Goal: Information Seeking & Learning: Learn about a topic

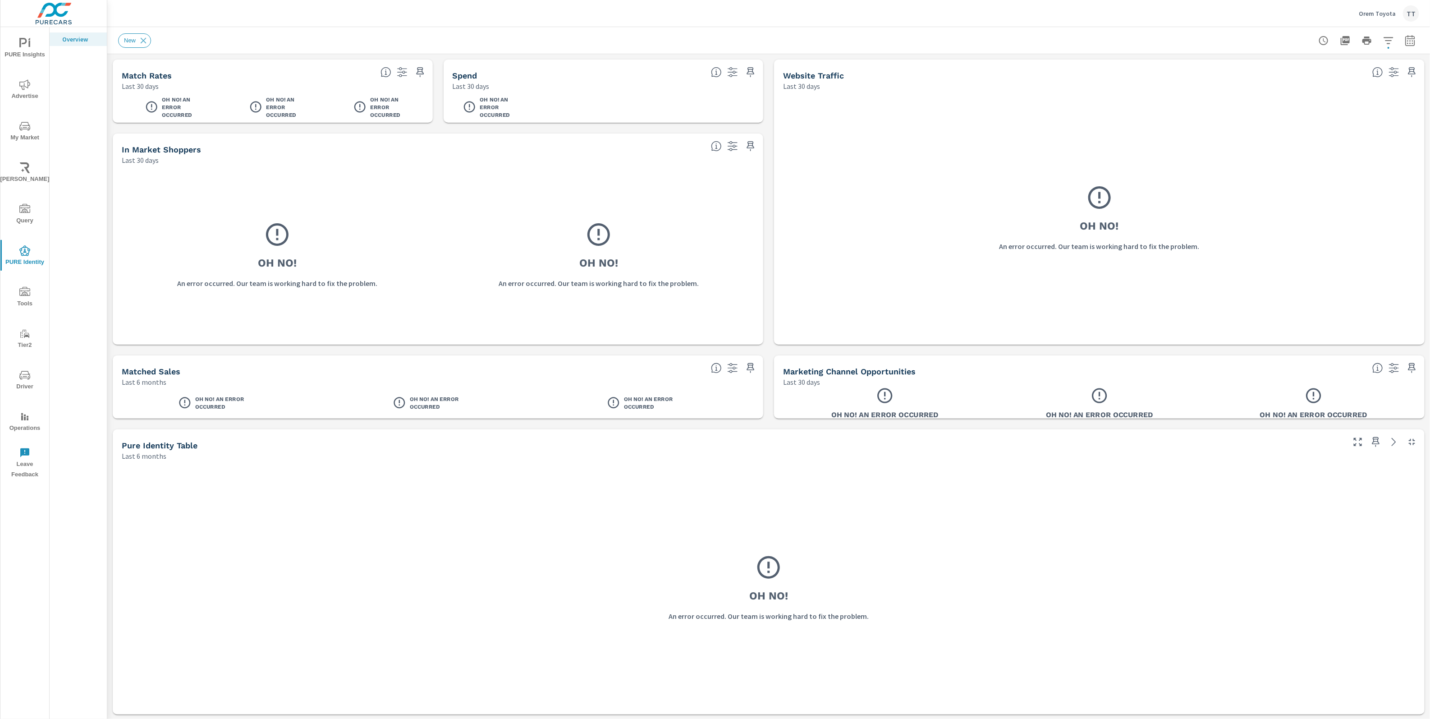
click at [18, 50] on span "PURE Insights" at bounding box center [24, 49] width 43 height 22
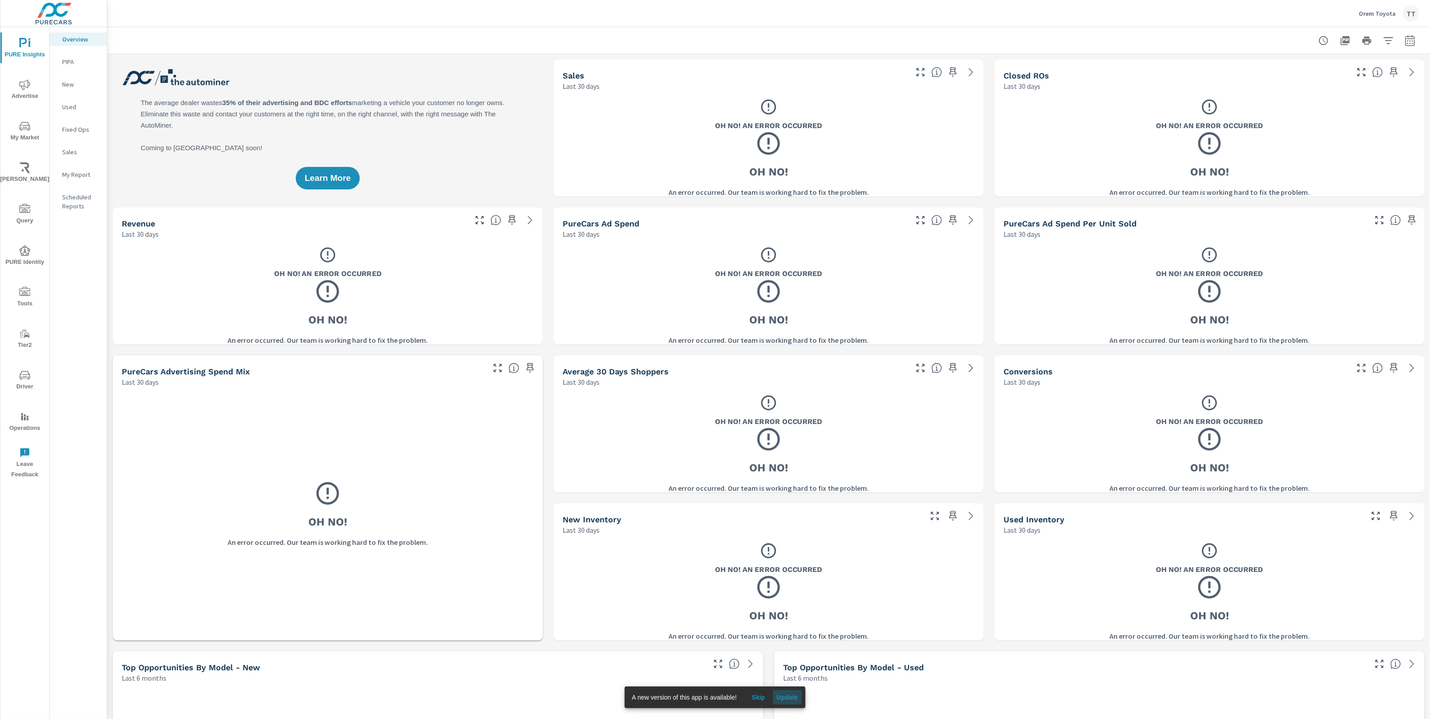
click at [793, 696] on span "Update" at bounding box center [787, 697] width 22 height 8
click at [78, 61] on p "PIPA" at bounding box center [80, 61] width 37 height 9
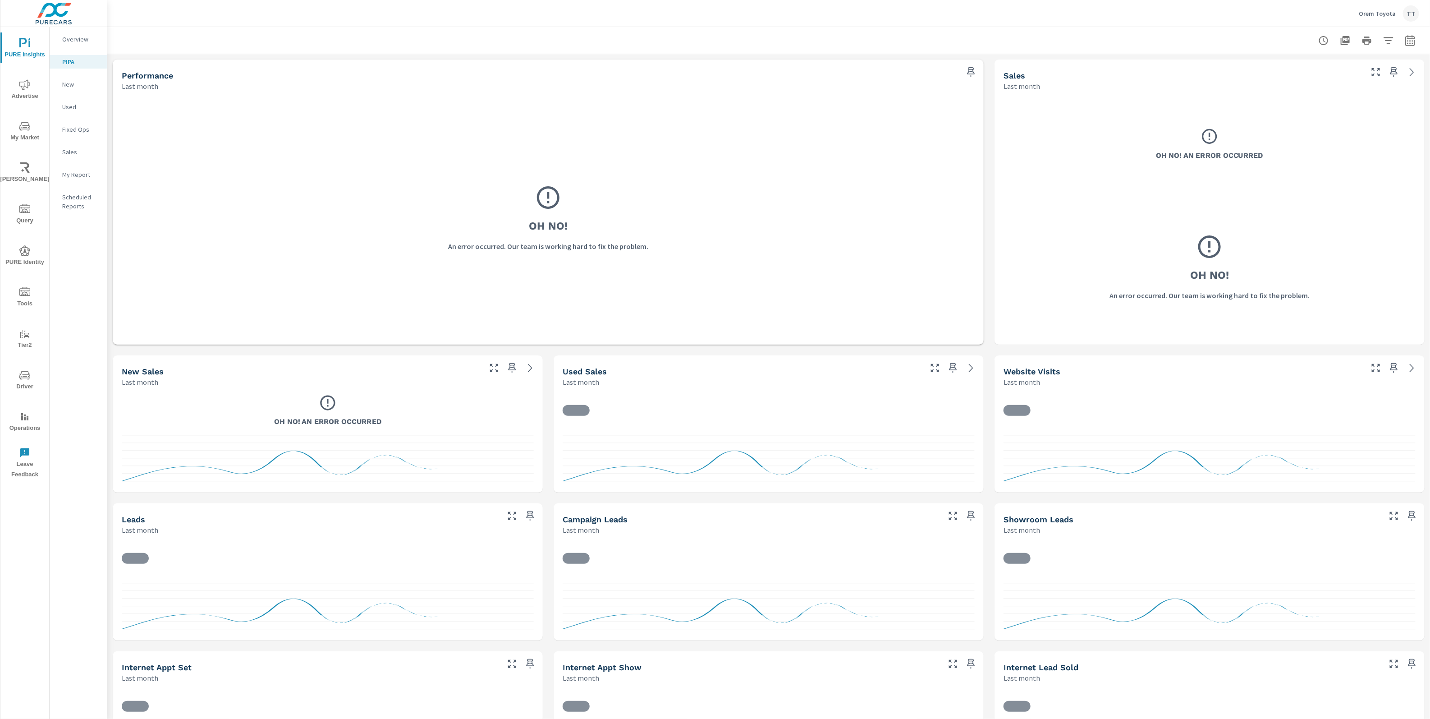
click at [20, 90] on icon "nav menu" at bounding box center [24, 84] width 11 height 11
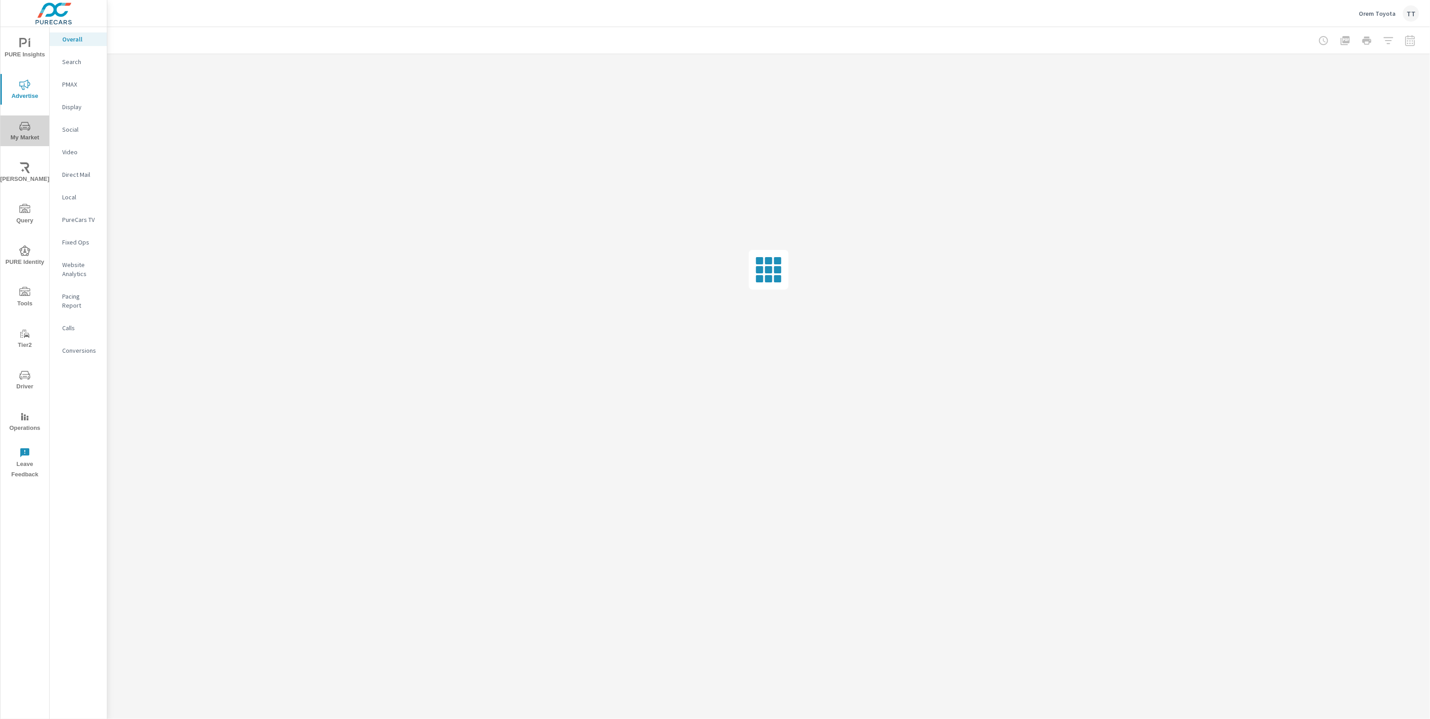
click at [26, 131] on icon "nav menu" at bounding box center [24, 126] width 11 height 11
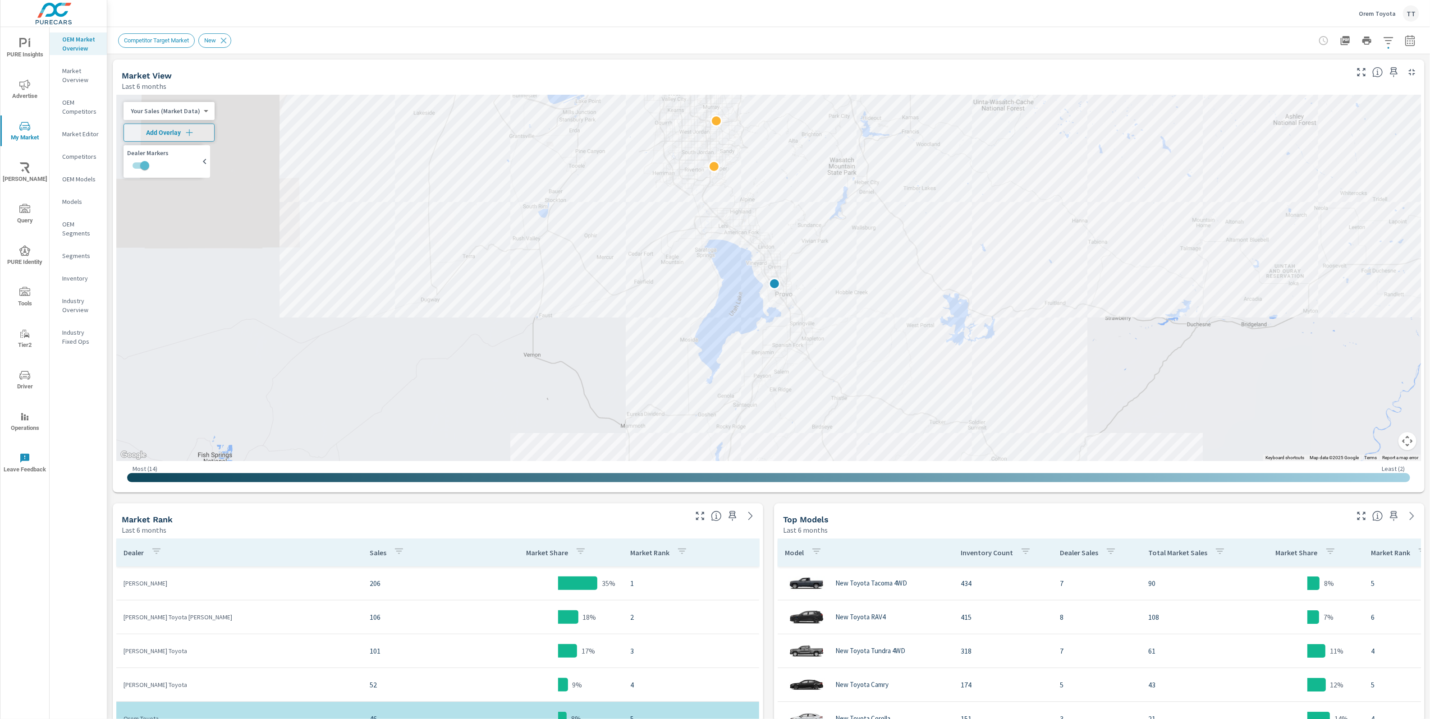
click at [39, 50] on span "PURE Insights" at bounding box center [24, 49] width 43 height 22
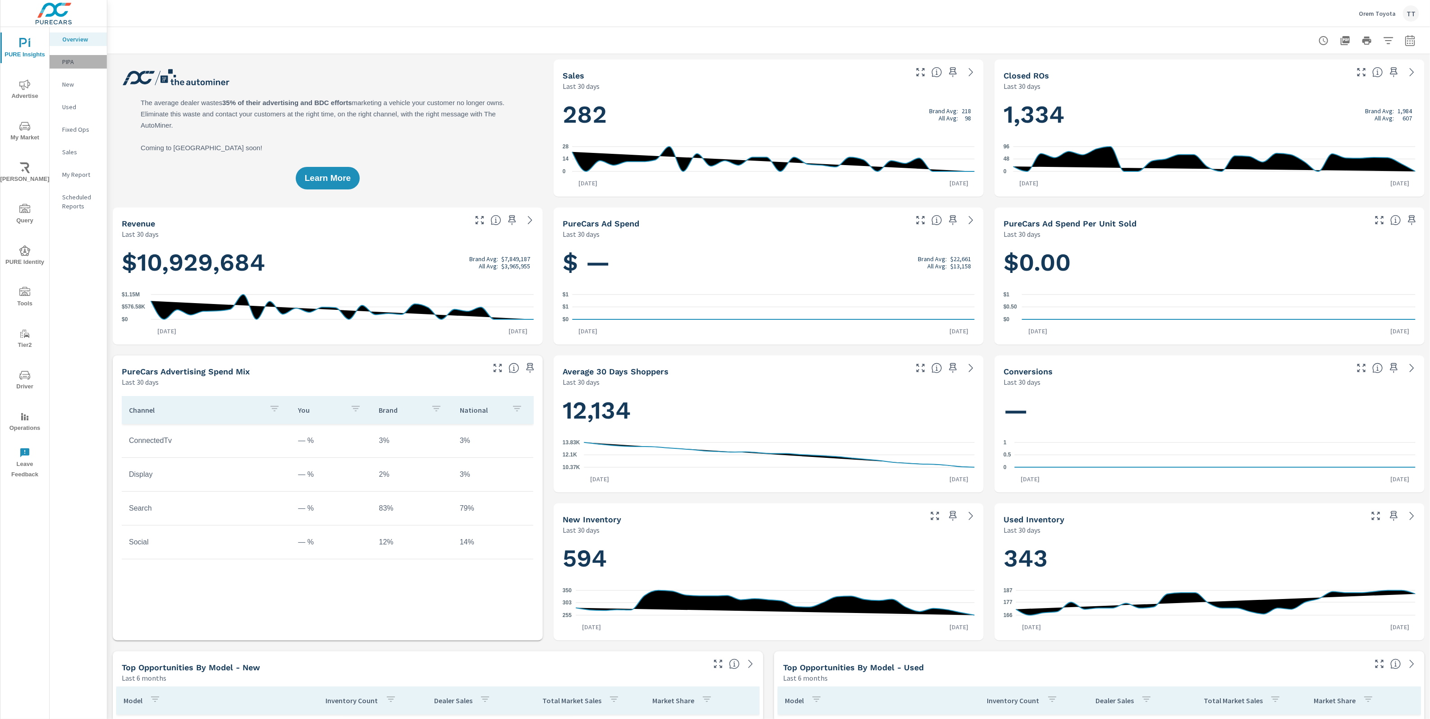
click at [62, 62] on div "PIPA" at bounding box center [78, 62] width 57 height 14
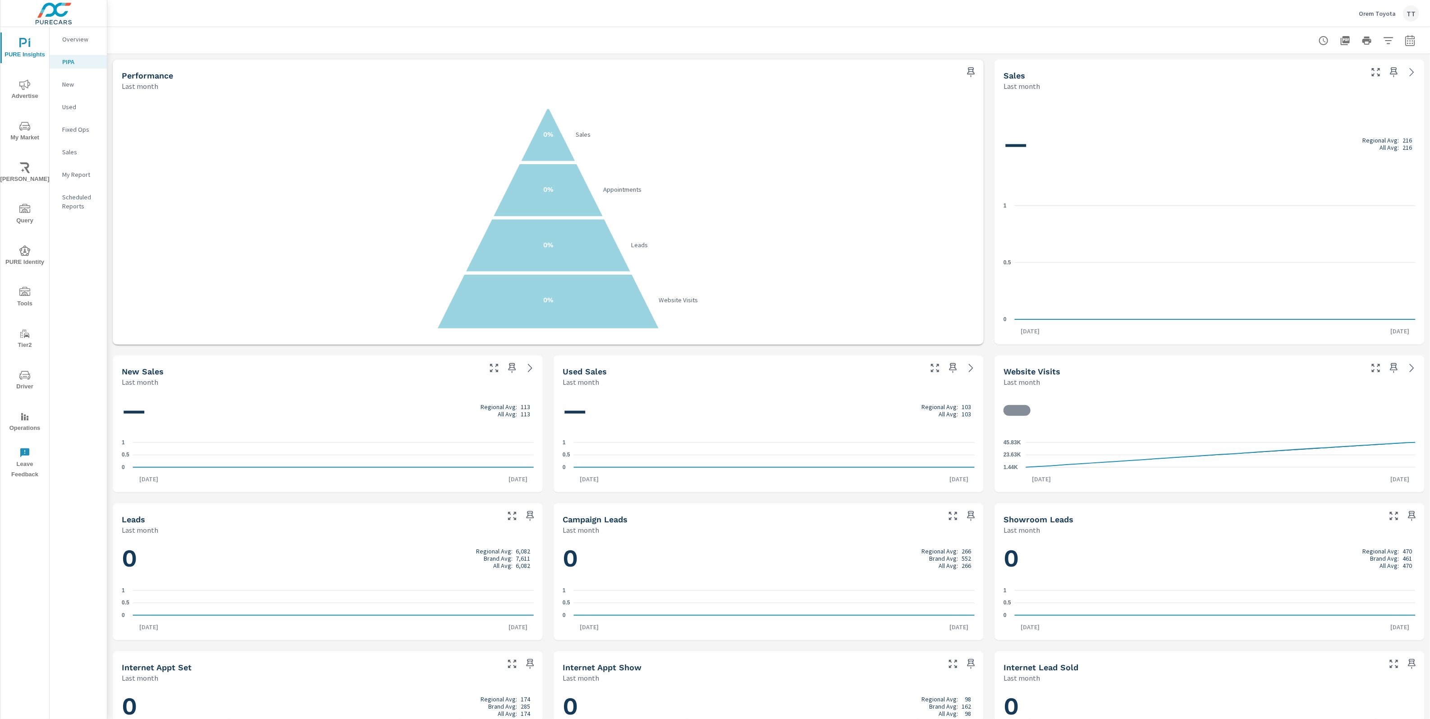
click at [24, 86] on icon "nav menu" at bounding box center [24, 84] width 11 height 10
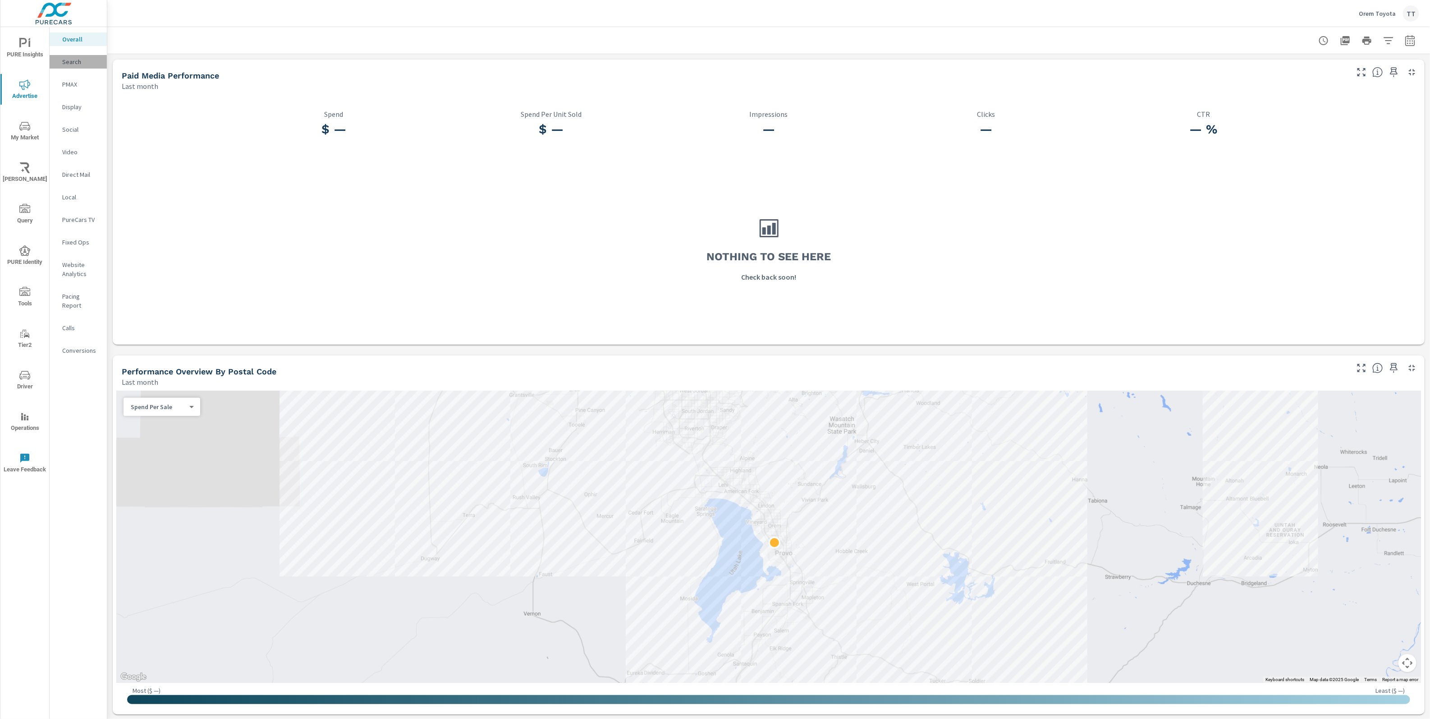
click at [88, 66] on p "Search" at bounding box center [80, 61] width 37 height 9
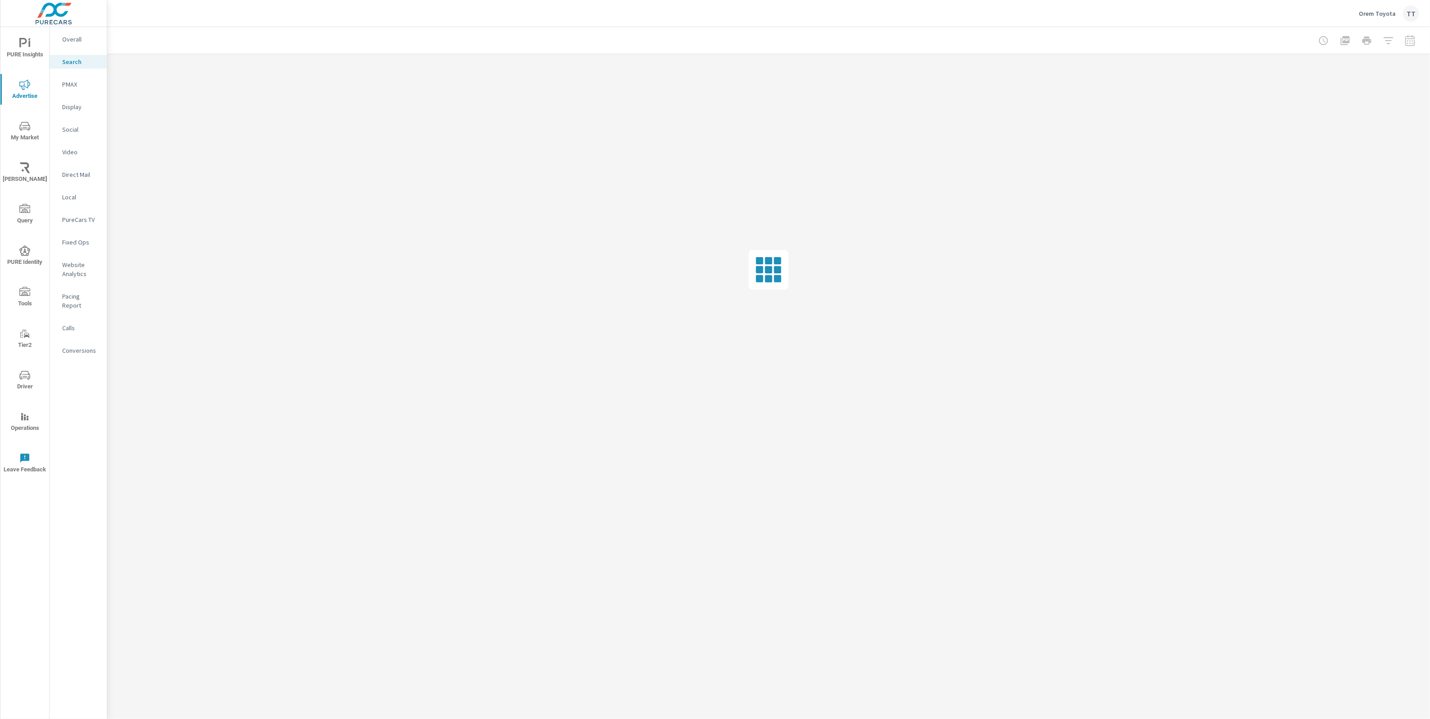
click at [1414, 18] on div "TT" at bounding box center [1411, 13] width 16 height 16
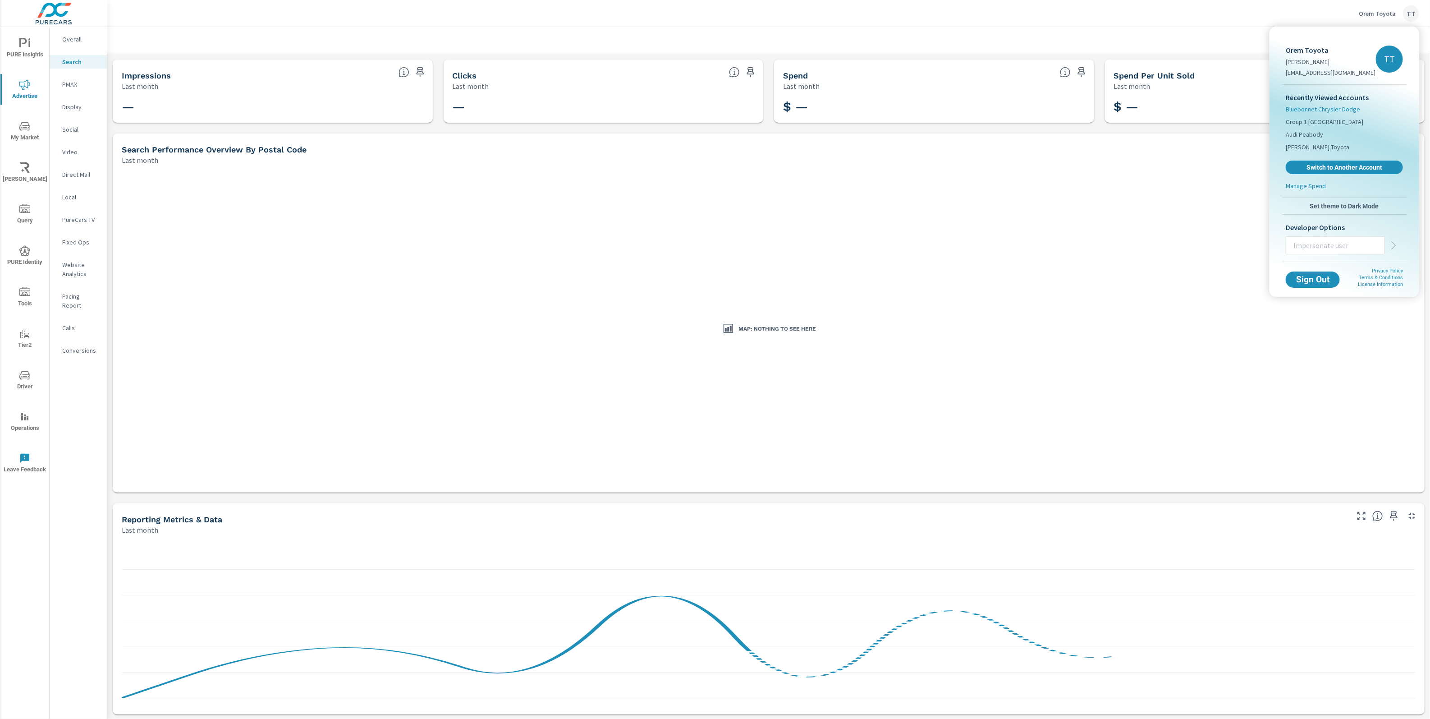
click at [1336, 109] on span "Bluebonnet Chrysler Dodge" at bounding box center [1323, 109] width 74 height 9
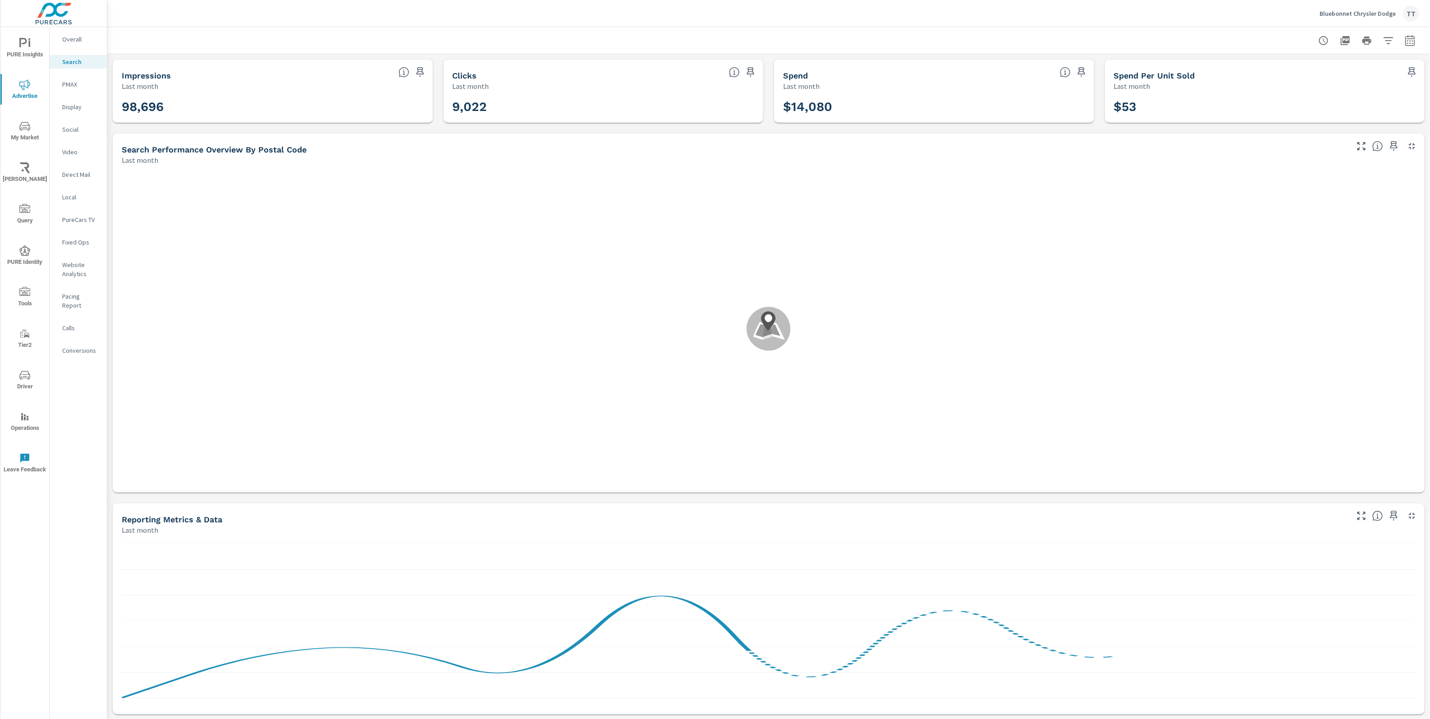
scroll to position [304, 0]
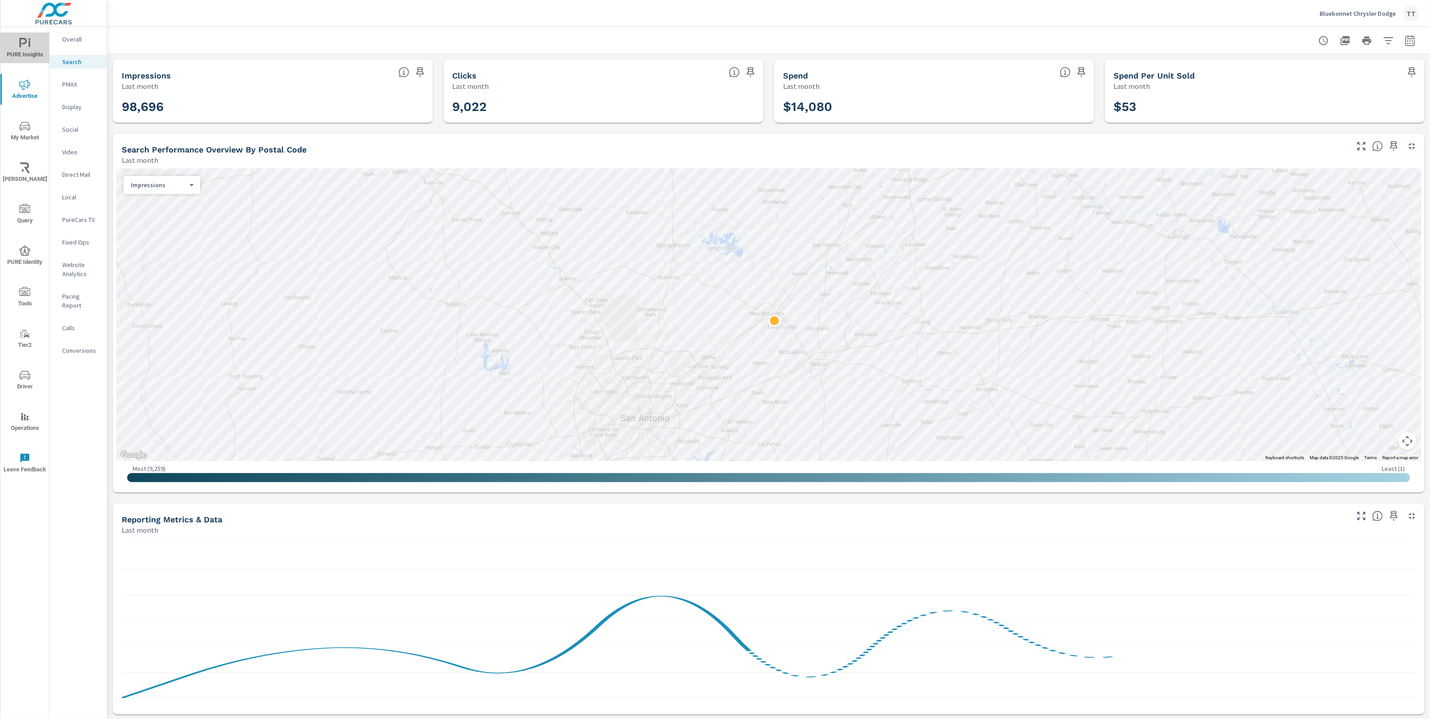
click at [23, 54] on span "PURE Insights" at bounding box center [24, 49] width 43 height 22
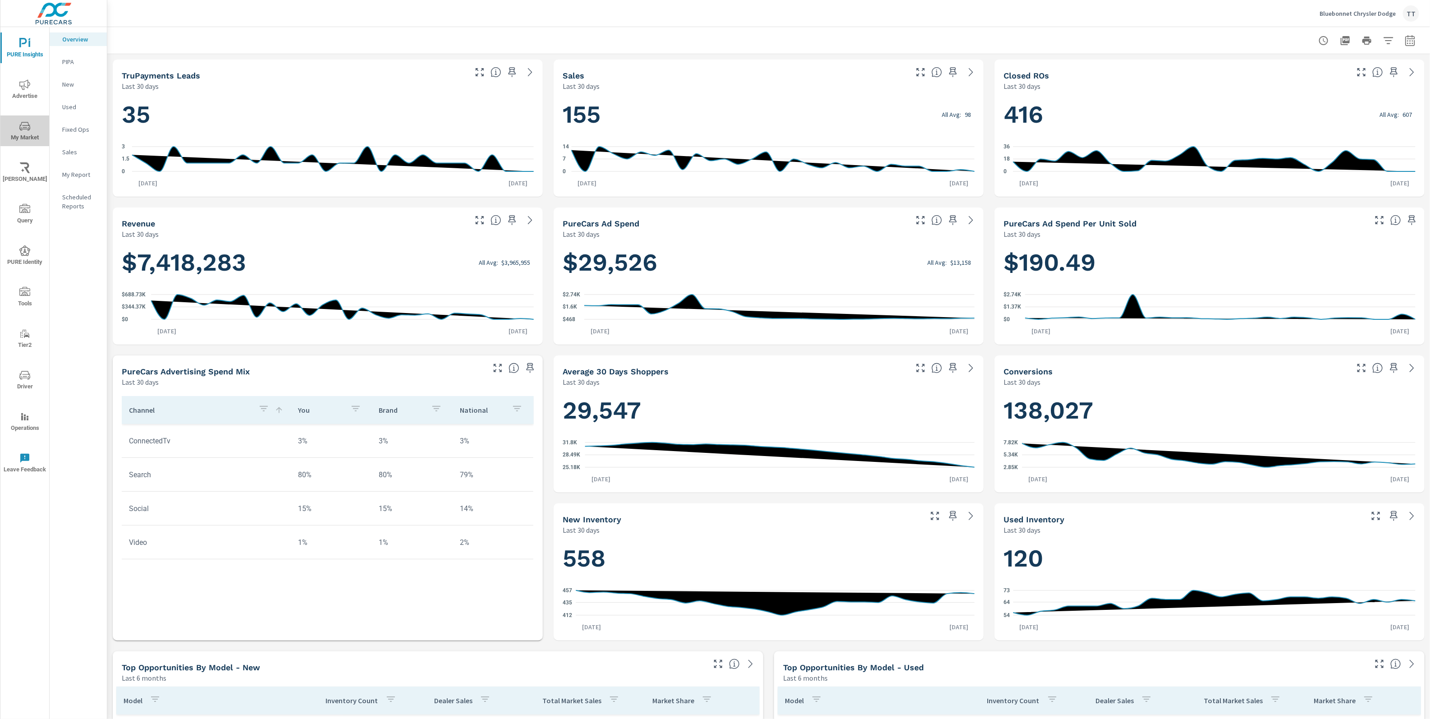
click at [20, 125] on icon "nav menu" at bounding box center [24, 126] width 11 height 9
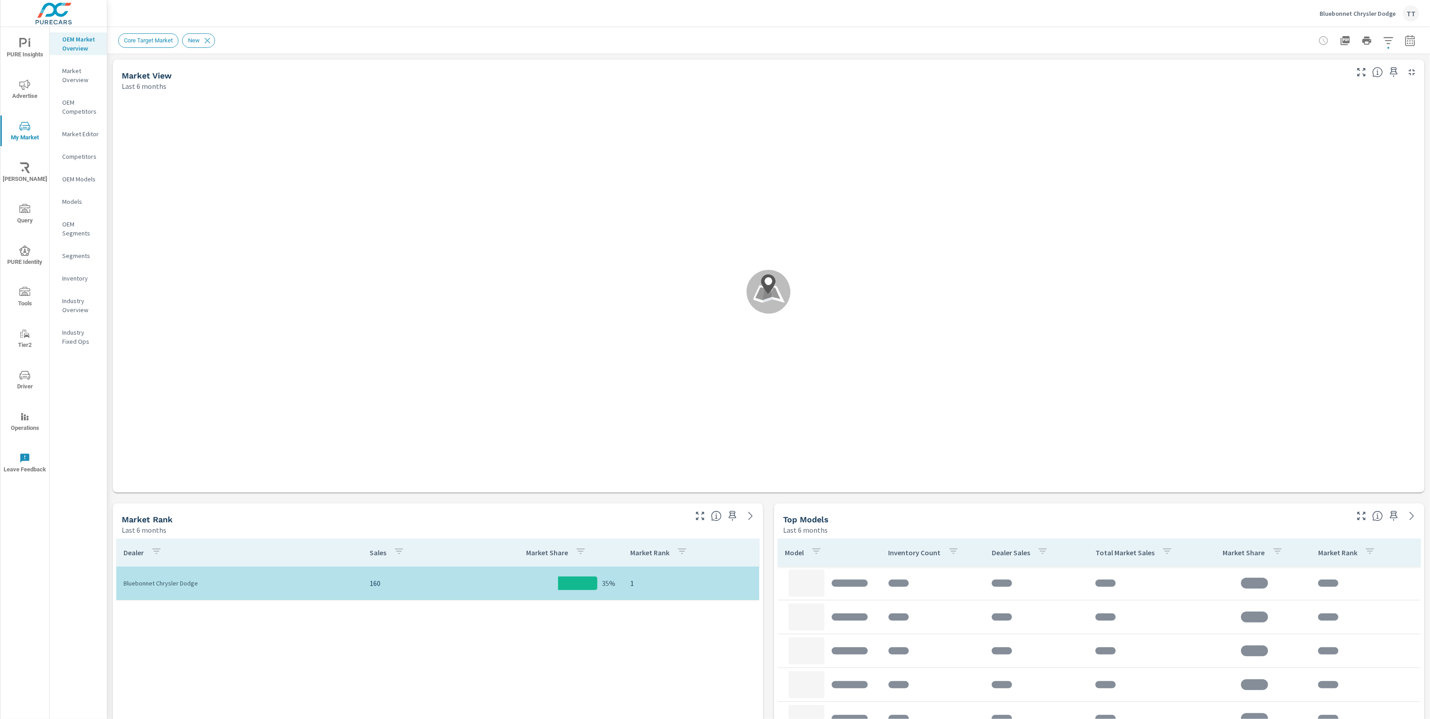
scroll to position [803, 0]
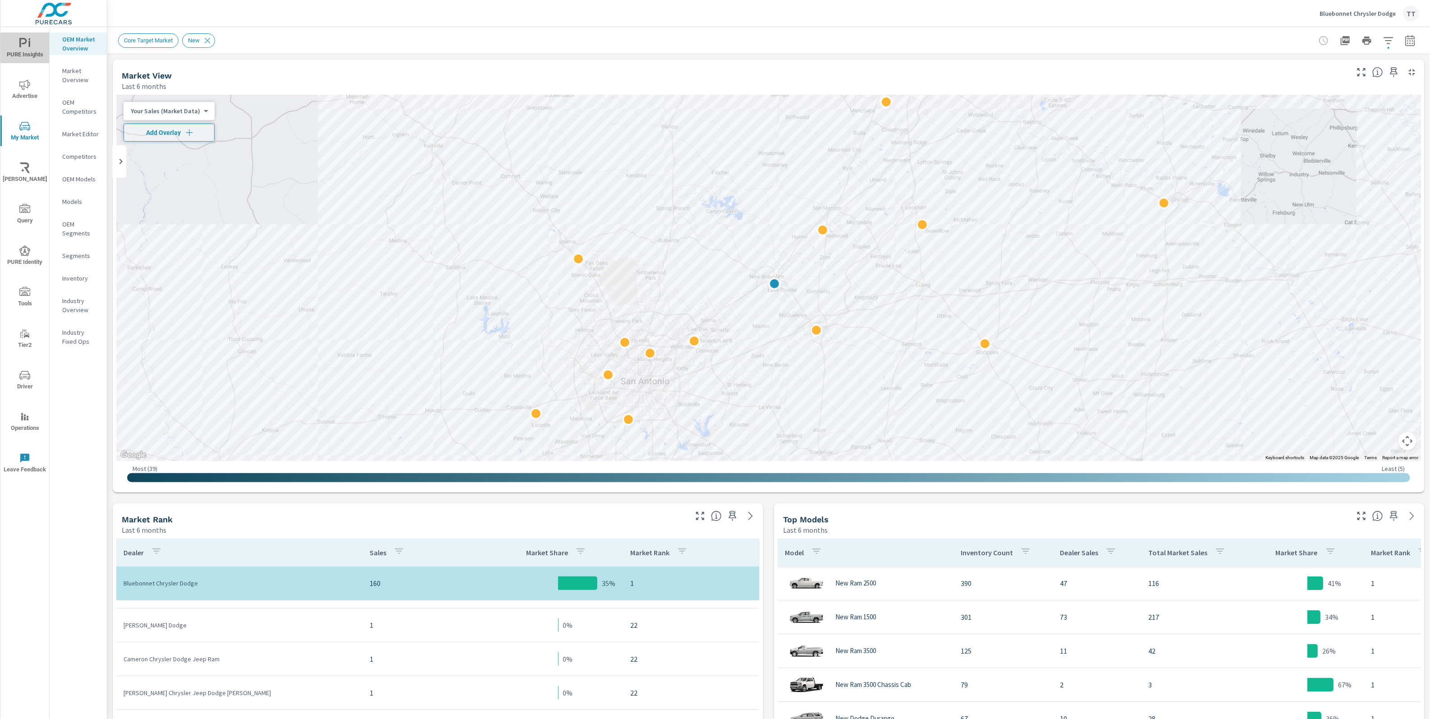
click at [23, 41] on icon "nav menu" at bounding box center [24, 43] width 11 height 11
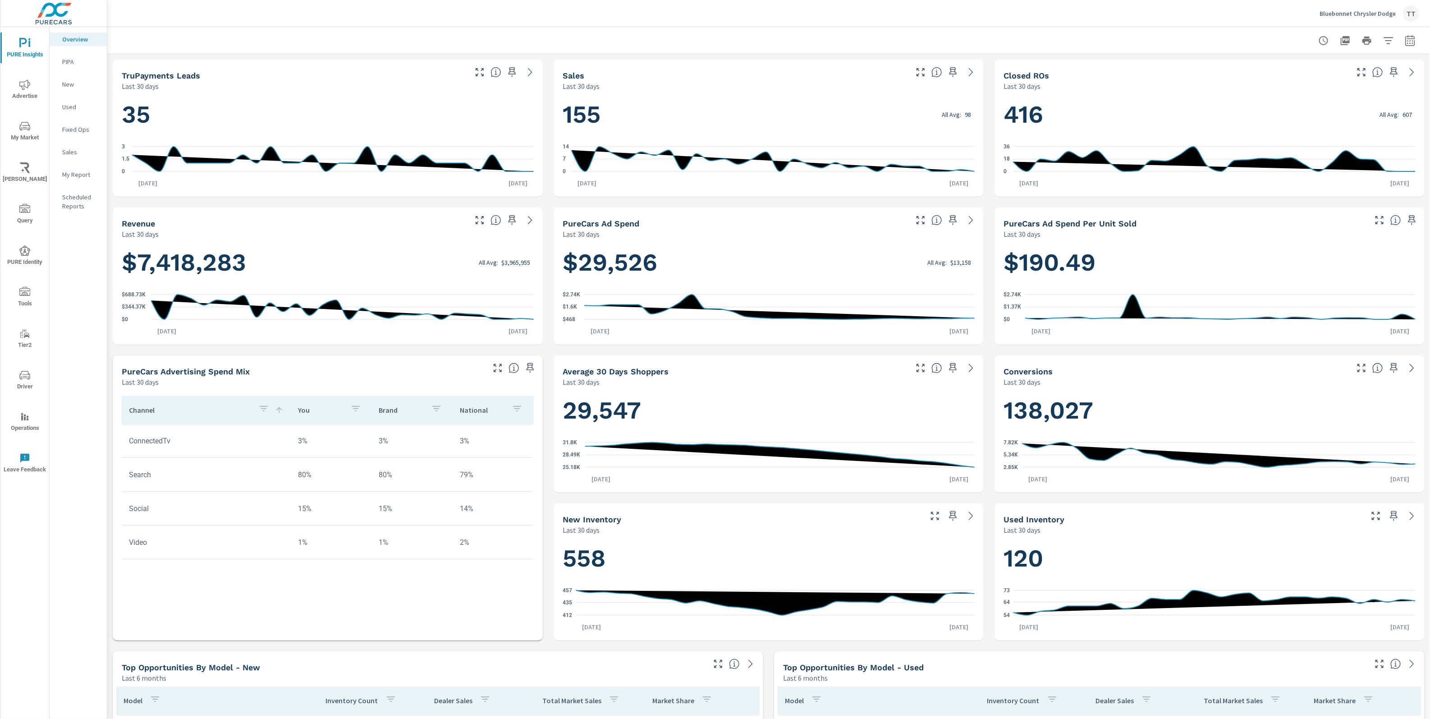
click at [25, 133] on span "My Market" at bounding box center [24, 132] width 43 height 22
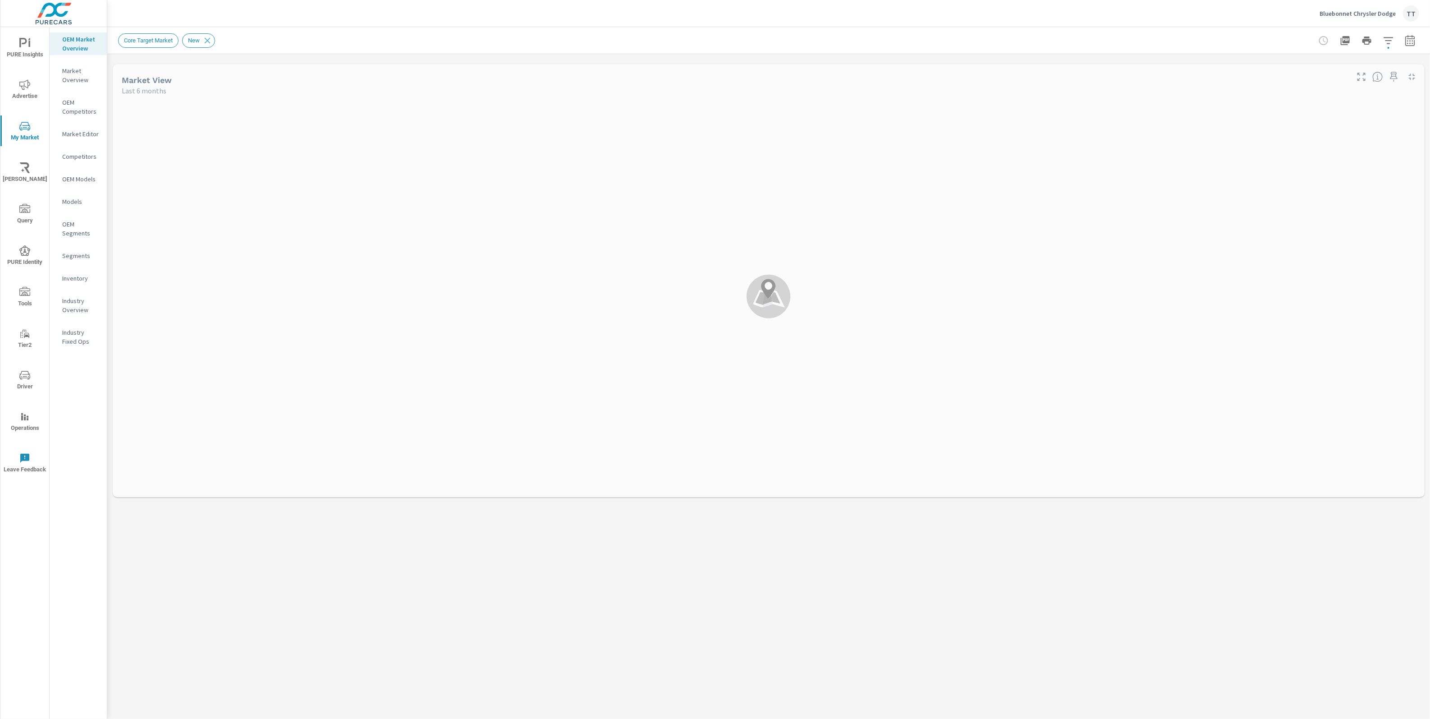
scroll to position [997, 0]
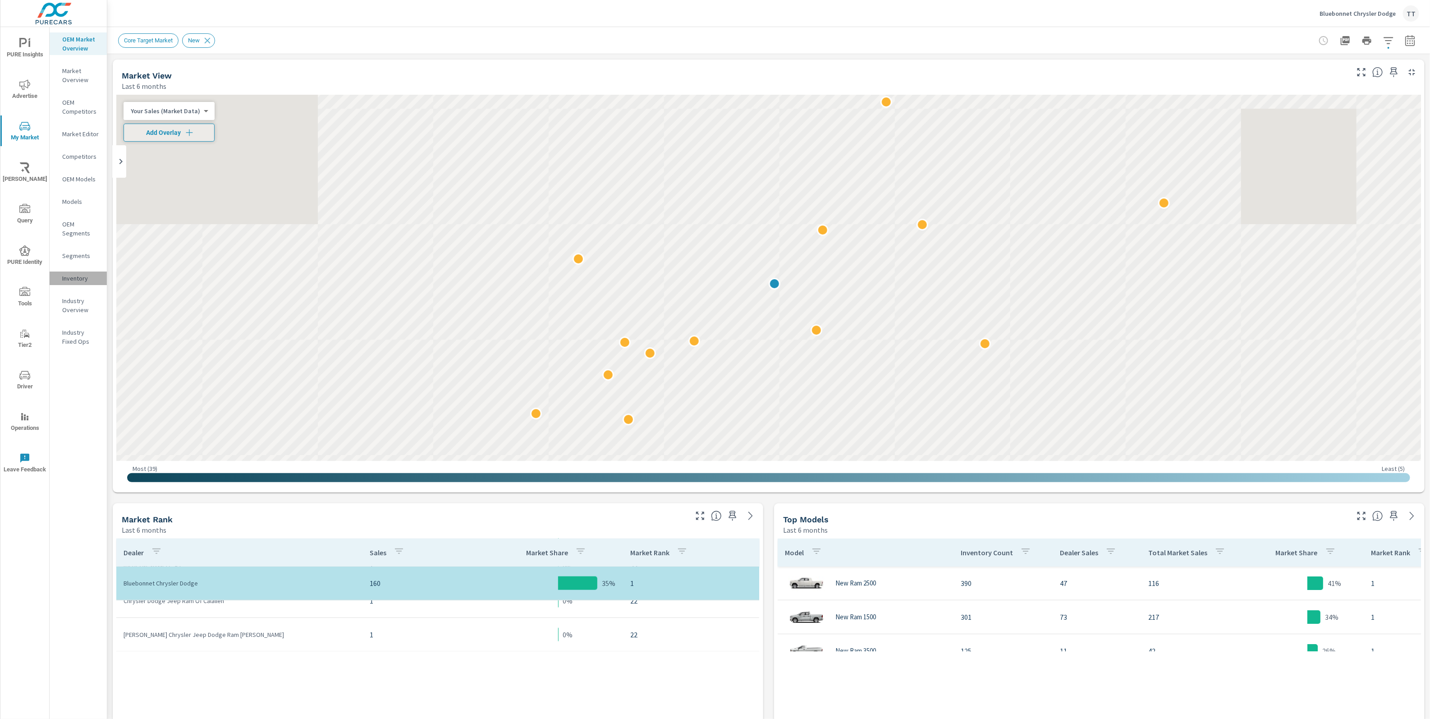
click at [84, 272] on div "Inventory" at bounding box center [78, 278] width 57 height 14
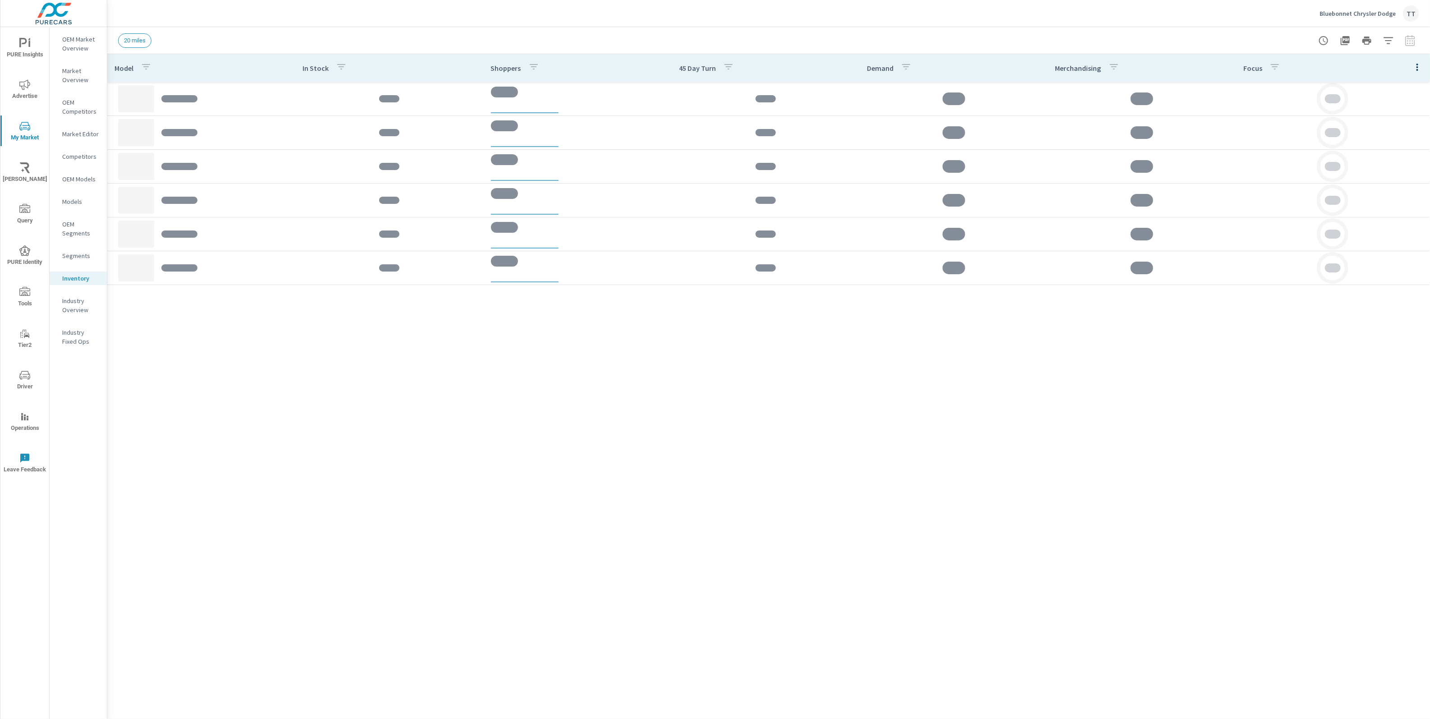
click at [1420, 68] on icon "button" at bounding box center [1417, 67] width 11 height 11
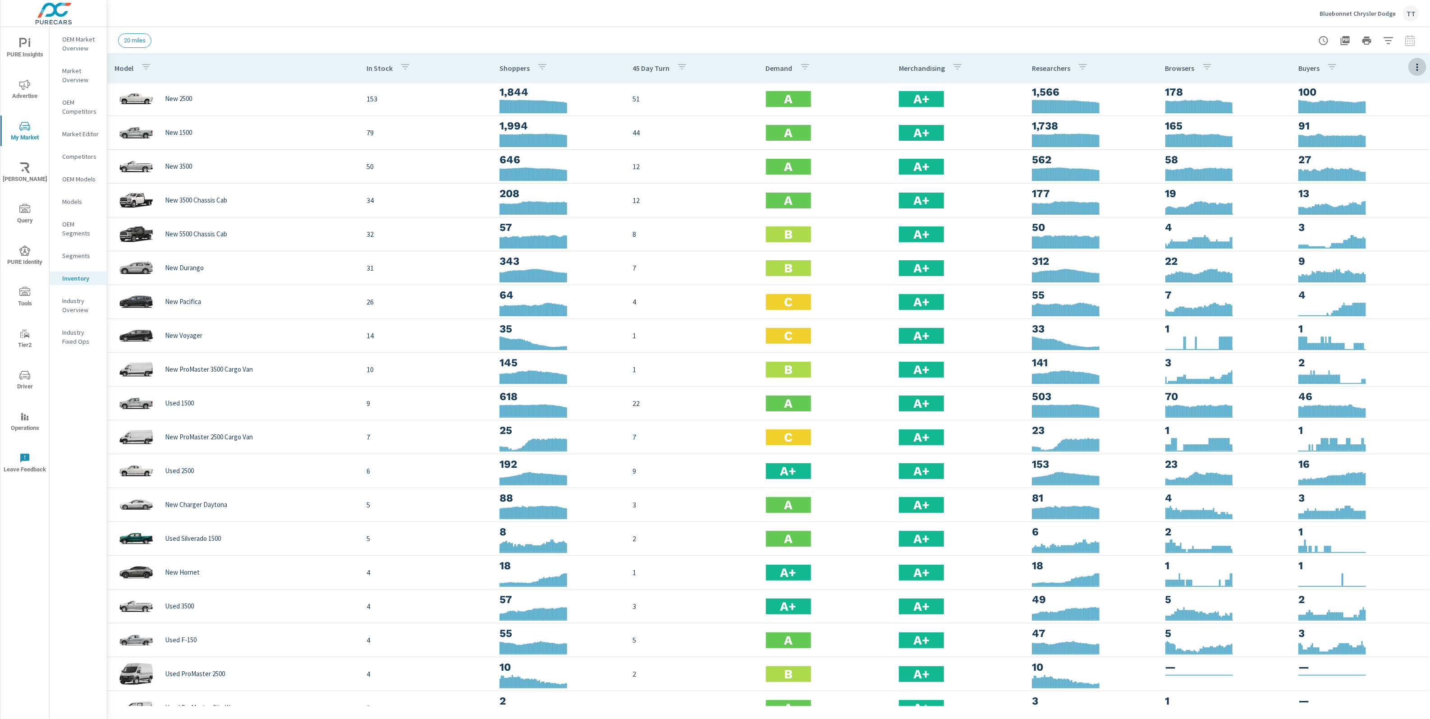
click at [1422, 63] on icon "button" at bounding box center [1417, 67] width 11 height 11
click at [1395, 207] on span "Customize columns..." at bounding box center [1388, 209] width 57 height 9
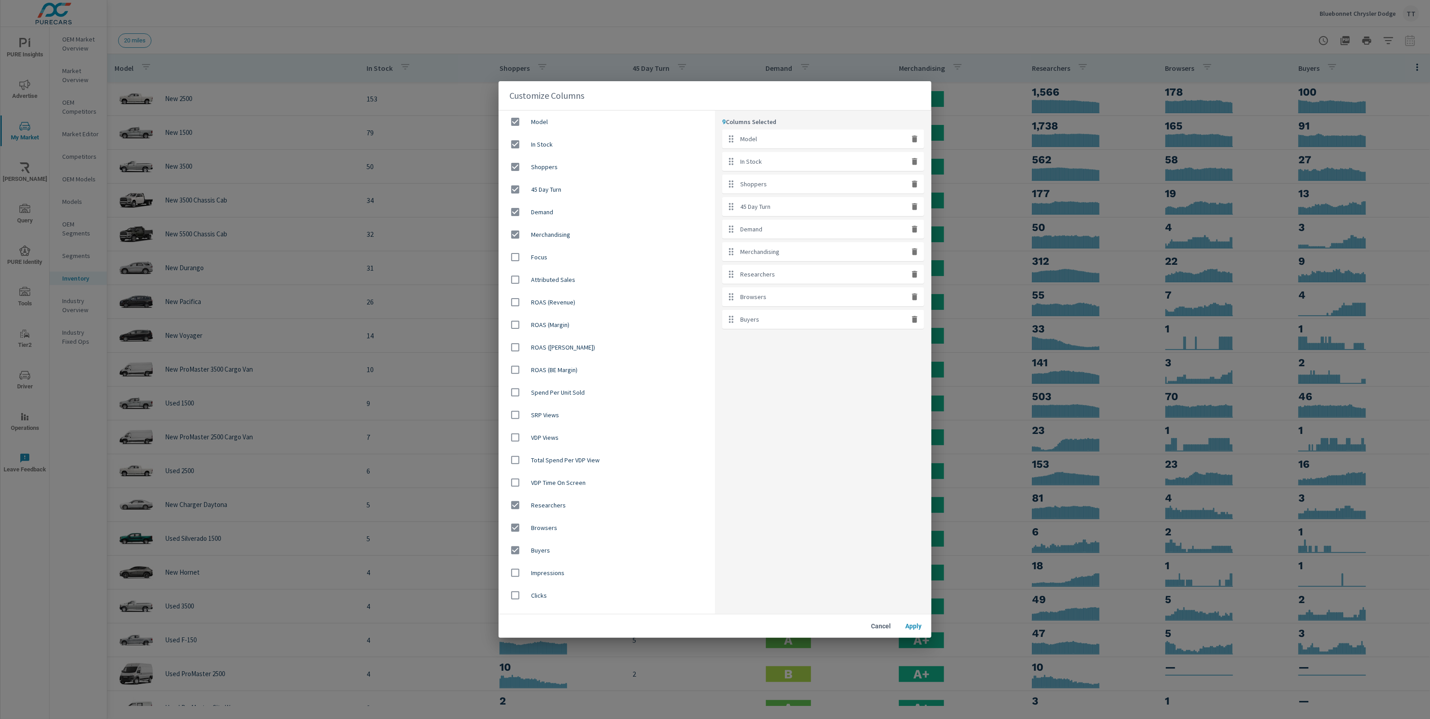
click at [882, 616] on div "Cancel Apply" at bounding box center [715, 625] width 433 height 23
click at [883, 624] on span "Cancel" at bounding box center [881, 626] width 22 height 8
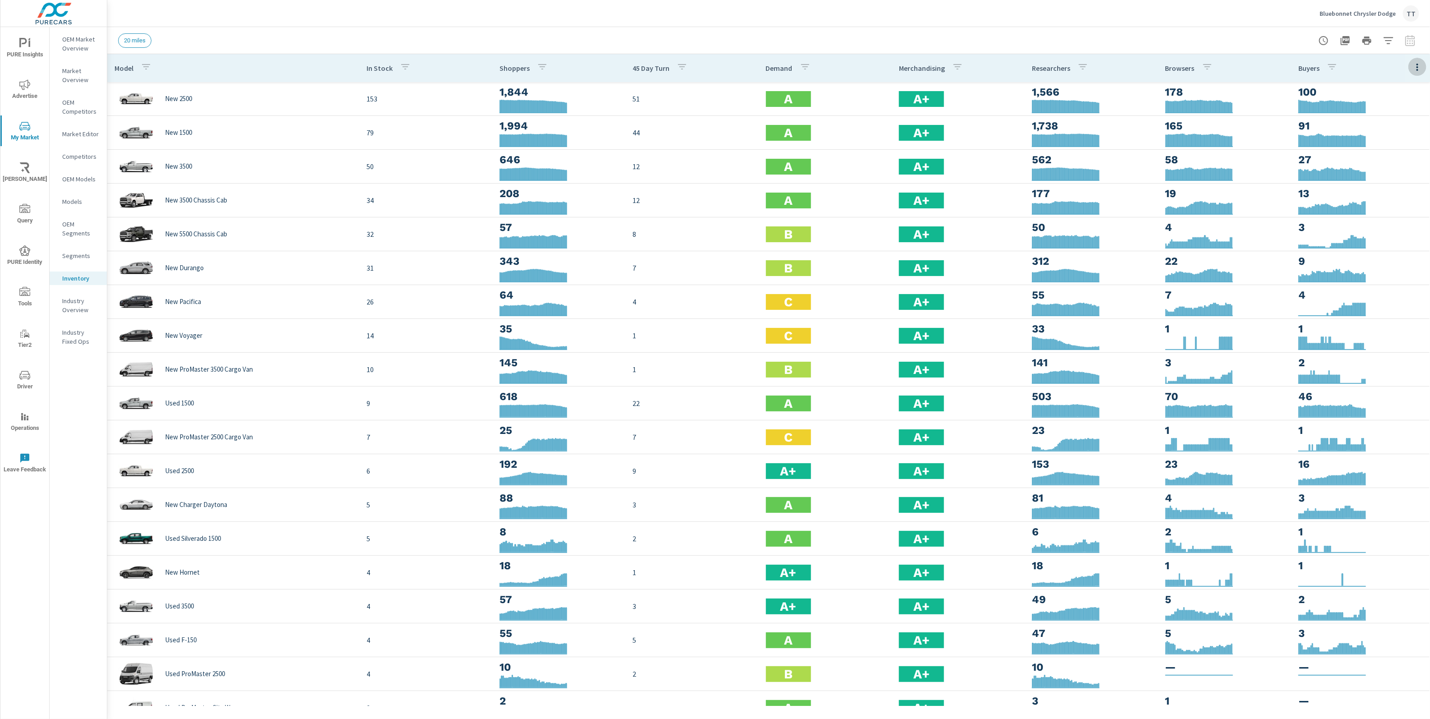
click at [1417, 66] on icon "button" at bounding box center [1417, 67] width 11 height 11
click at [1399, 166] on span "Market Comparison" at bounding box center [1388, 169] width 57 height 9
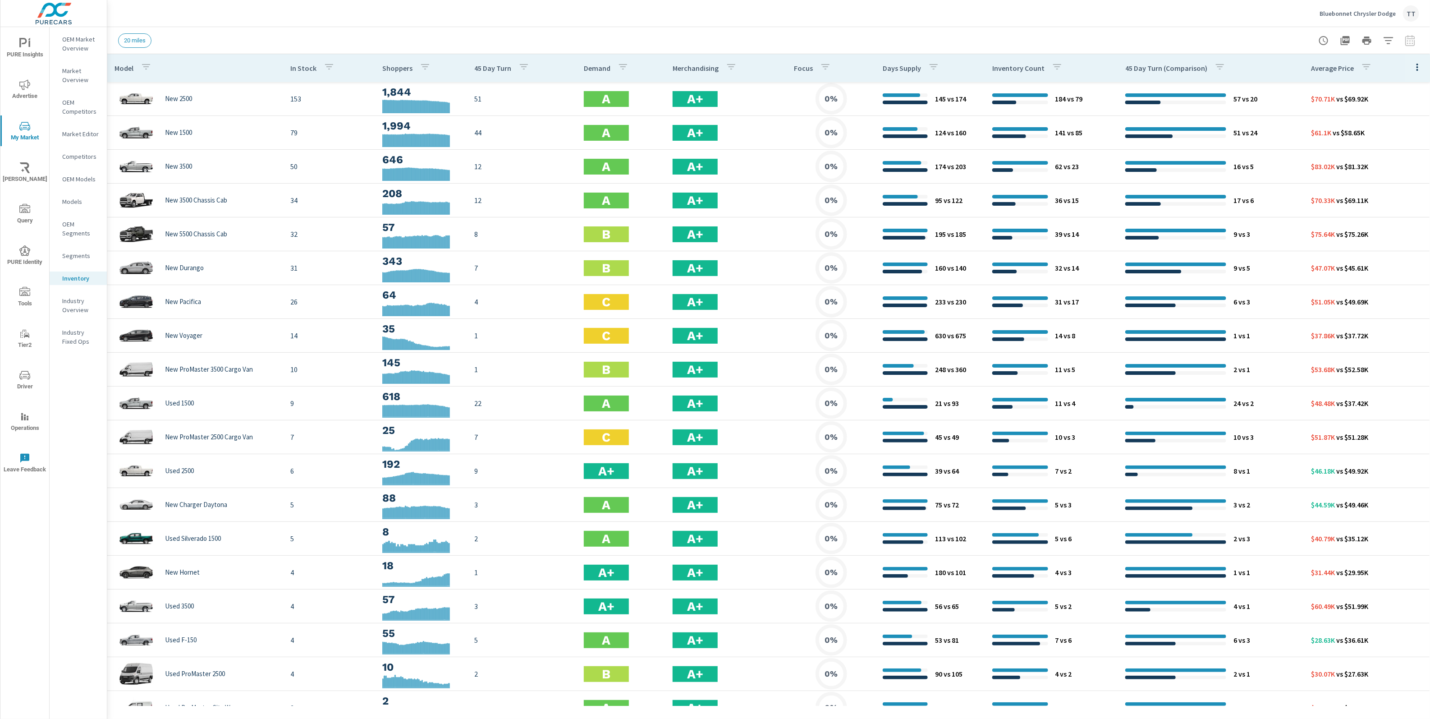
click at [1415, 64] on icon "button" at bounding box center [1417, 67] width 11 height 11
click at [1344, 339] on div at bounding box center [715, 359] width 1430 height 719
click at [1411, 70] on button "button" at bounding box center [1418, 67] width 18 height 18
click at [1397, 207] on span "Customize columns..." at bounding box center [1388, 209] width 57 height 9
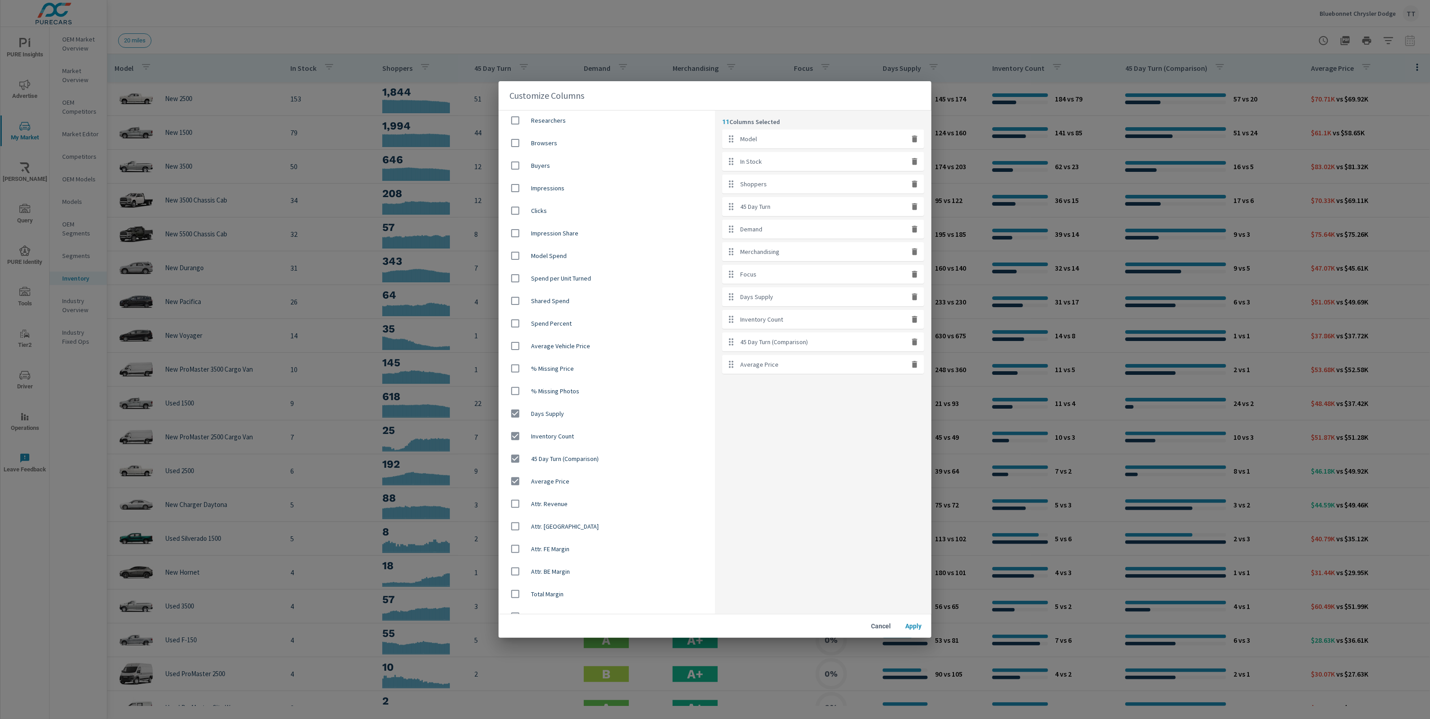
scroll to position [382, 0]
click at [592, 353] on div "Average Vehicle Price" at bounding box center [607, 348] width 216 height 23
checkbox input "true"
click at [912, 626] on span "Apply" at bounding box center [914, 626] width 22 height 8
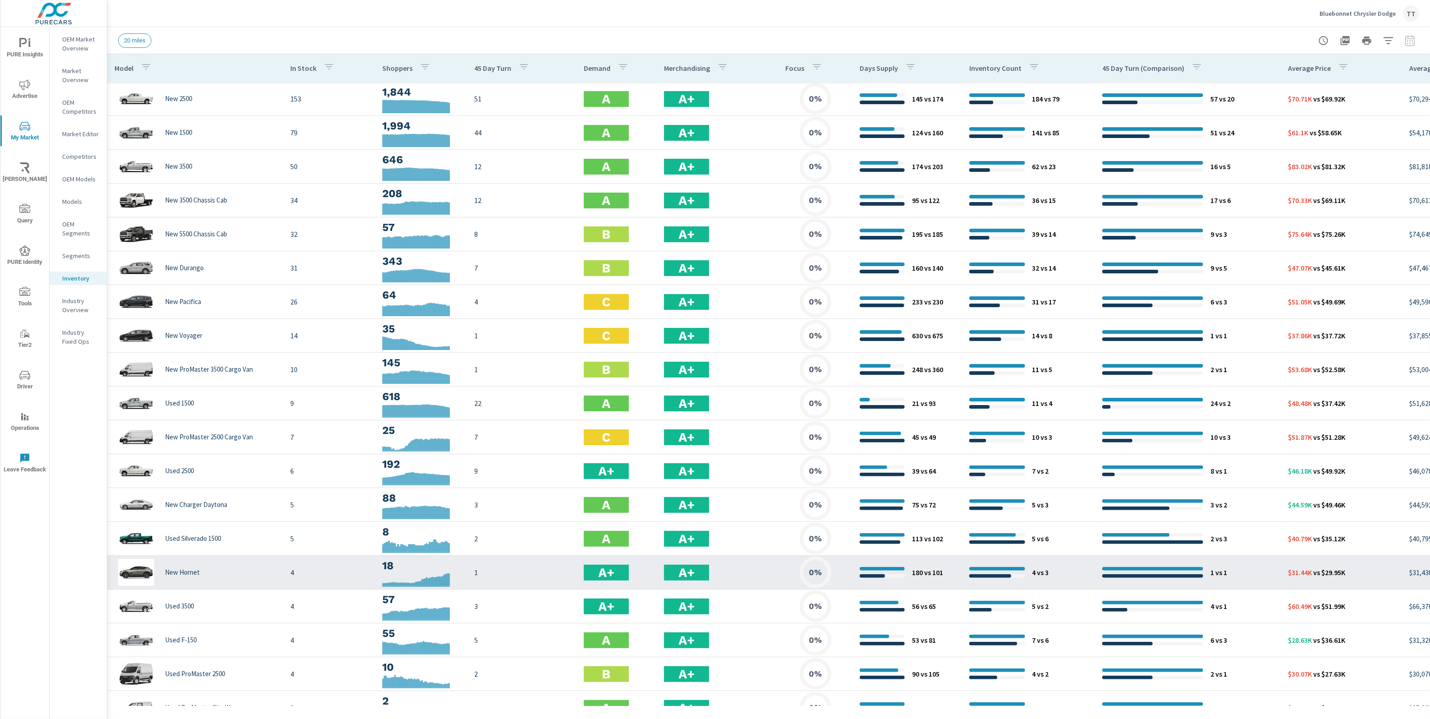
scroll to position [0, 144]
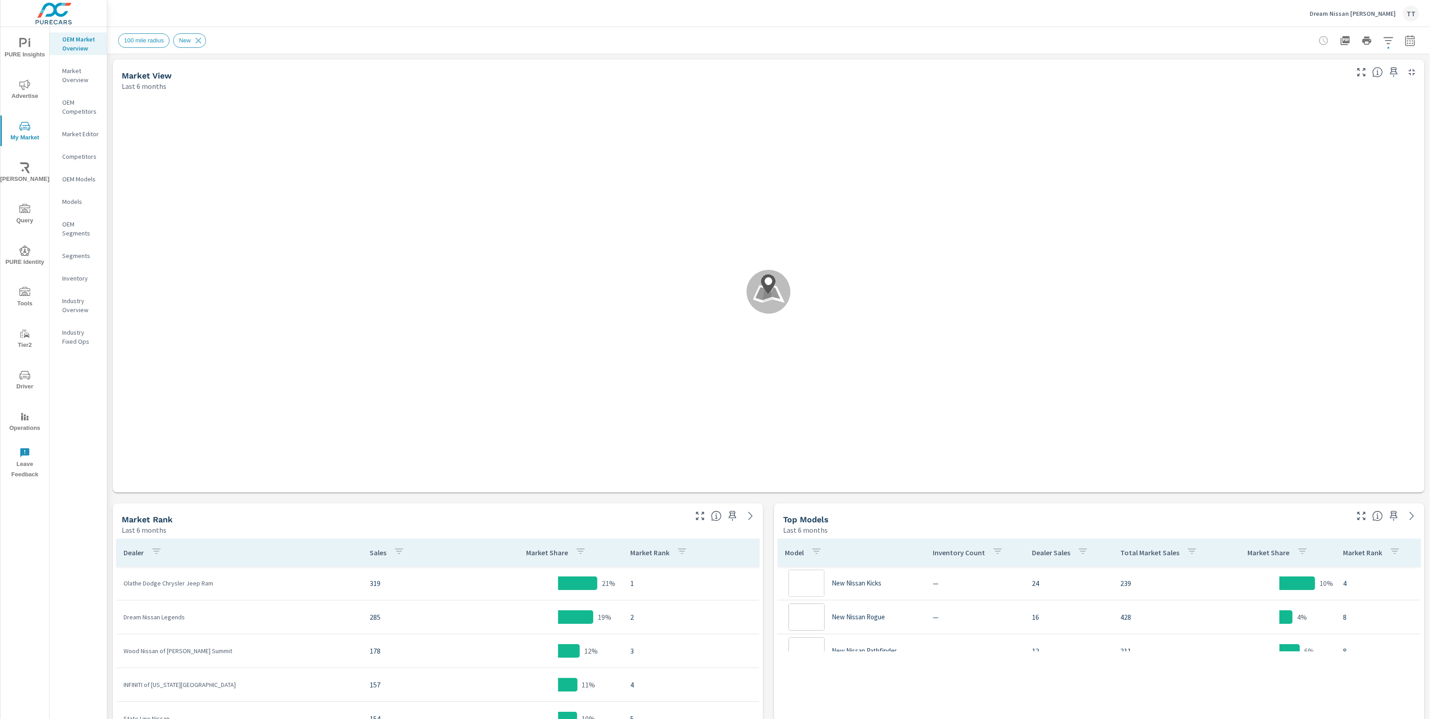
scroll to position [68, 0]
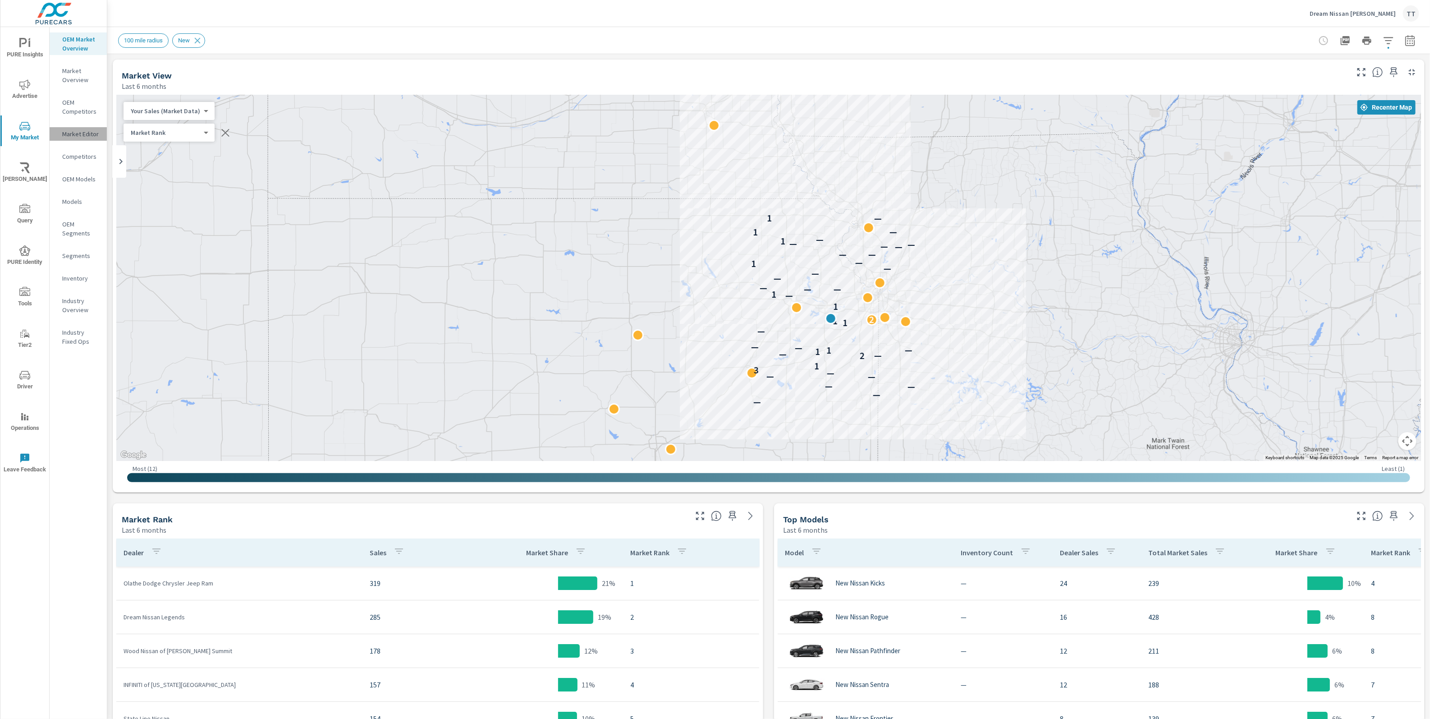
click at [86, 132] on p "Market Editor" at bounding box center [80, 133] width 37 height 9
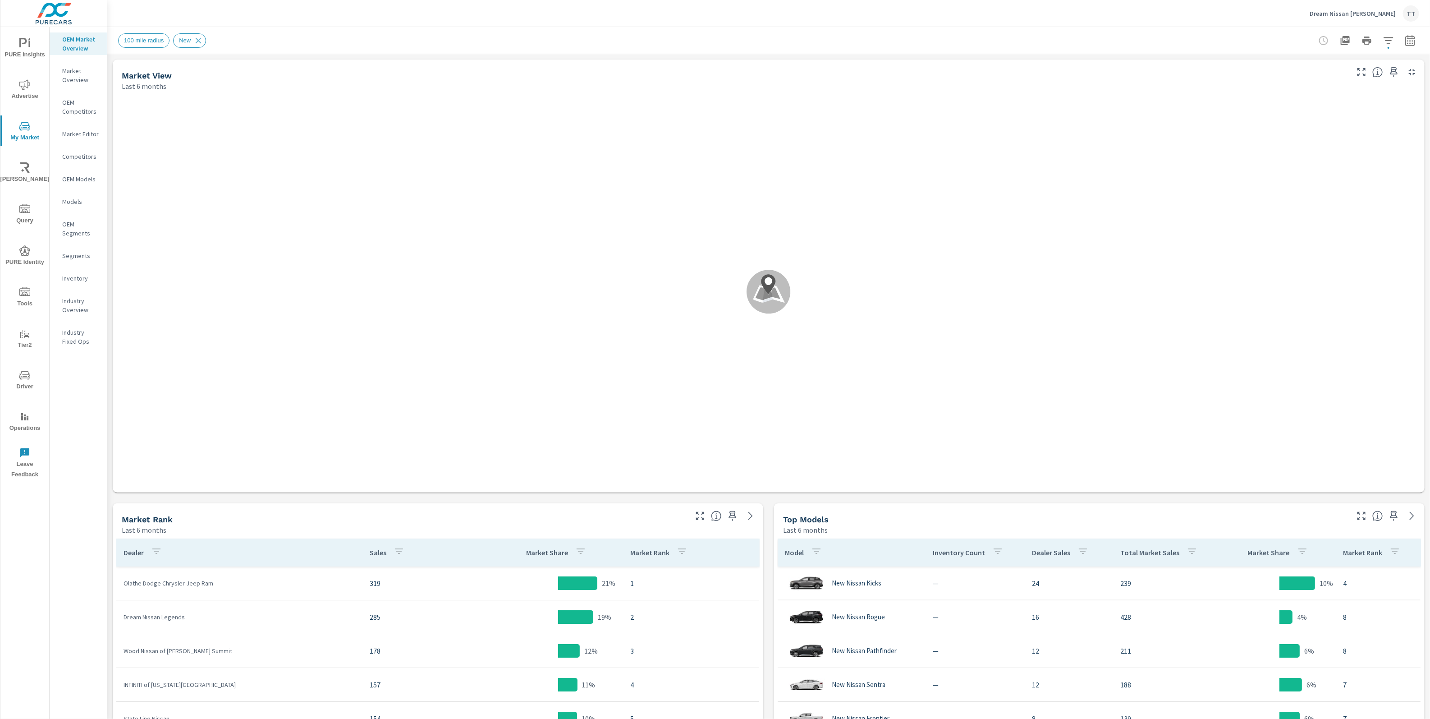
scroll to position [68, 0]
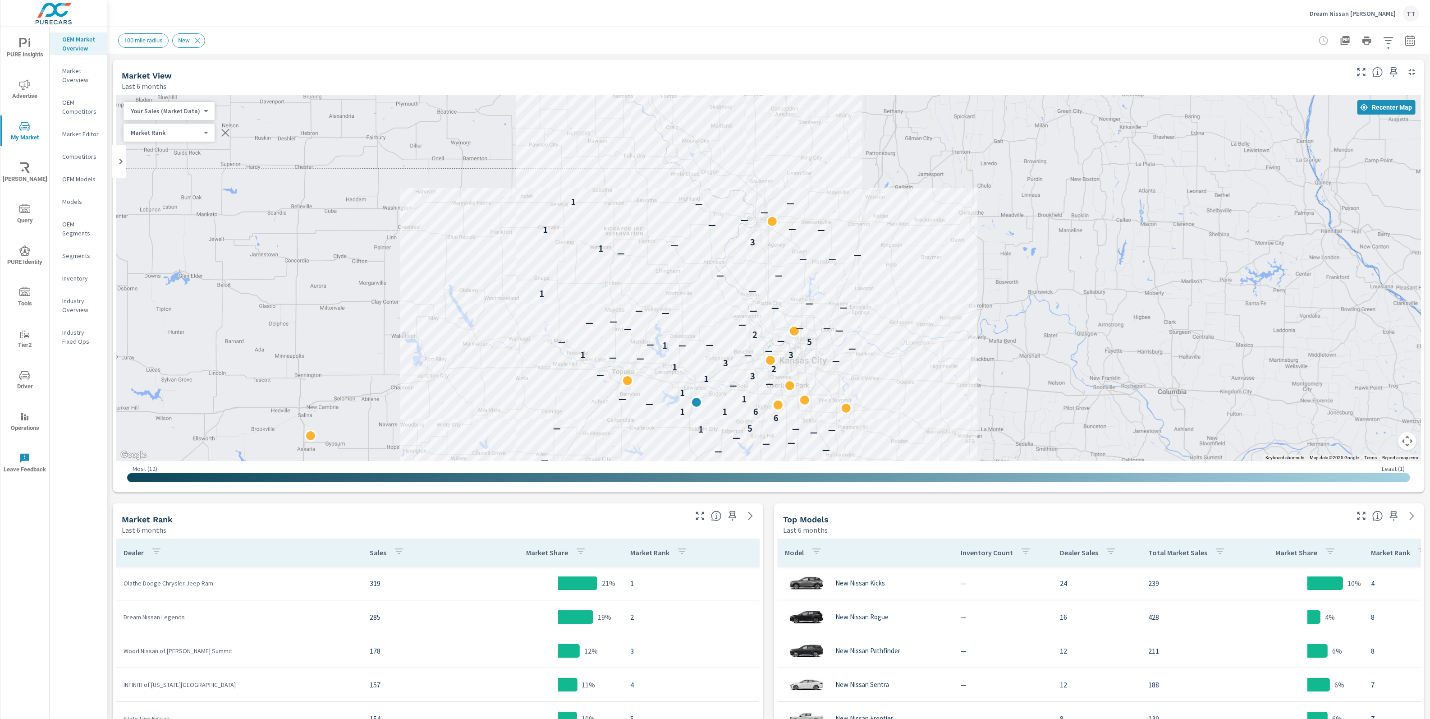
drag, startPoint x: 592, startPoint y: 151, endPoint x: 600, endPoint y: 255, distance: 103.5
click at [600, 255] on div "1 — — — — — — — — — — 3 1 — — — — 2 — 1 — 1 1 — — — — — — — — — — — 1 — — 5 6 6…" at bounding box center [768, 278] width 1305 height 366
click at [84, 133] on p "Market Editor" at bounding box center [80, 133] width 37 height 9
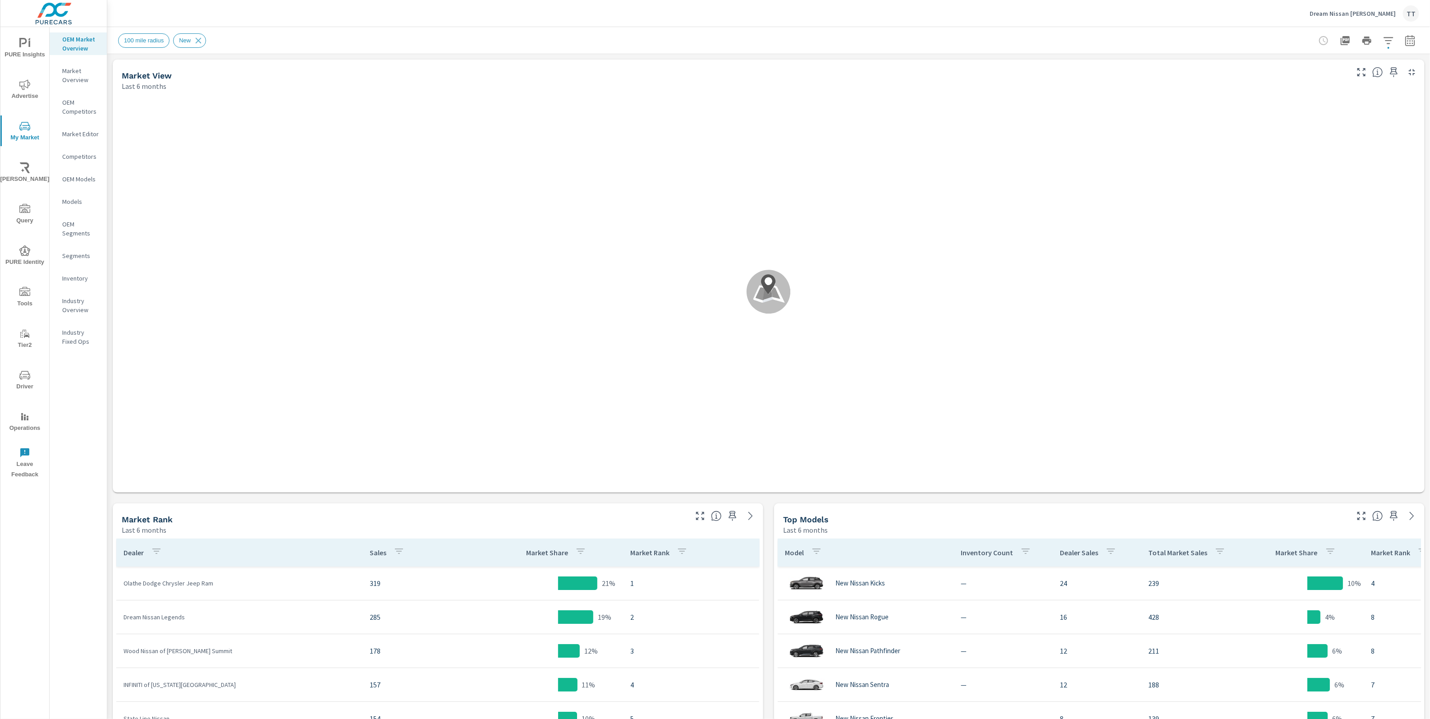
scroll to position [68, 0]
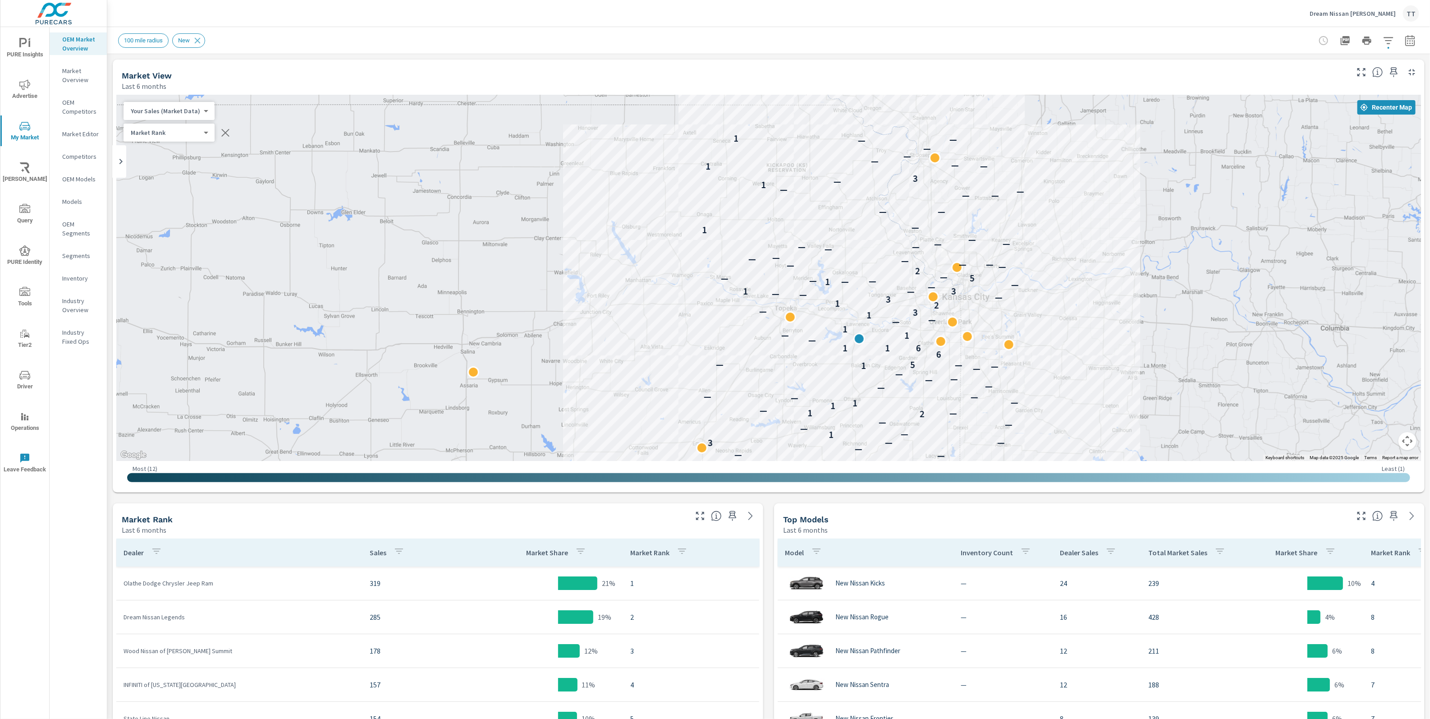
drag, startPoint x: 888, startPoint y: 219, endPoint x: 876, endPoint y: 262, distance: 44.5
click at [876, 262] on div "1 — — — — — — — — — — 3 1 — — — — 2 — 1 — 1 1 — — — — — — — — — — — 1 — — 5 6 6…" at bounding box center [768, 278] width 1305 height 366
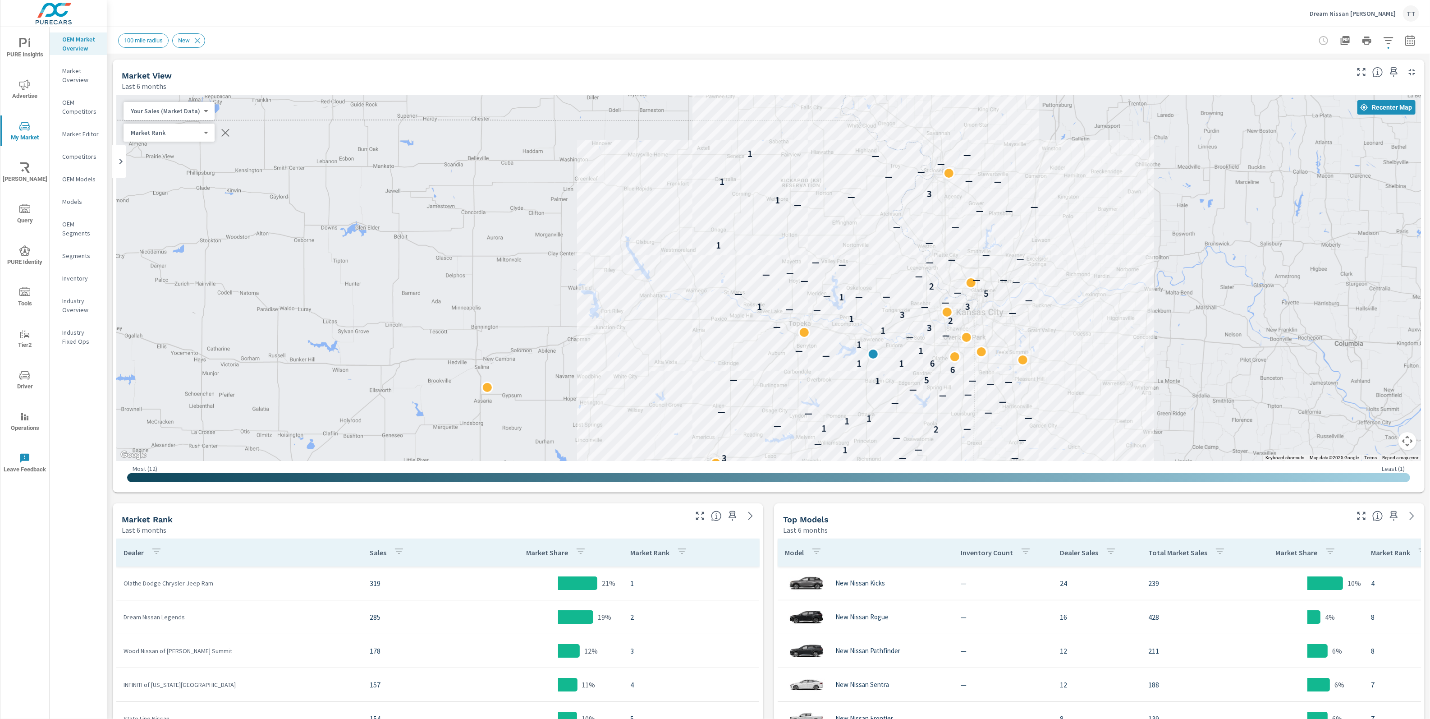
drag, startPoint x: 643, startPoint y: 96, endPoint x: 657, endPoint y: 112, distance: 21.7
click at [657, 112] on div "1 — — — — — — — — — — 3 1 — — — — 2 — 1 — 1 1 — — — — — — — — — — — 1 — — 5 6 6…" at bounding box center [768, 278] width 1305 height 366
click at [87, 135] on p "Market Editor" at bounding box center [80, 133] width 37 height 9
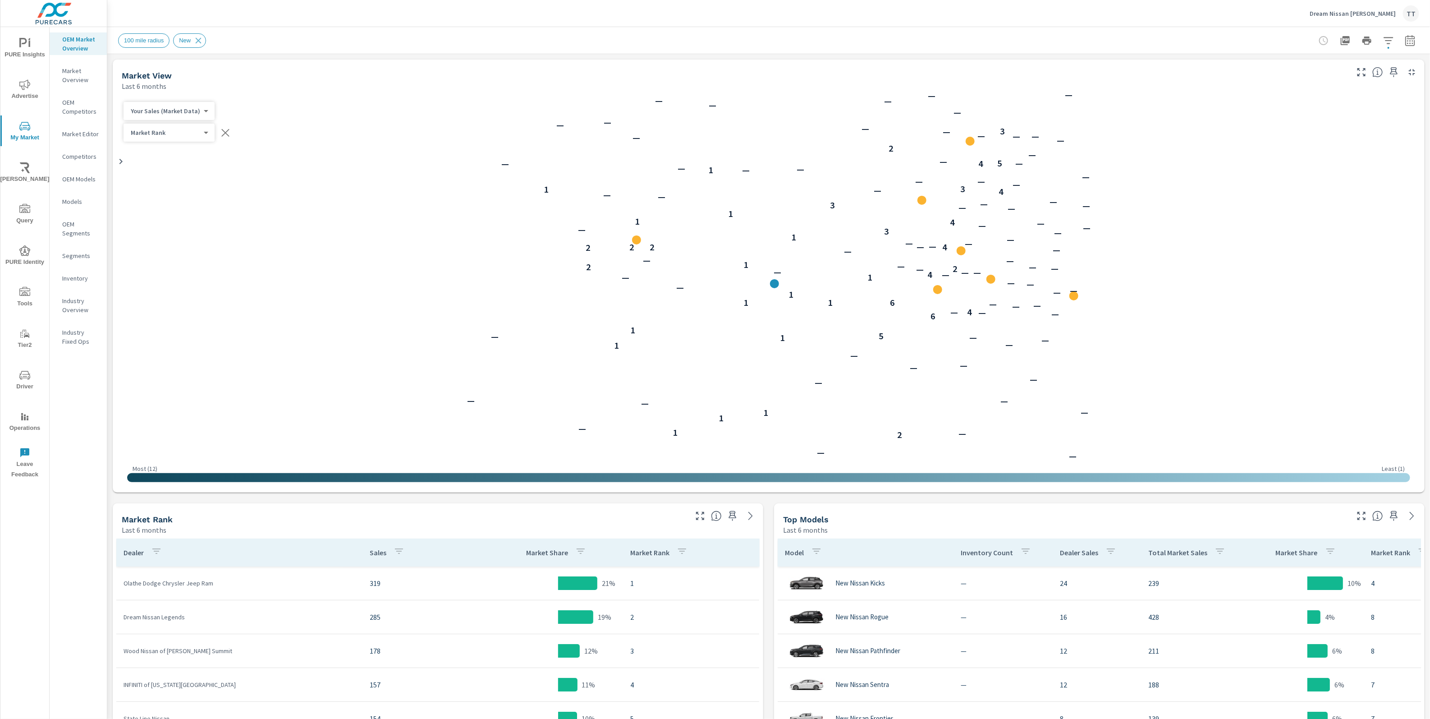
scroll to position [68, 0]
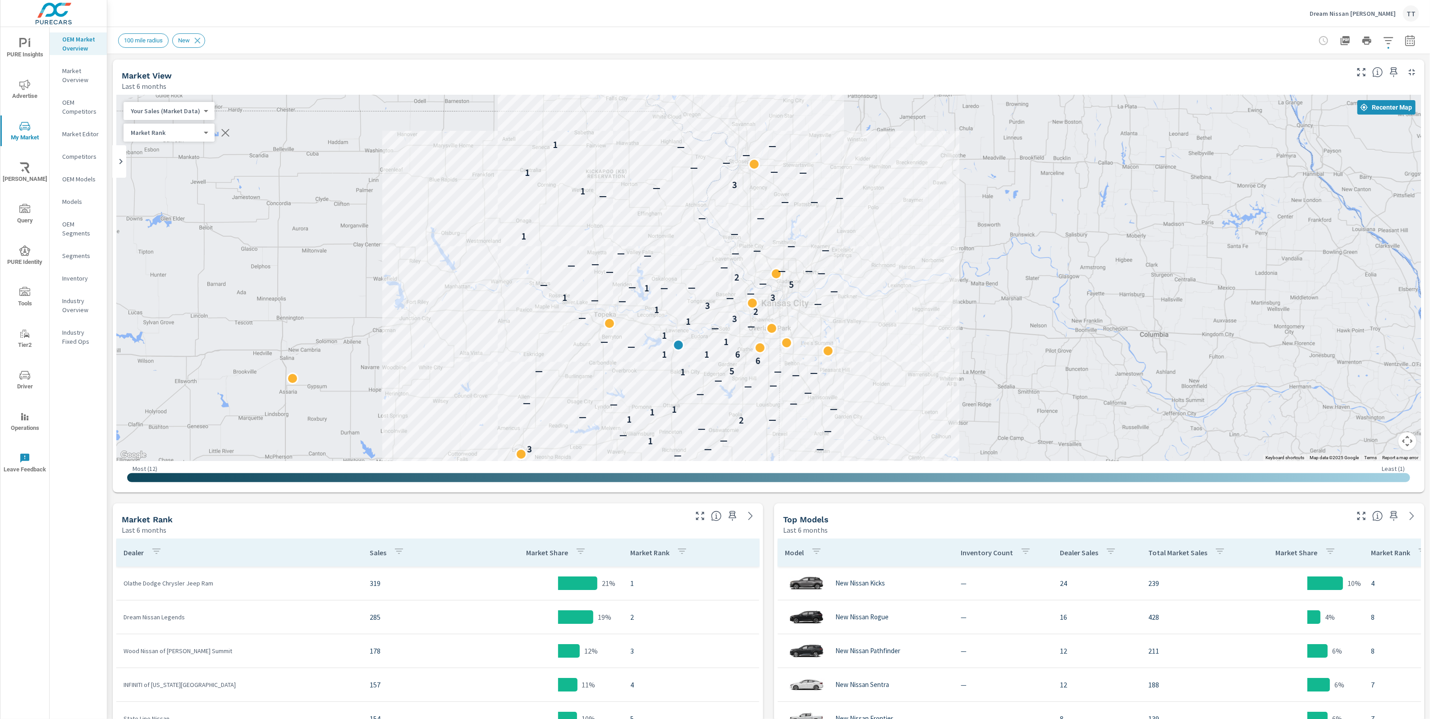
drag, startPoint x: 347, startPoint y: 302, endPoint x: 353, endPoint y: 342, distance: 40.6
click at [353, 342] on div "1 — — — — — — — — — — 3 1 — — — — 2 — 1 — 1 1 — — — — — — — — — — — 1 — — 5 6 6…" at bounding box center [768, 278] width 1305 height 366
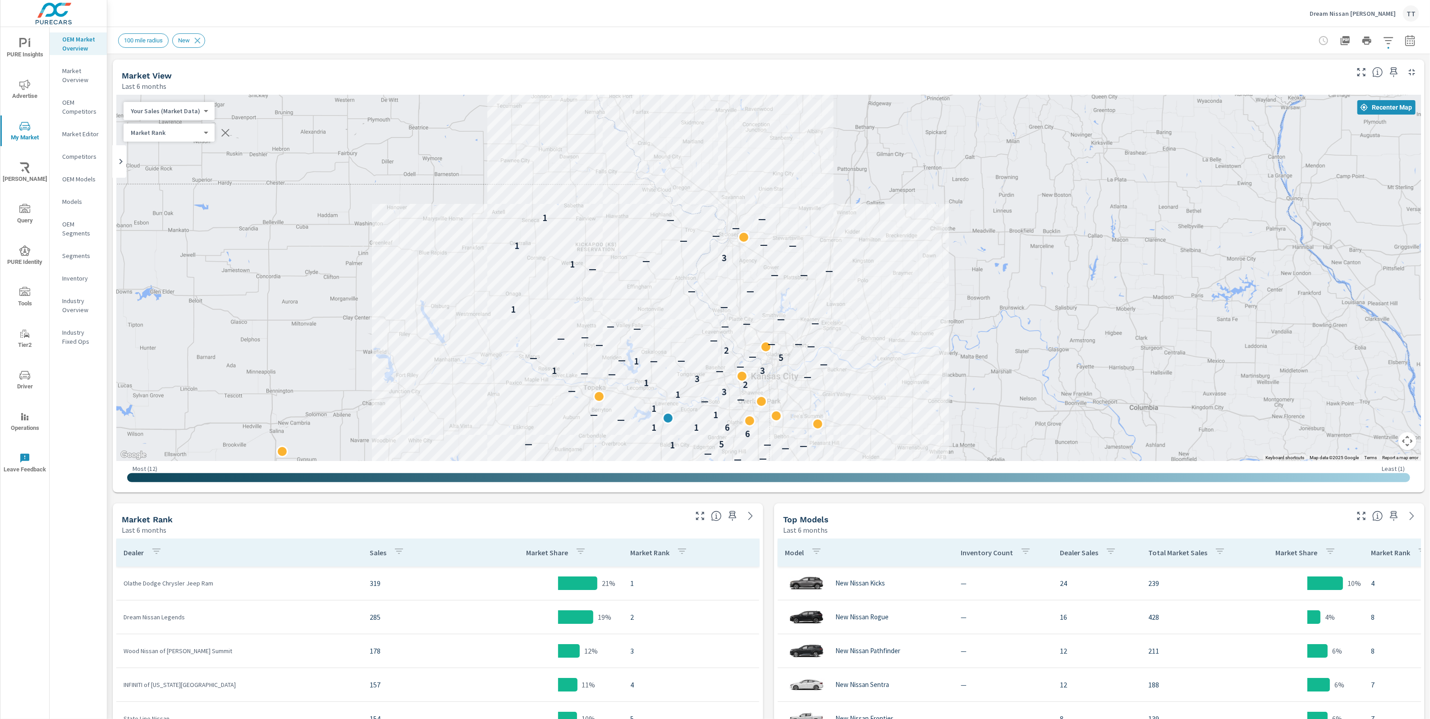
drag, startPoint x: 537, startPoint y: 187, endPoint x: 531, endPoint y: 268, distance: 81.4
click at [527, 268] on div "1 — — — — — — — — — — 3 1 — — — — 2 — 1 — 1 1 — — — — — — — — — — — 1 — — 5 6 6…" at bounding box center [768, 278] width 1305 height 366
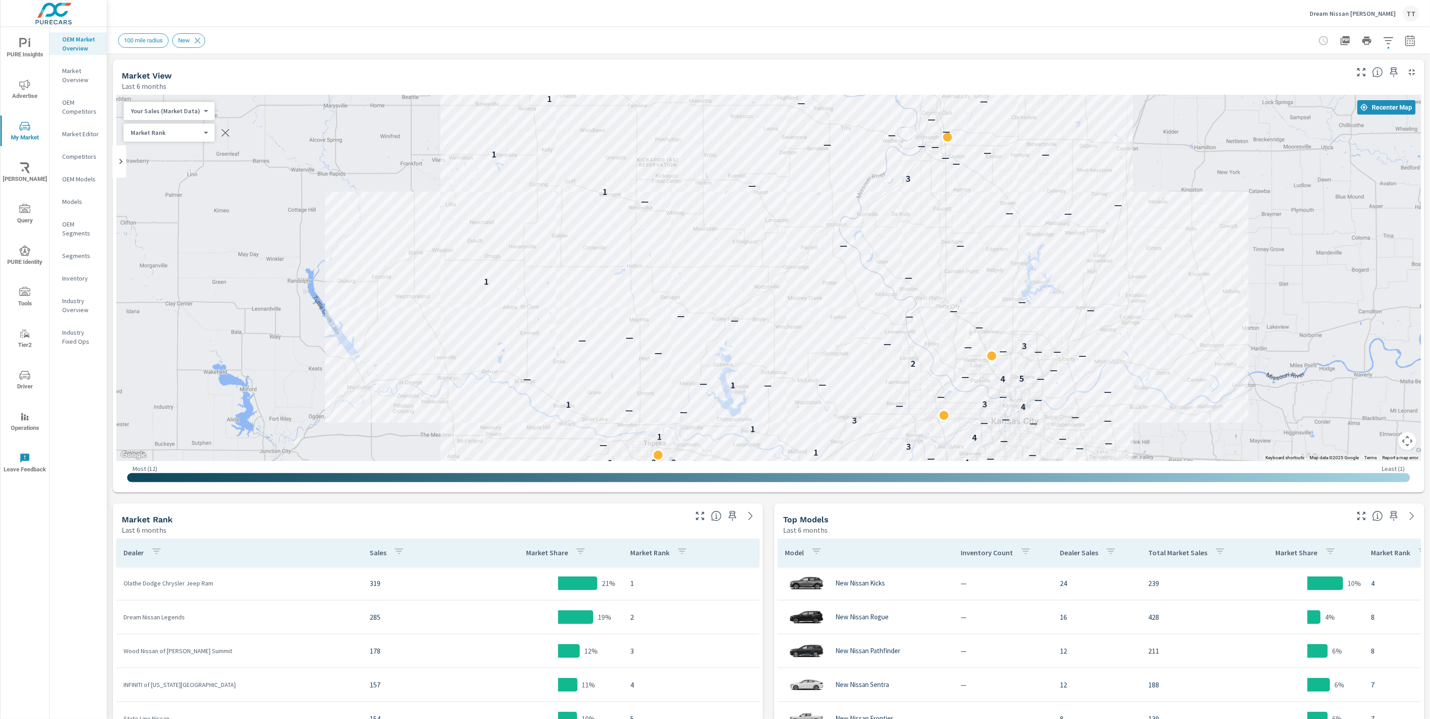
drag, startPoint x: 531, startPoint y: 268, endPoint x: 529, endPoint y: 189, distance: 78.5
click at [529, 189] on div "— — 3 1 — — — — 2 — 1 — 1 1 — — — — — — — — — 1 — — 1 — — 5 1 6 — — — 4 — — — 6…" at bounding box center [768, 278] width 1305 height 366
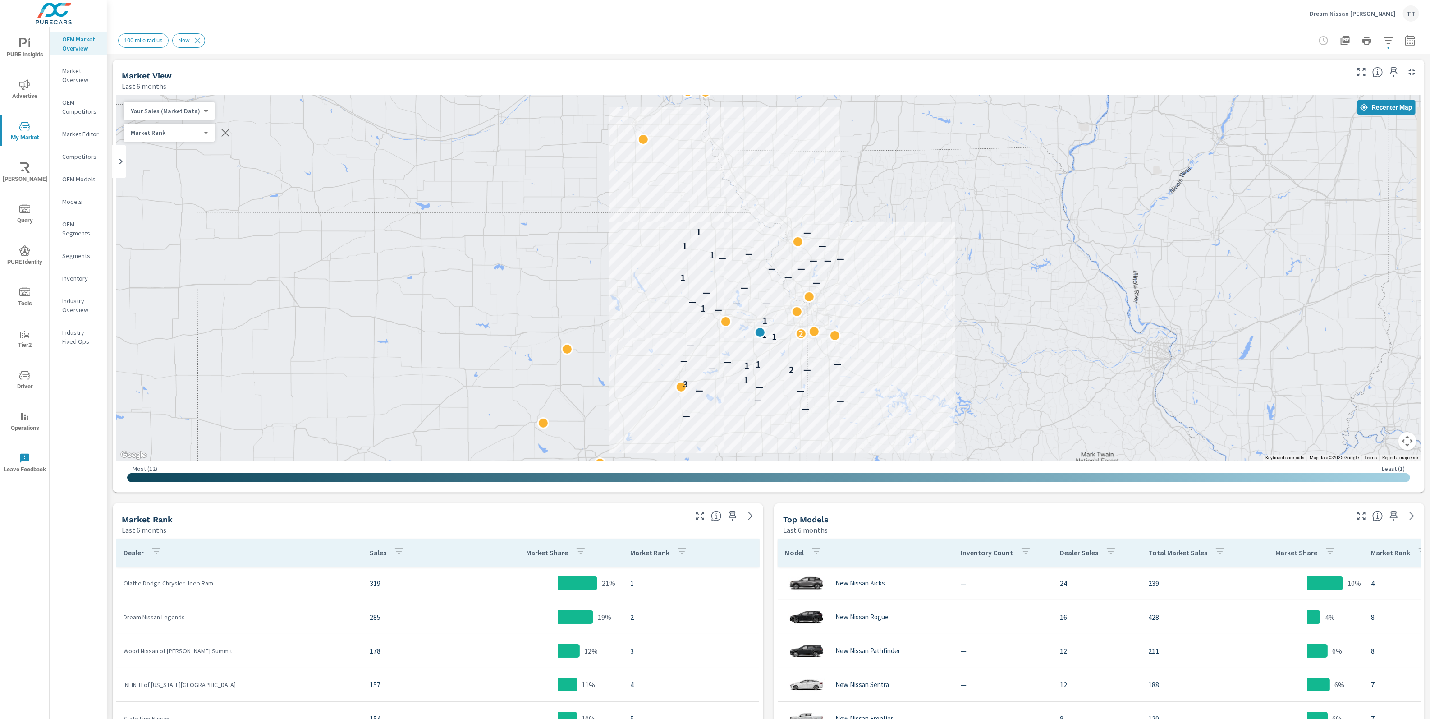
drag, startPoint x: 761, startPoint y: 307, endPoint x: 744, endPoint y: 269, distance: 41.6
click at [749, 262] on div "— — — — — — — 3 1 2 — — 1 1 — — — — 1 1 2 1 — 1 — — — — — — 1 — — — — — — — 1 —…" at bounding box center [768, 278] width 1305 height 366
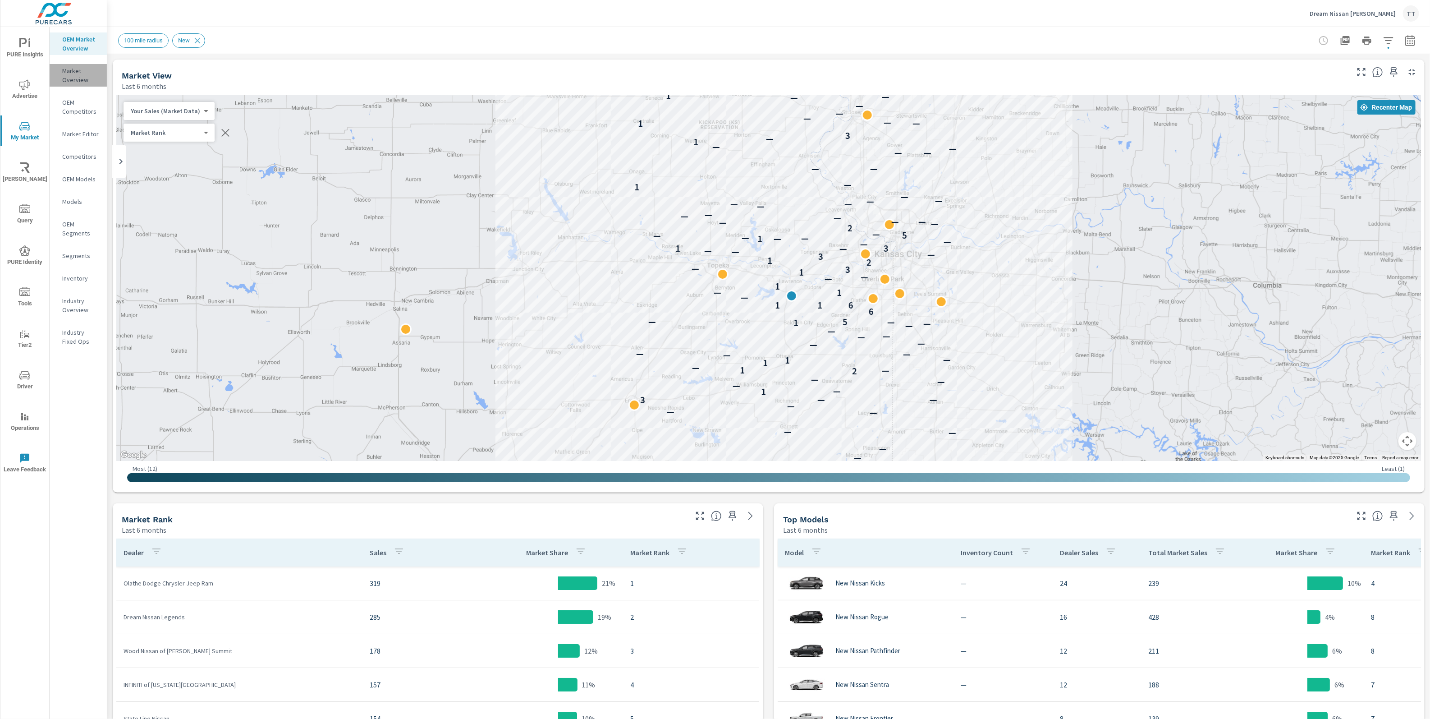
click at [82, 74] on p "Market Overview" at bounding box center [80, 75] width 37 height 18
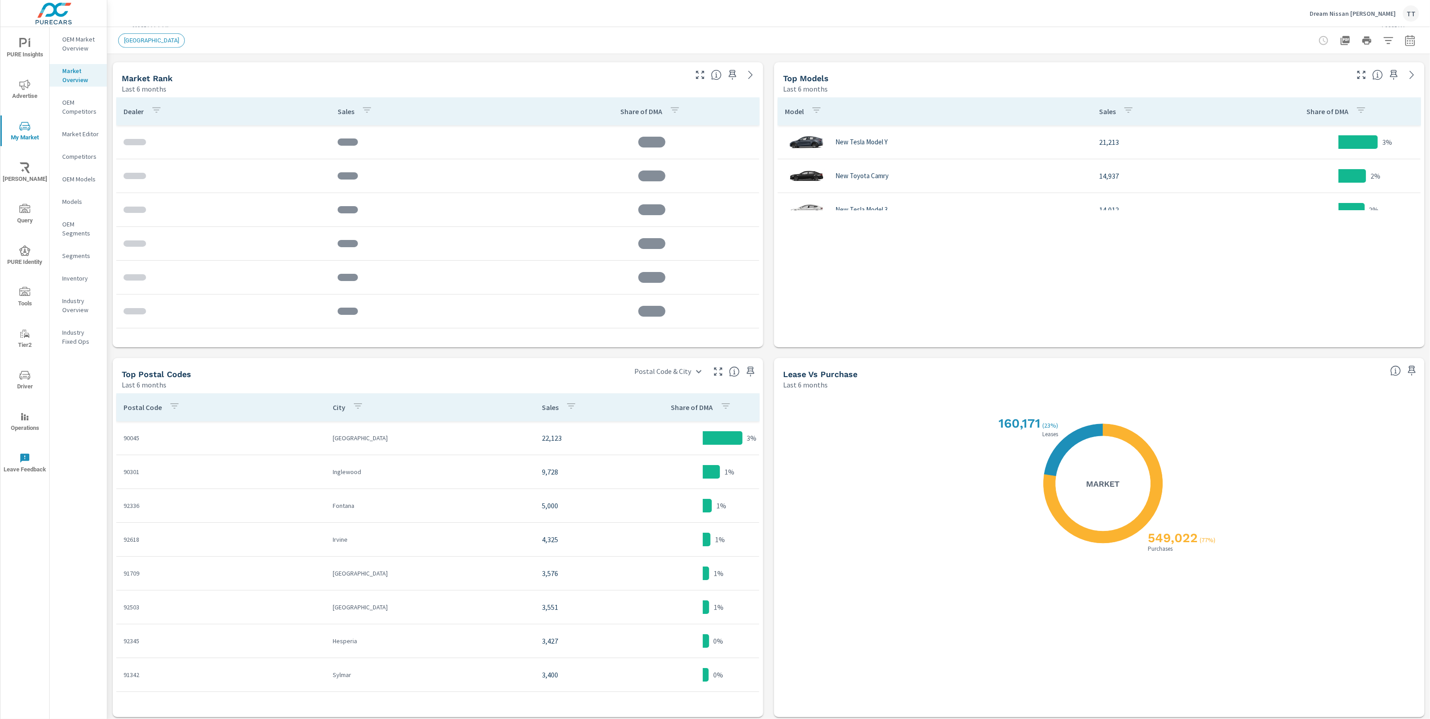
scroll to position [444, 0]
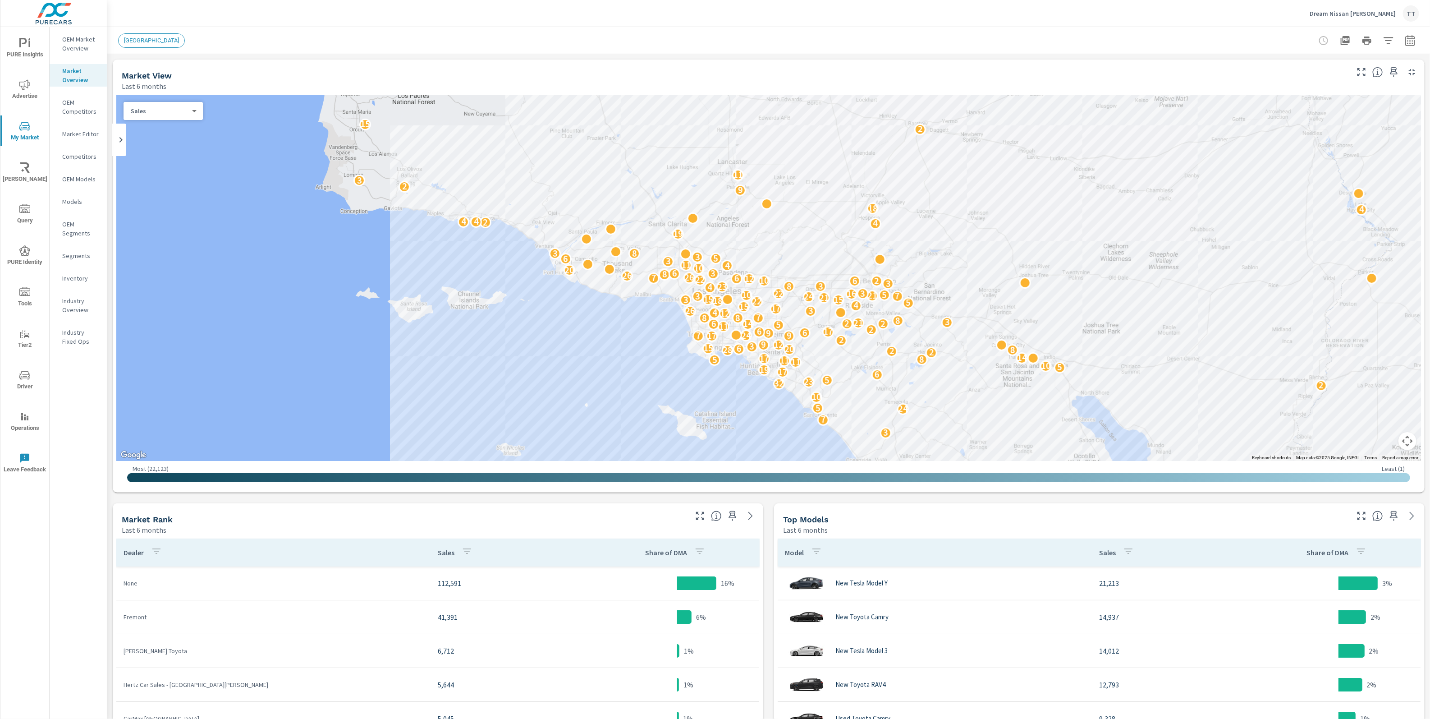
click at [1391, 46] on button "button" at bounding box center [1389, 41] width 18 height 18
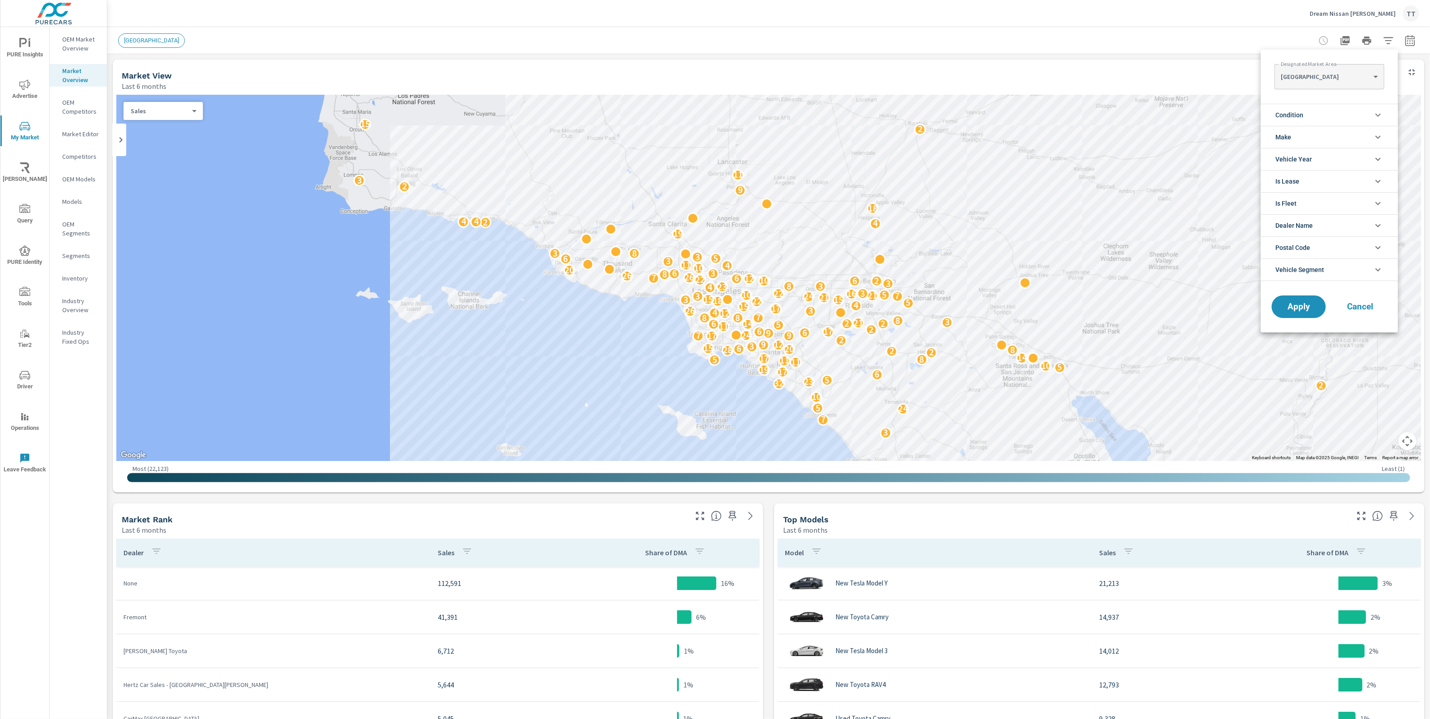
click at [1350, 80] on body "PURE Insights Advertise My Market Riley AI Query PURE Identity Tools Tier2 Driv…" at bounding box center [715, 359] width 1430 height 719
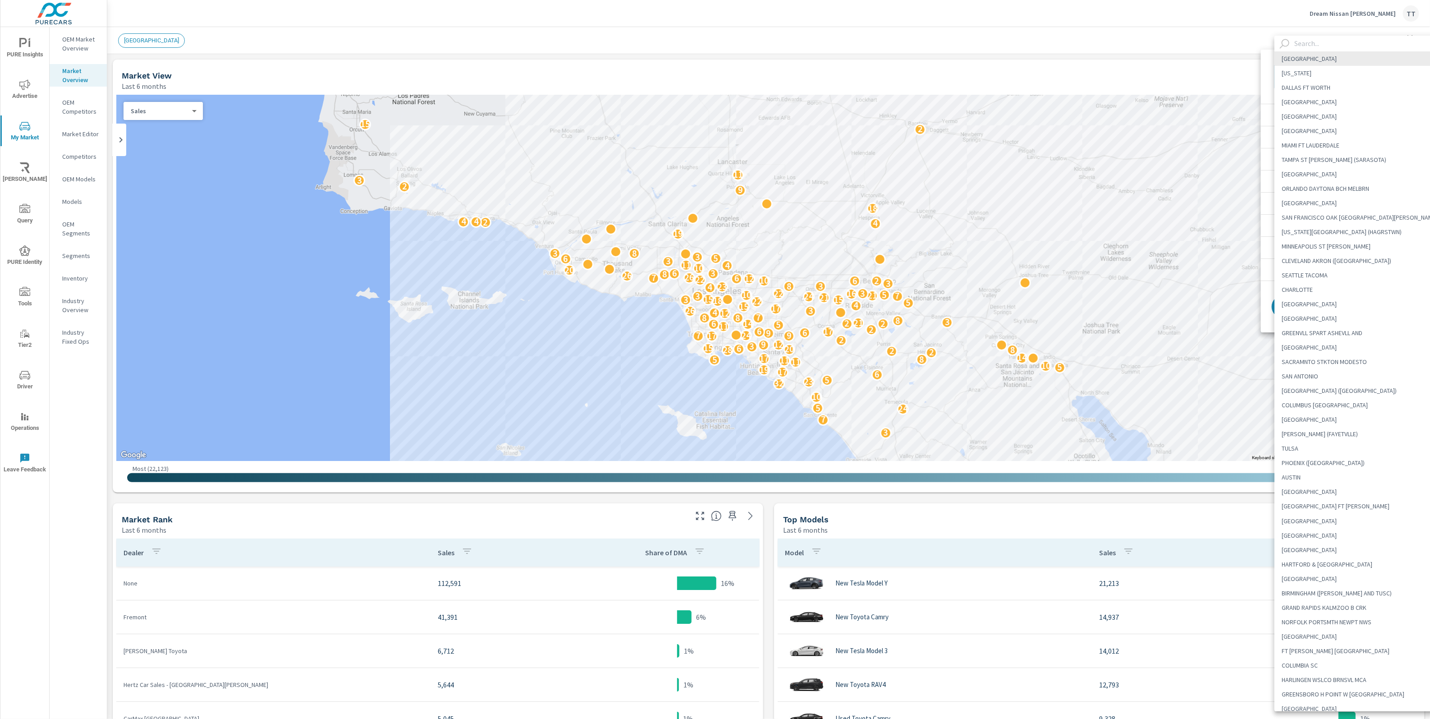
click at [1339, 43] on input "text" at bounding box center [1368, 44] width 154 height 16
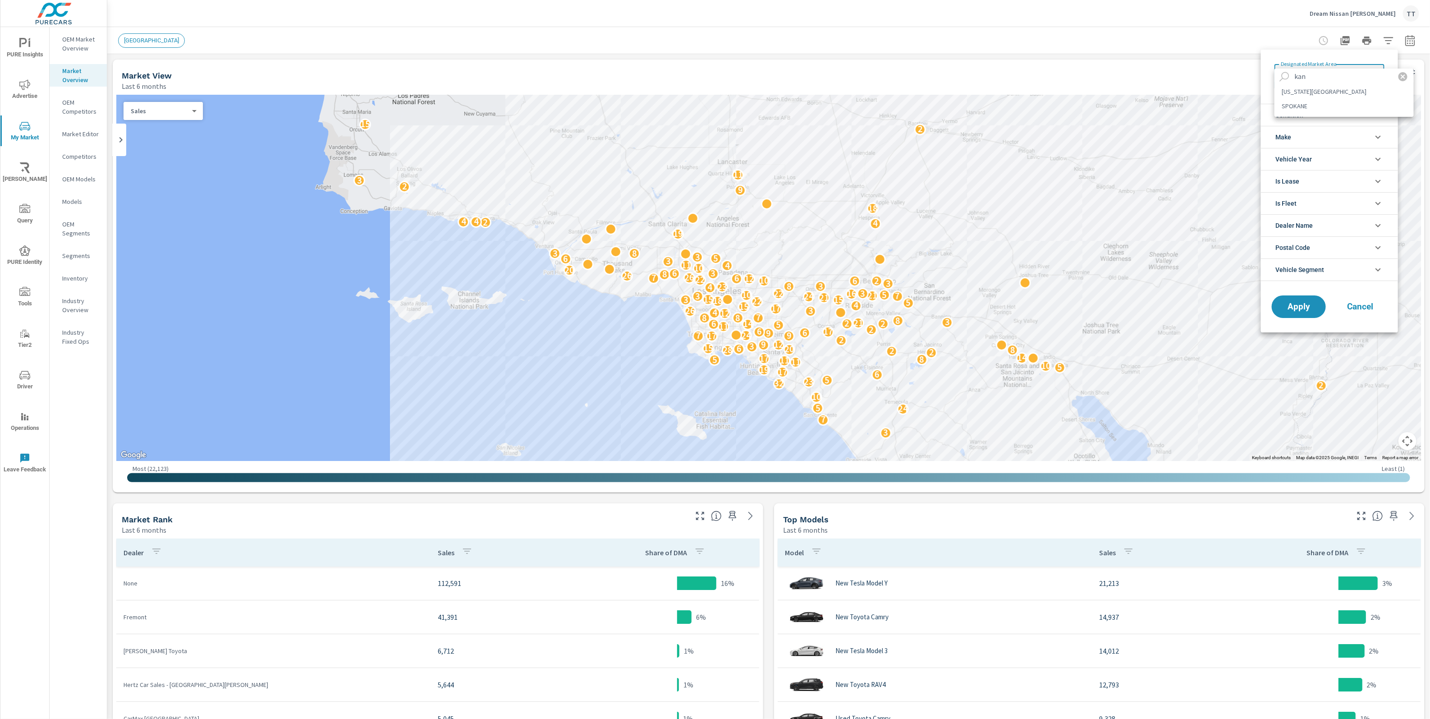
type input "kan"
click at [1332, 90] on li "KANSAS CITY" at bounding box center [1344, 91] width 139 height 14
type Area "KANSAS CITY"
click at [1293, 312] on button "Apply" at bounding box center [1299, 306] width 56 height 23
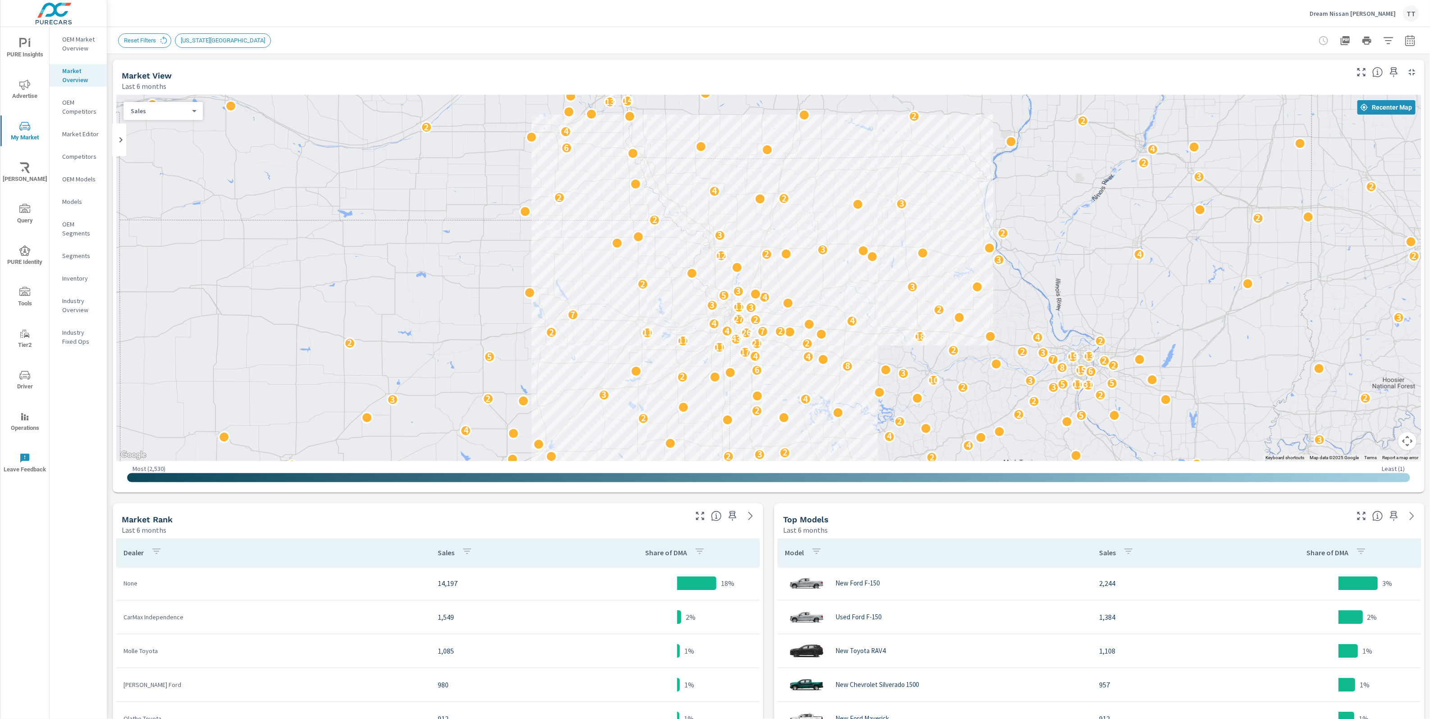
drag, startPoint x: 697, startPoint y: 342, endPoint x: 678, endPoint y: 367, distance: 31.6
click at [678, 367] on div "2 3 7 2 5 3 3 7 2 10 2 2 2 5 4 3 18 5 13 8 5 3 5 11 3 2 3 6 4 3 3 2 6 17 5 2 34…" at bounding box center [768, 278] width 1305 height 366
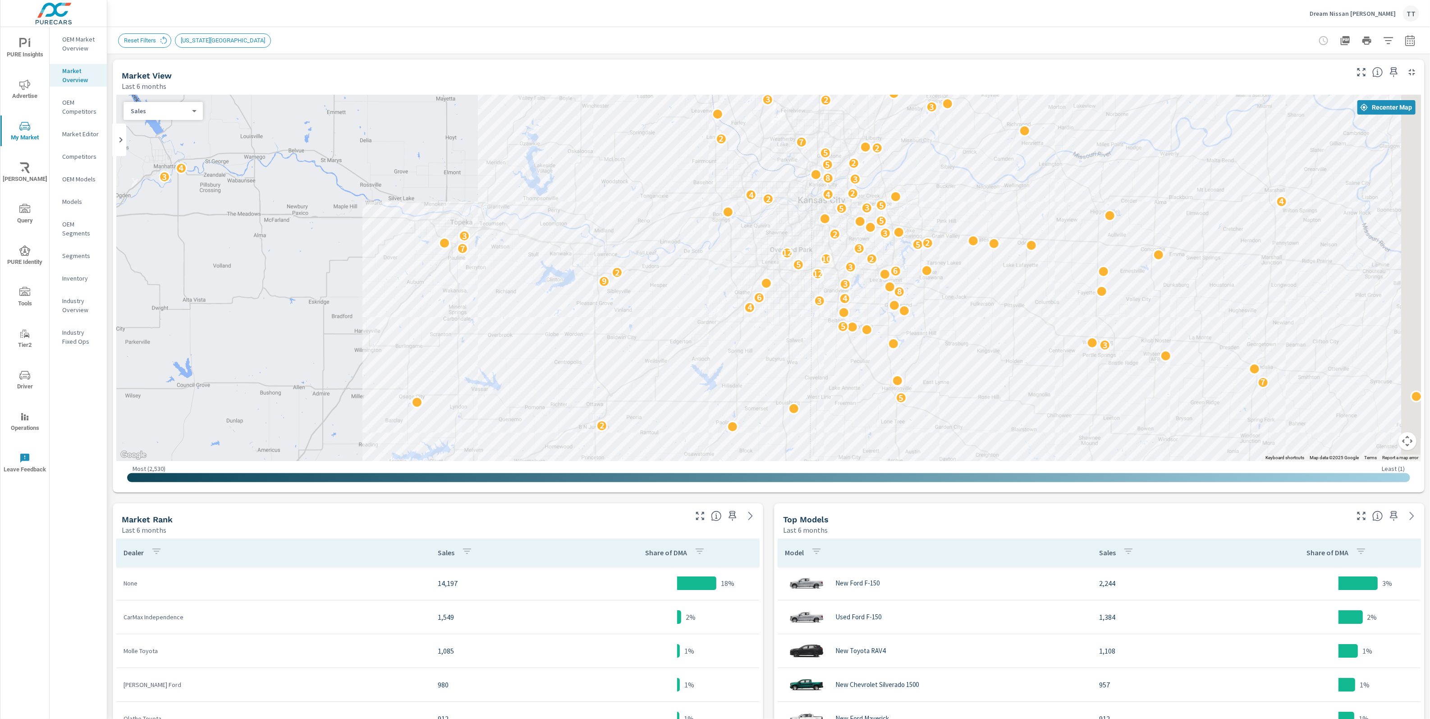
drag, startPoint x: 782, startPoint y: 301, endPoint x: 700, endPoint y: 334, distance: 88.0
click at [700, 334] on div "2 2 4 4 4 2 2 4 2 3 2 3 2 3 4 3 5 7 3 4 5 2 4 3 4 6 8 3 9 12 2 6 3 5 6 11 10 2 …" at bounding box center [1277, 628] width 1154 height 649
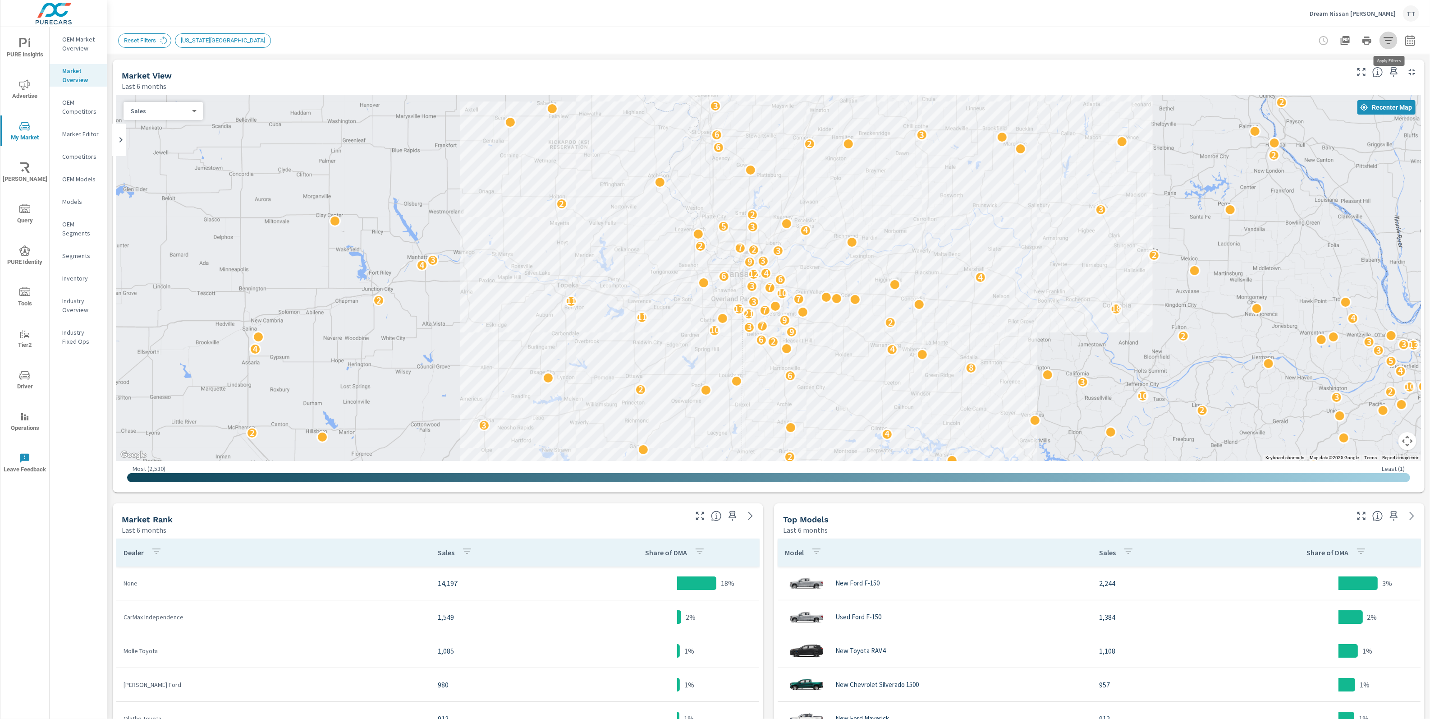
click at [1388, 39] on icon "button" at bounding box center [1388, 40] width 11 height 11
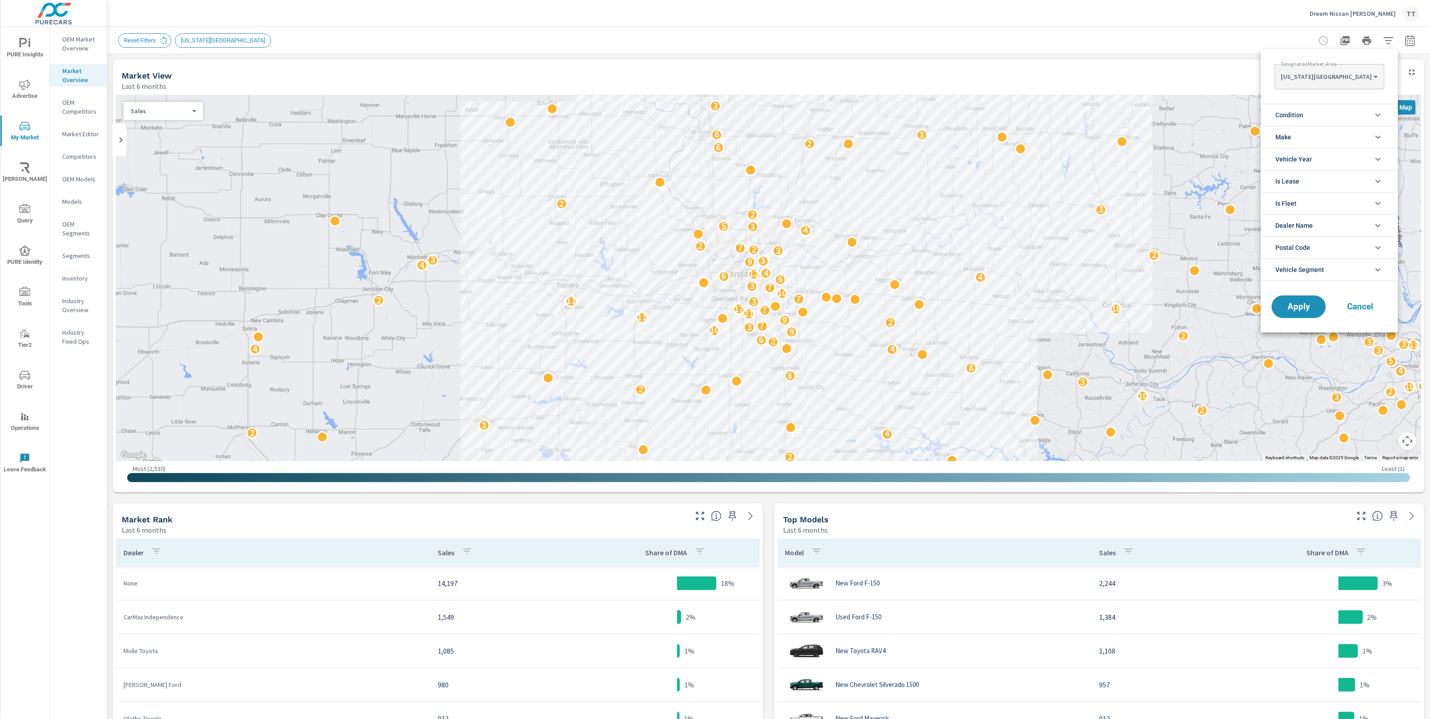
click at [1325, 130] on li "Make" at bounding box center [1329, 137] width 137 height 22
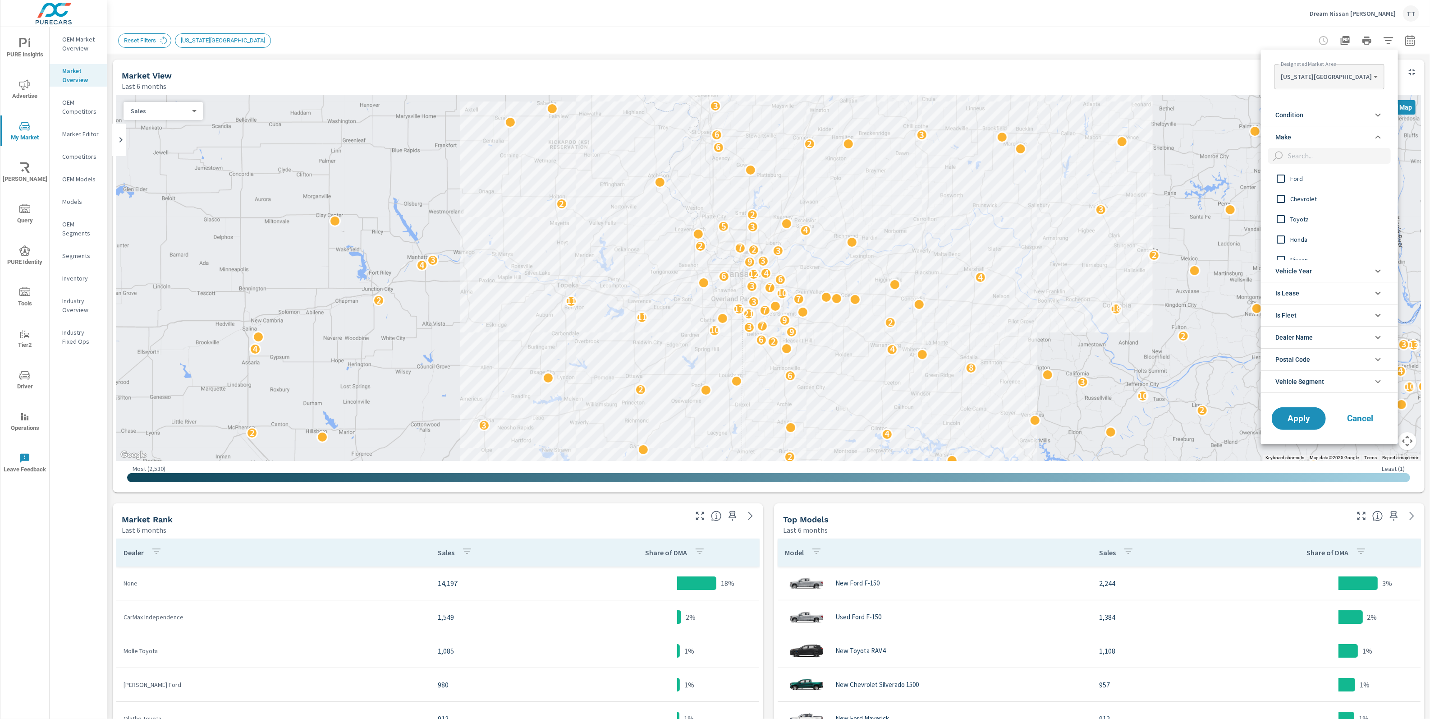
click at [1323, 155] on input "filter options" at bounding box center [1338, 156] width 106 height 16
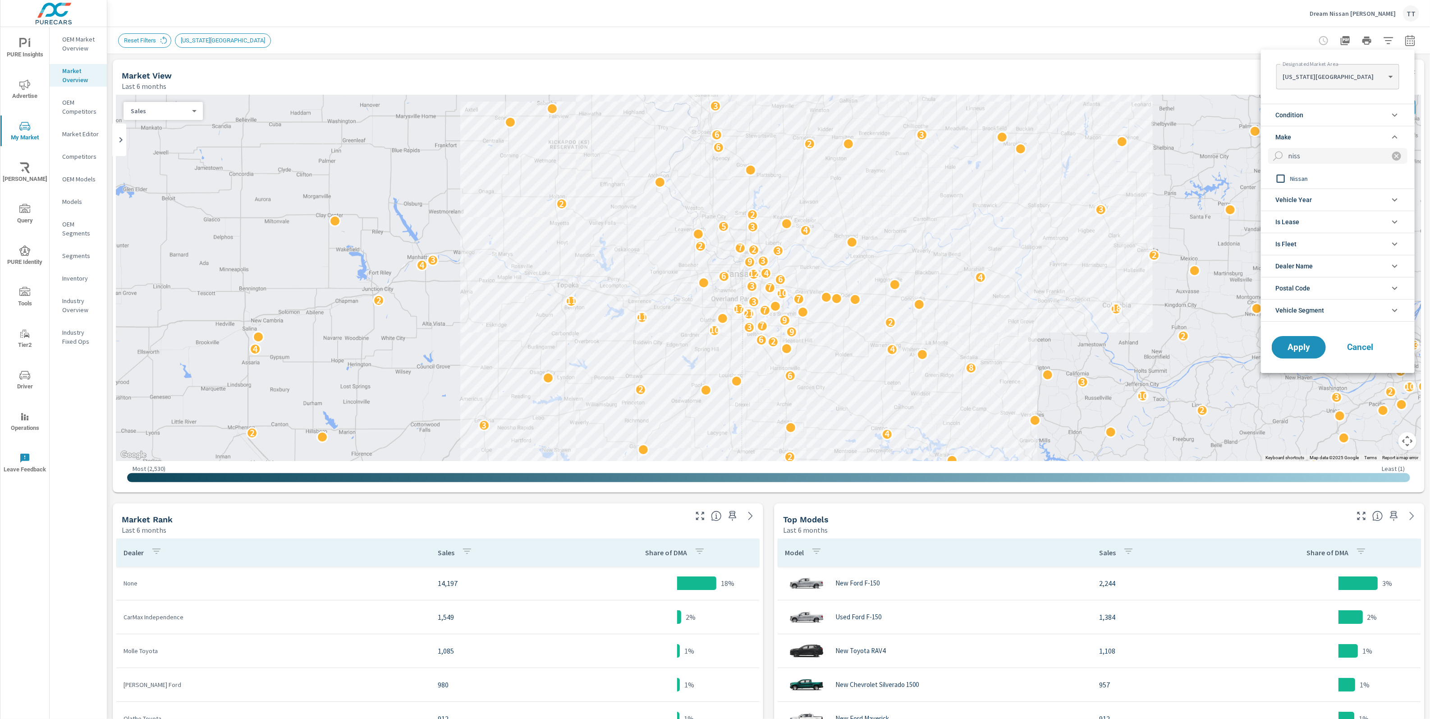
type input "niss"
click at [1314, 182] on span "Nissan" at bounding box center [1339, 178] width 99 height 11
click at [1304, 337] on button "Apply" at bounding box center [1299, 346] width 56 height 23
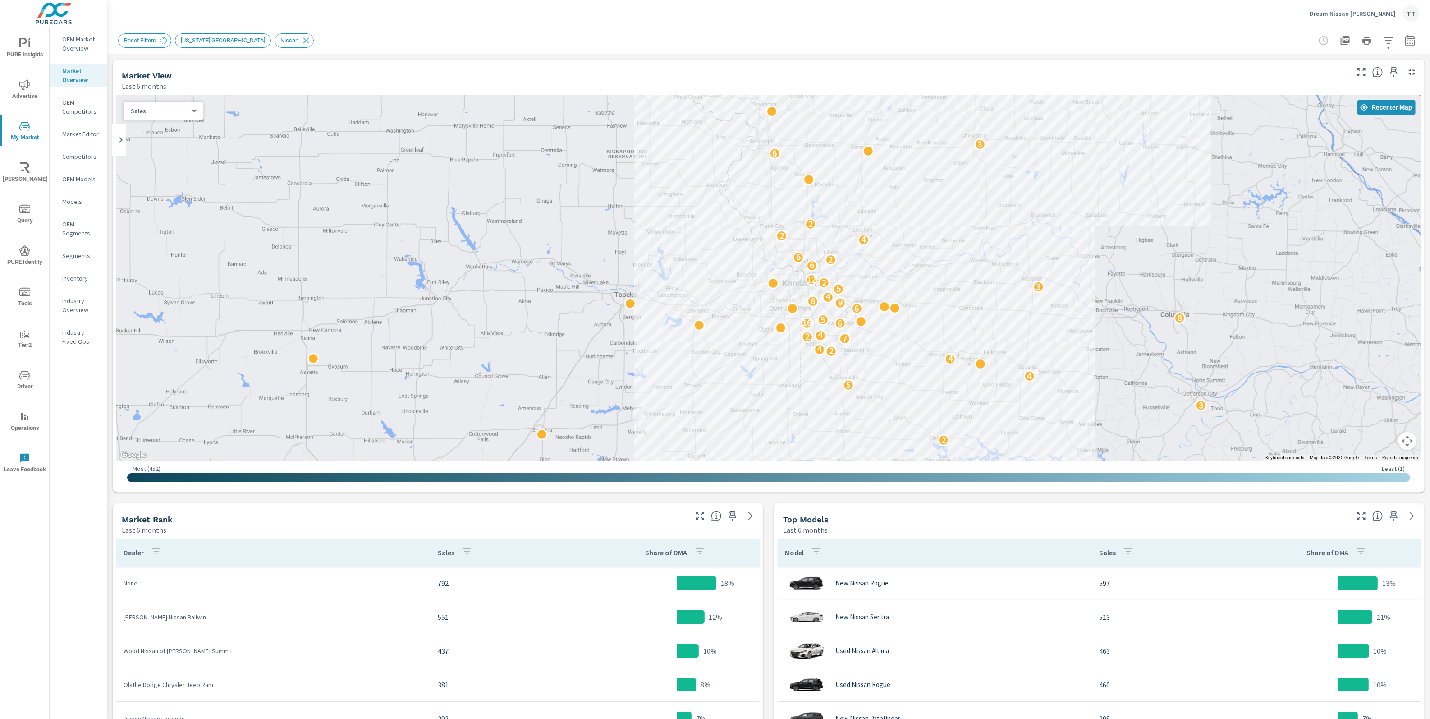
drag, startPoint x: 761, startPoint y: 290, endPoint x: 807, endPoint y: 367, distance: 90.2
click at [807, 367] on div "2 2 3 2 5 4 4 2 2 2 4 7 2 4 6 16 5 8 6 9 6 4 5 3 2 12 6 2 6 4 2 2 6 3 2 3" at bounding box center [768, 278] width 1305 height 366
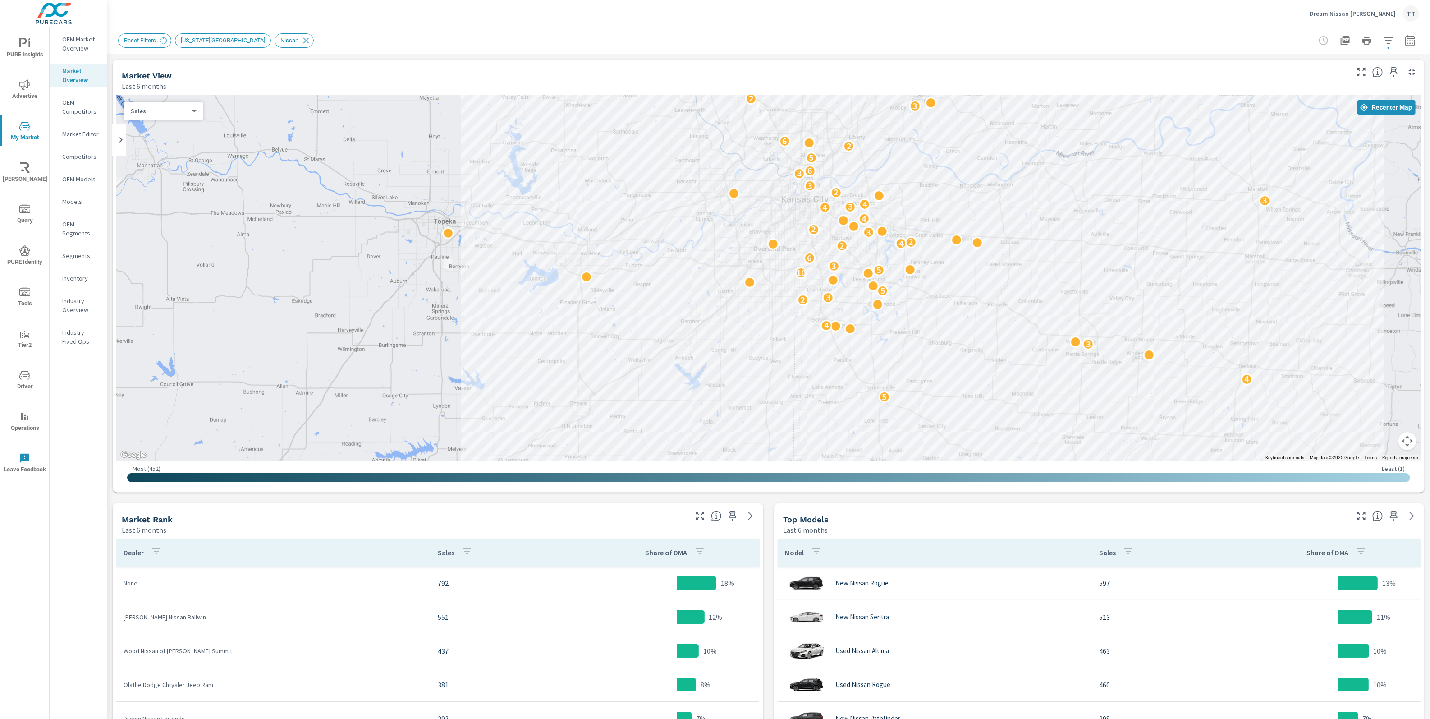
click at [1397, 42] on div at bounding box center [1367, 41] width 105 height 18
click at [1393, 44] on icon "button" at bounding box center [1388, 40] width 11 height 11
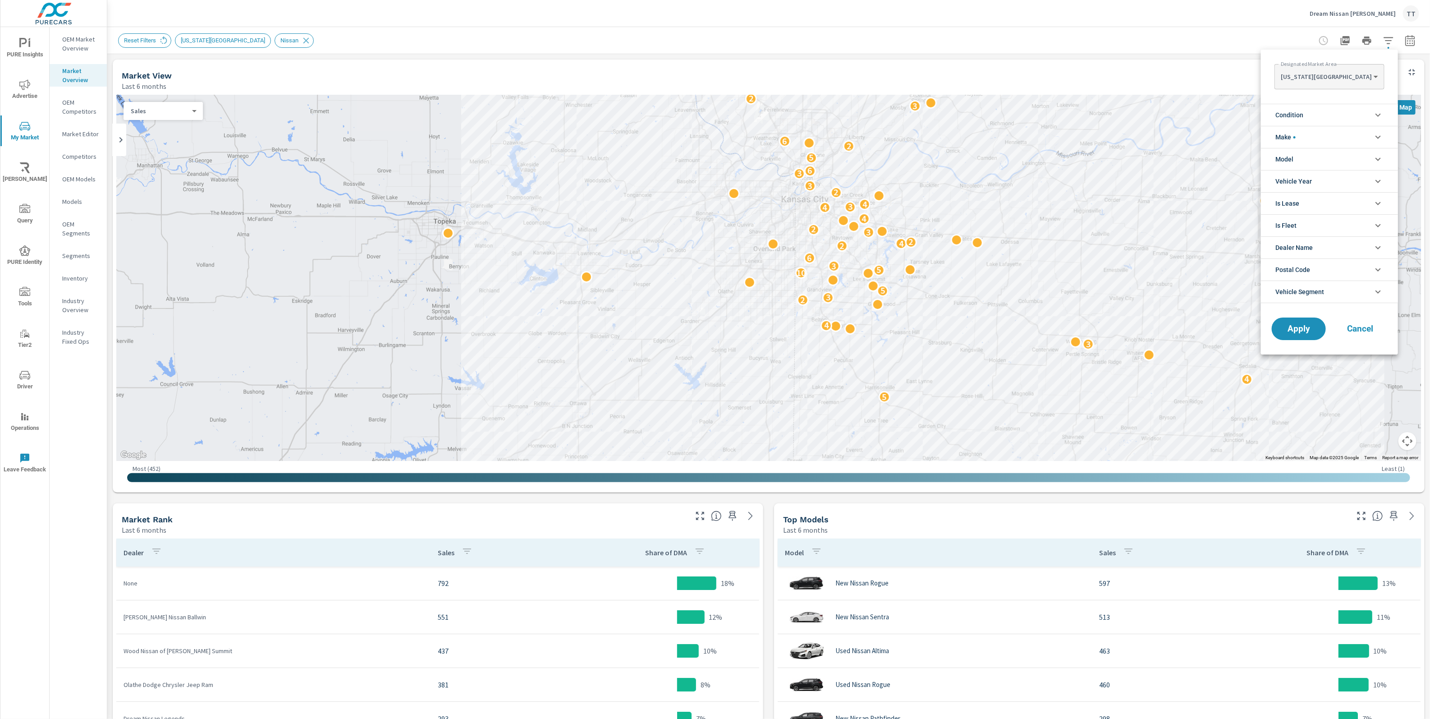
scroll to position [10, 0]
click at [1363, 139] on li "Make" at bounding box center [1329, 137] width 137 height 22
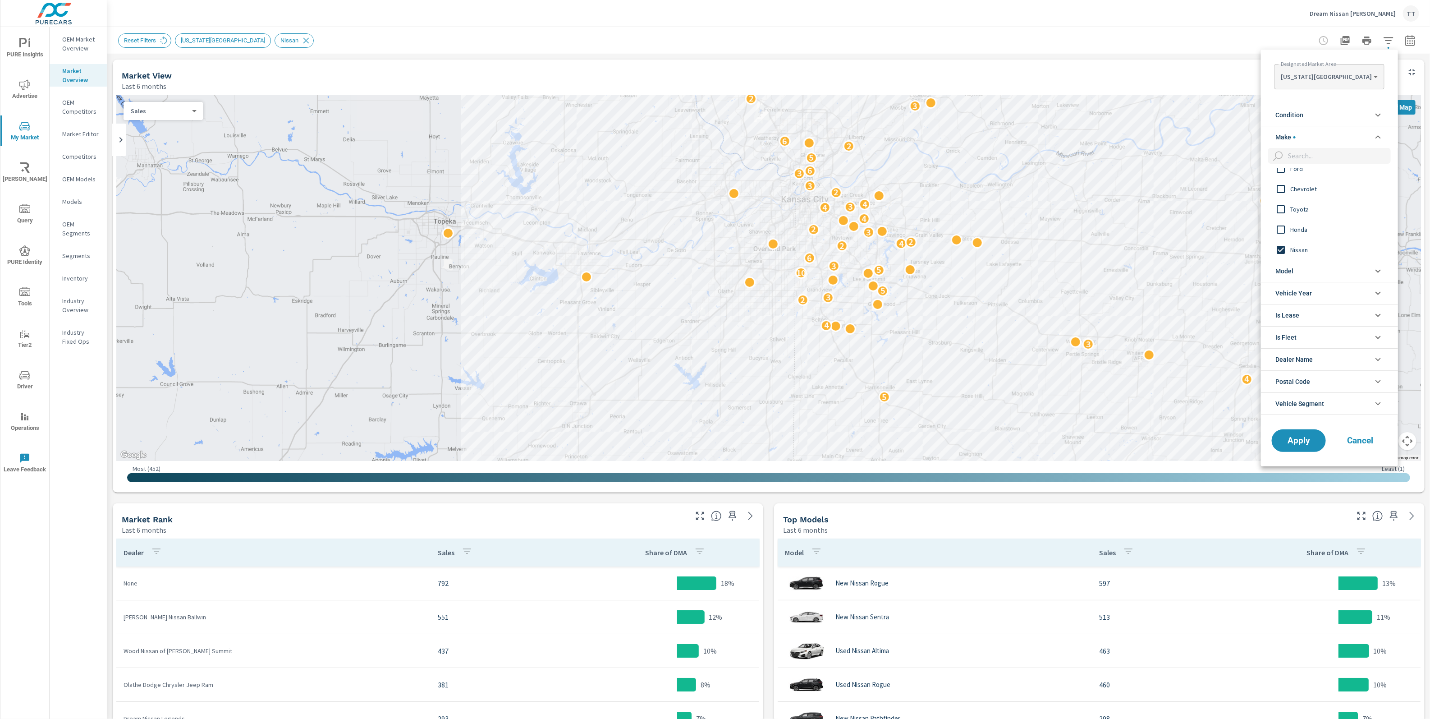
scroll to position [0, 0]
click at [1360, 106] on li "Condition" at bounding box center [1329, 115] width 137 height 22
click at [1360, 115] on li "Condition" at bounding box center [1329, 115] width 137 height 22
drag, startPoint x: 1355, startPoint y: 112, endPoint x: 1351, endPoint y: 119, distance: 7.9
click at [1355, 113] on li "Condition" at bounding box center [1329, 115] width 137 height 22
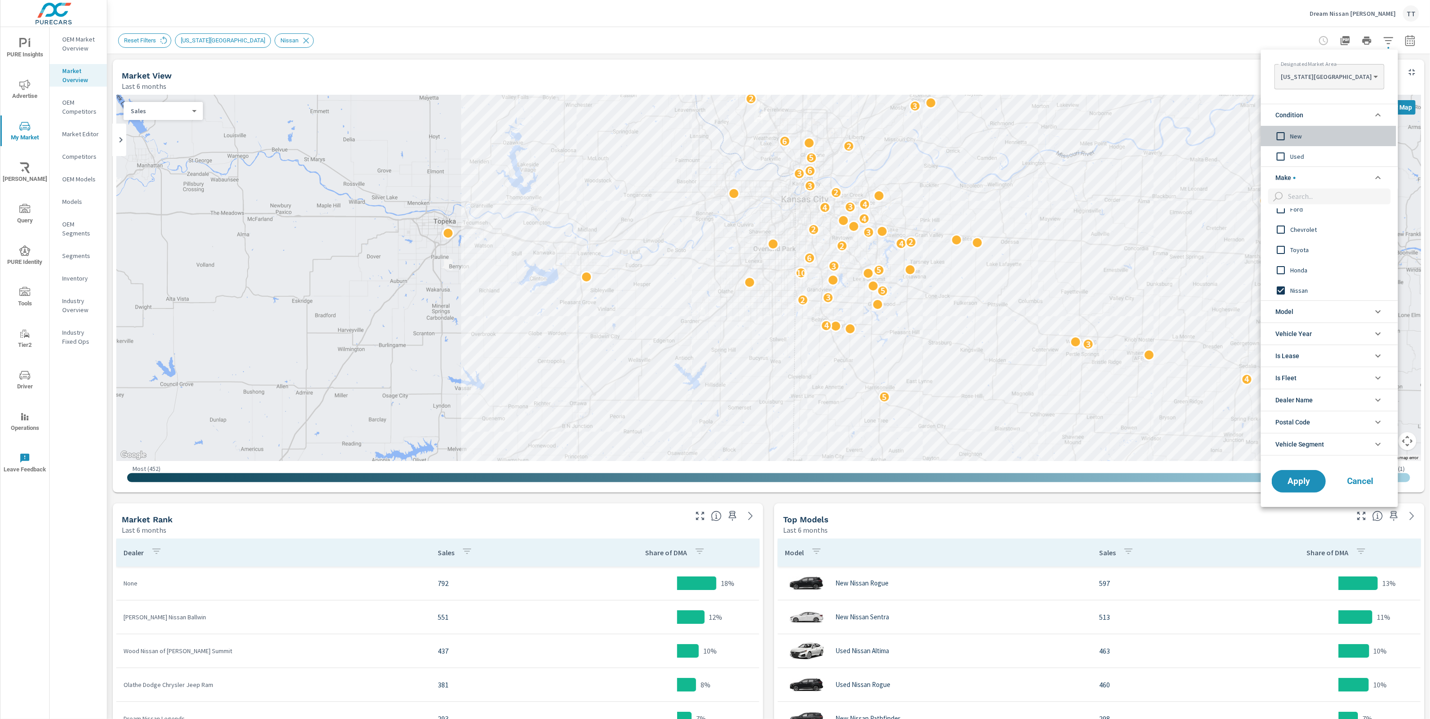
click at [1295, 138] on span "New" at bounding box center [1339, 136] width 99 height 11
click at [1300, 482] on span "Apply" at bounding box center [1298, 481] width 37 height 9
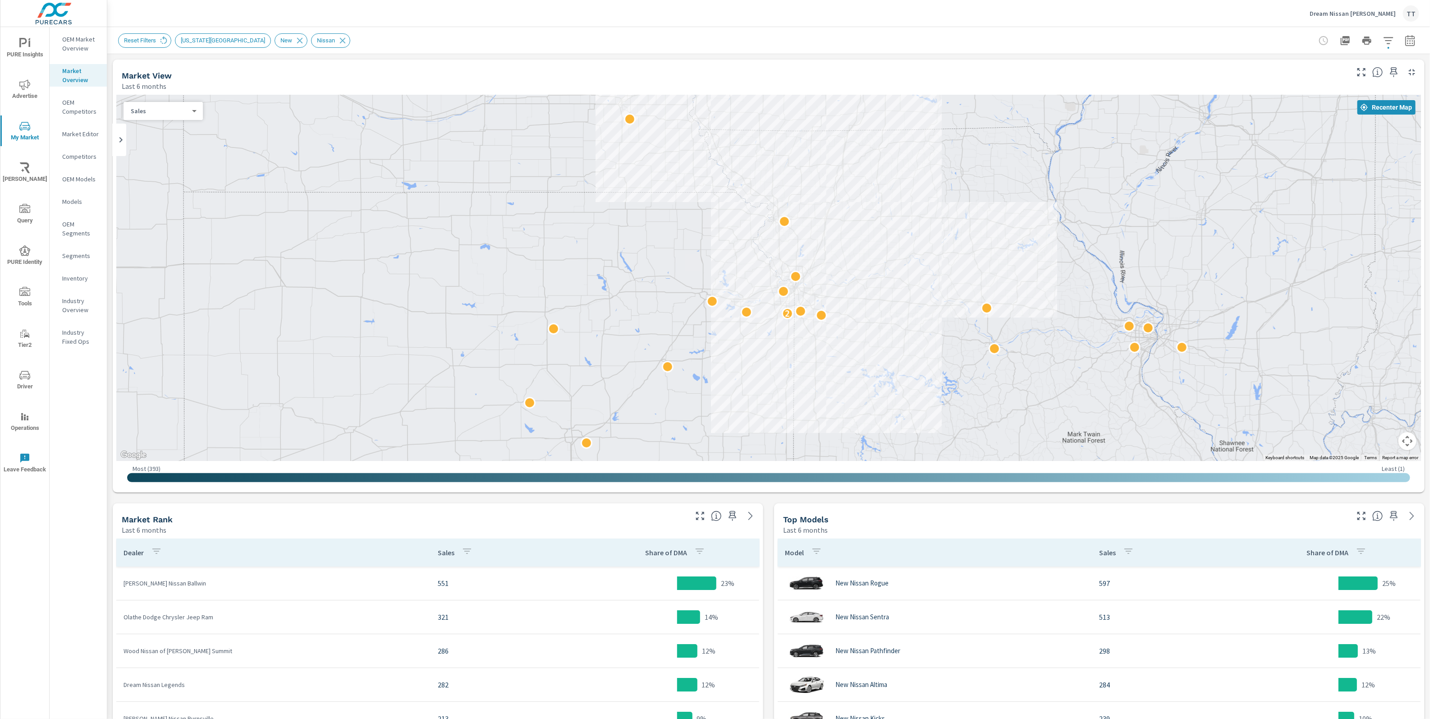
drag, startPoint x: 698, startPoint y: 318, endPoint x: 735, endPoint y: 330, distance: 39.8
click at [735, 330] on div "2" at bounding box center [768, 278] width 1305 height 366
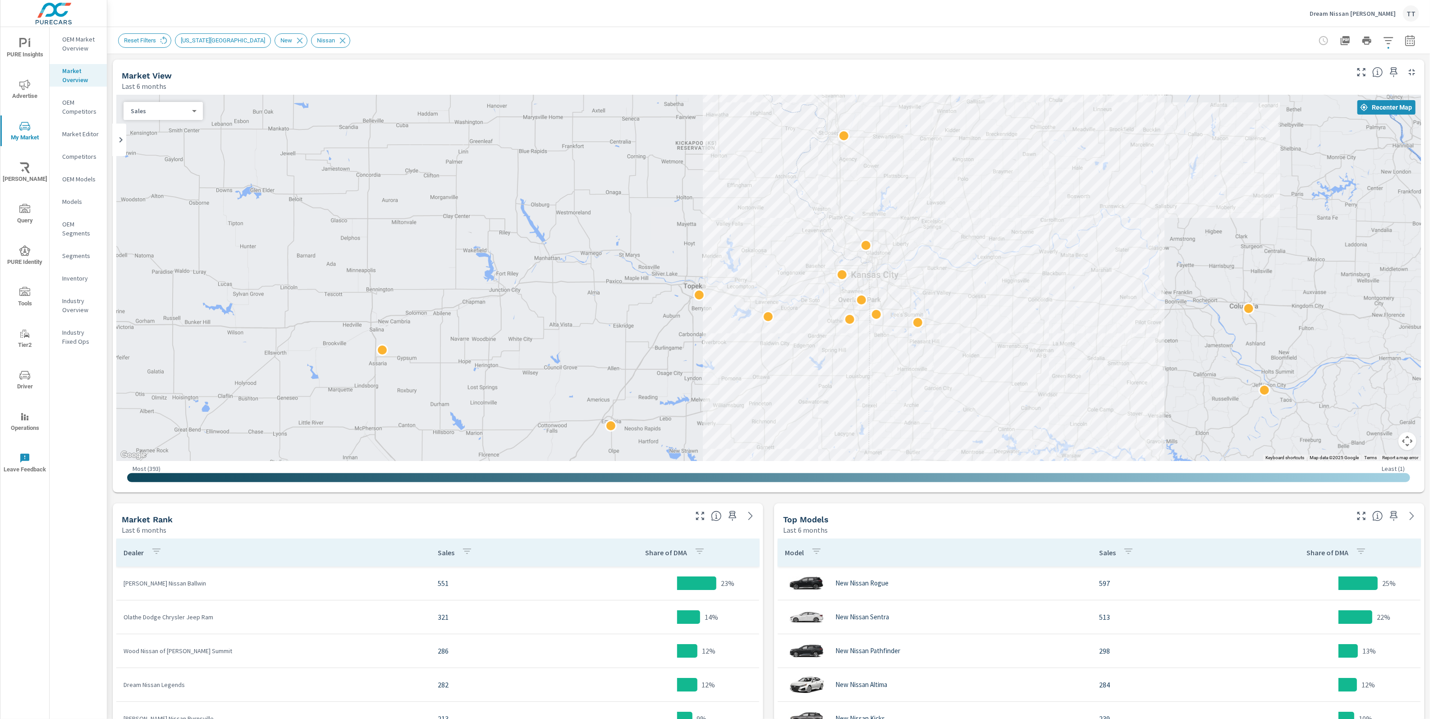
drag, startPoint x: 767, startPoint y: 314, endPoint x: 773, endPoint y: 323, distance: 10.9
click at [773, 323] on div at bounding box center [768, 278] width 1305 height 366
click at [1413, 14] on div "TT" at bounding box center [1411, 13] width 16 height 16
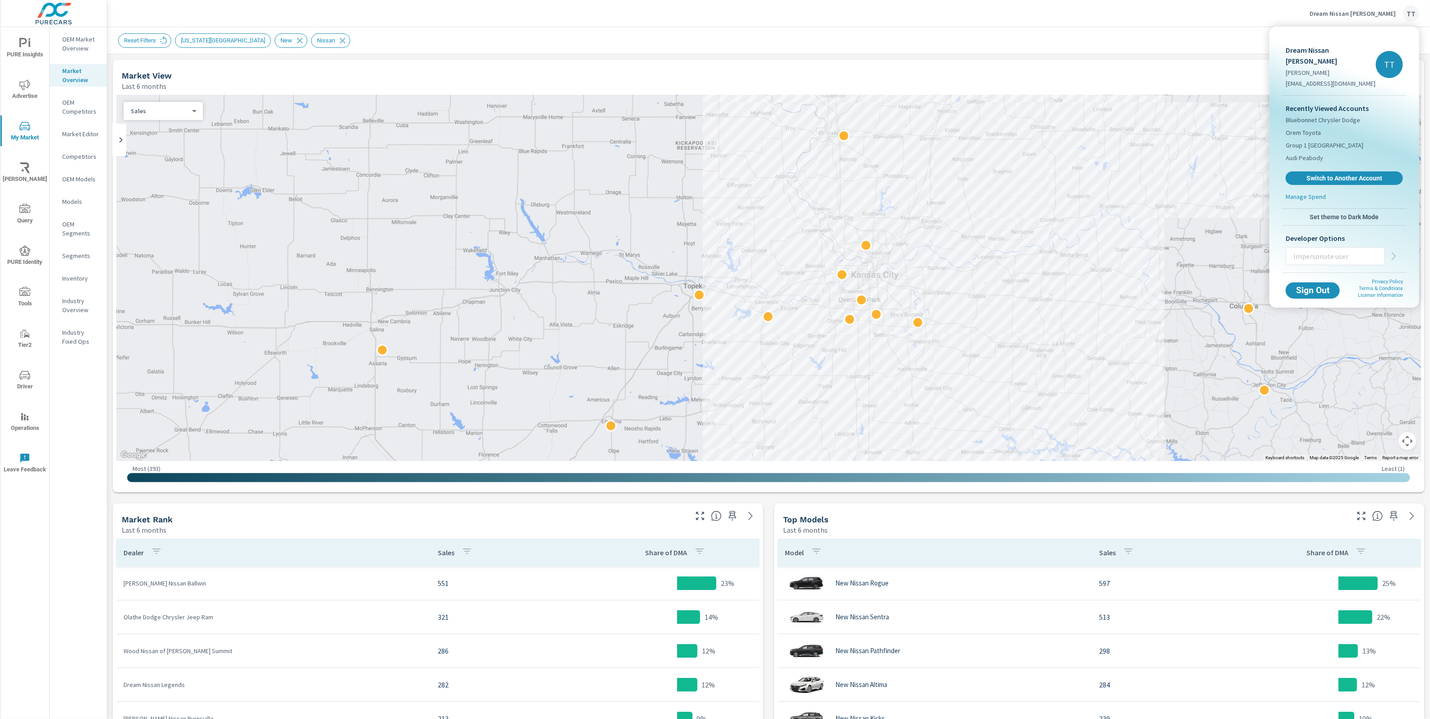
click at [29, 539] on div at bounding box center [715, 359] width 1430 height 719
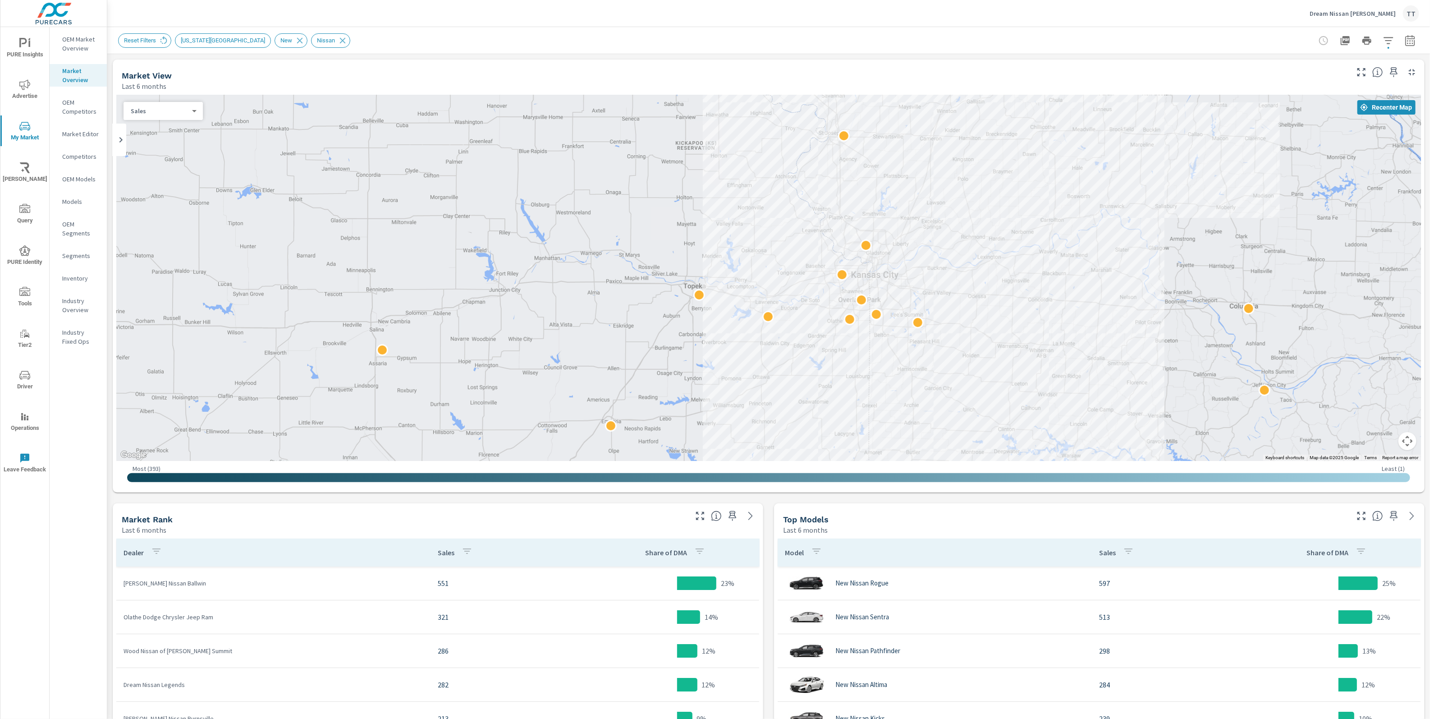
click at [1383, 48] on div at bounding box center [1367, 41] width 105 height 18
click at [1390, 42] on icon "button" at bounding box center [1388, 40] width 11 height 11
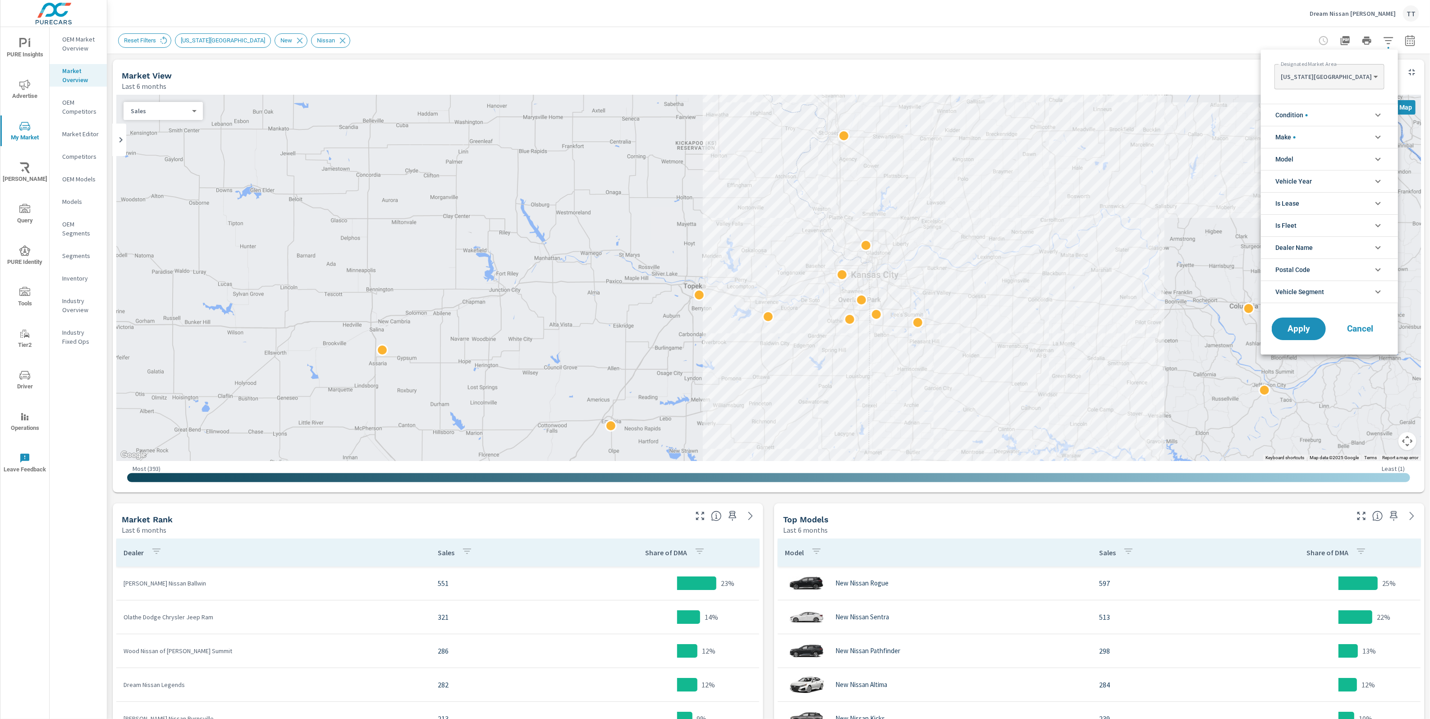
scroll to position [91, 0]
click at [24, 162] on div at bounding box center [715, 359] width 1430 height 719
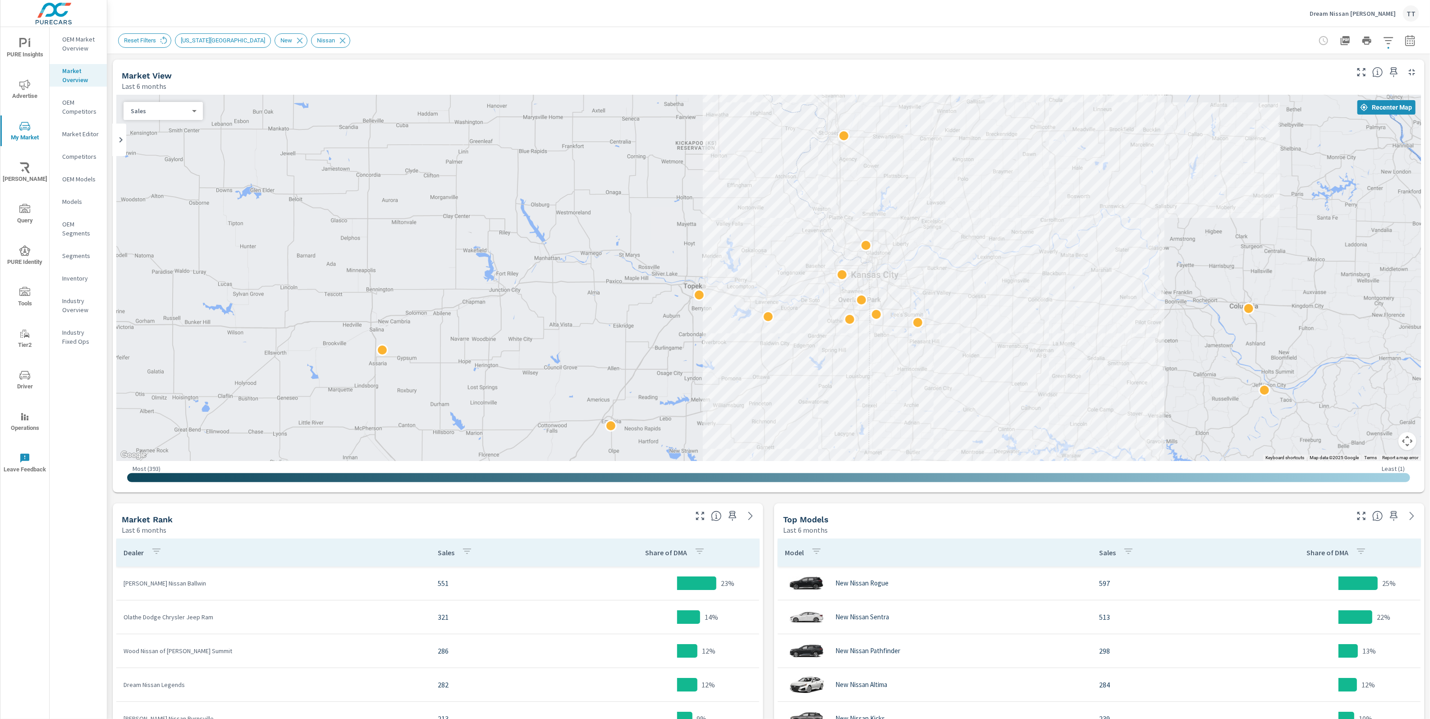
click at [23, 173] on div "Designated Market Area KANSAS CITY KANSAS CITY ​ Condition New Used Make Ford T…" at bounding box center [715, 359] width 1430 height 719
click at [25, 175] on span "[PERSON_NAME]" at bounding box center [24, 173] width 43 height 22
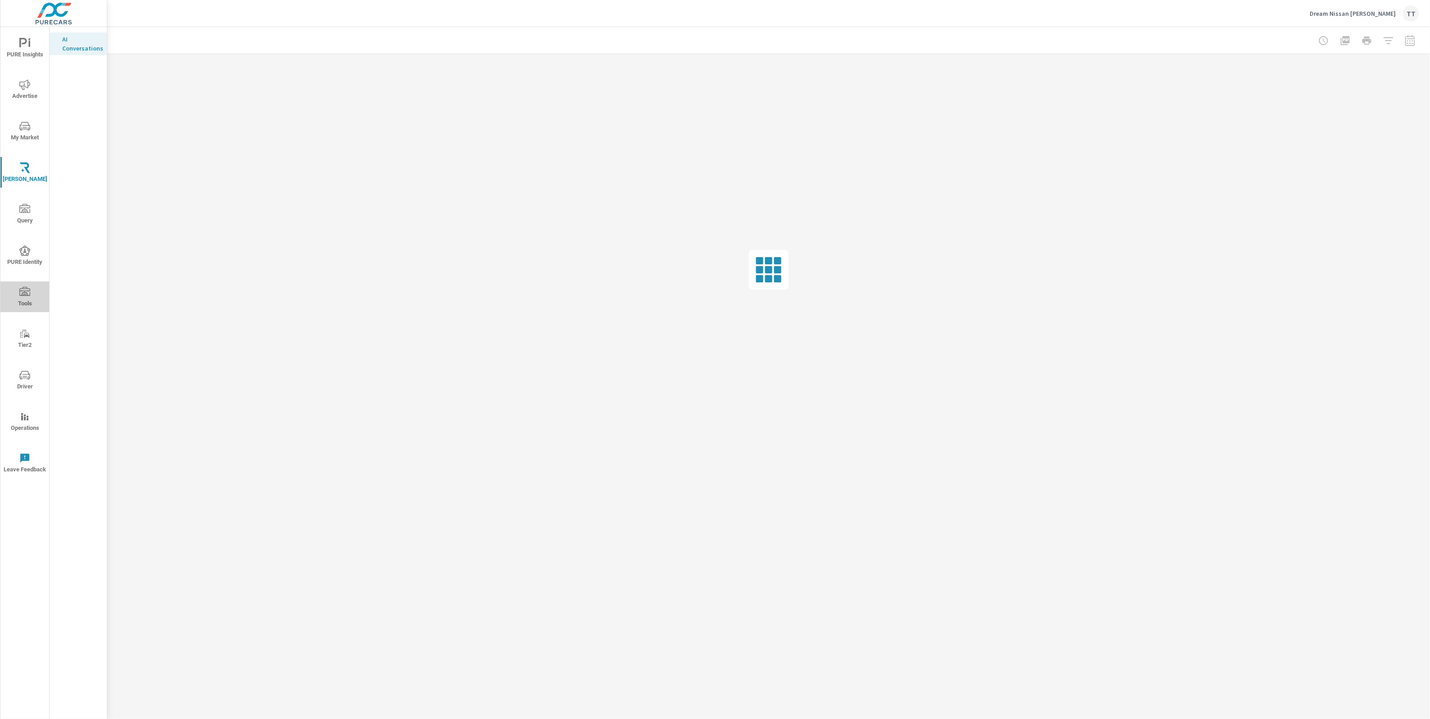
click at [28, 289] on icon "nav menu" at bounding box center [24, 291] width 11 height 9
click at [32, 216] on span "Query" at bounding box center [24, 215] width 43 height 22
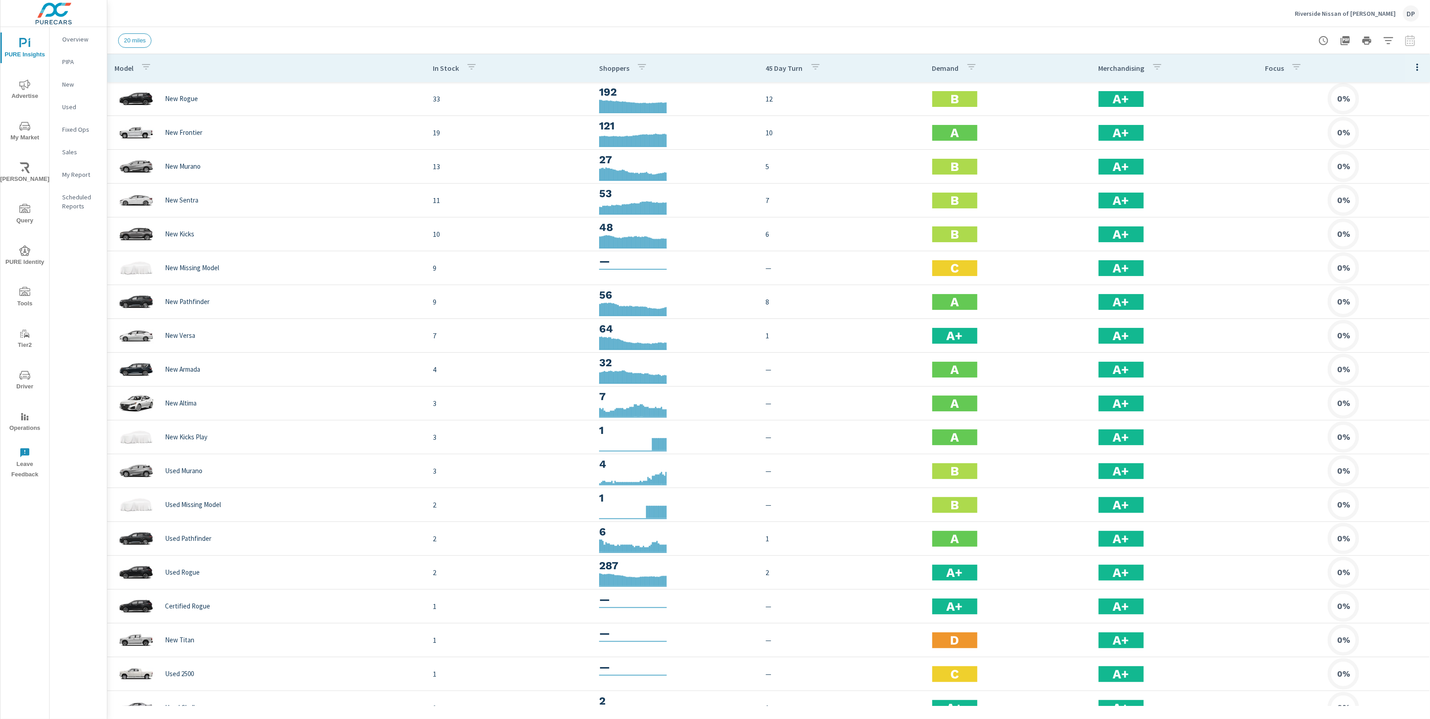
click at [1423, 69] on icon "button" at bounding box center [1417, 67] width 11 height 11
click at [1401, 172] on span "Market Comparison" at bounding box center [1388, 169] width 57 height 9
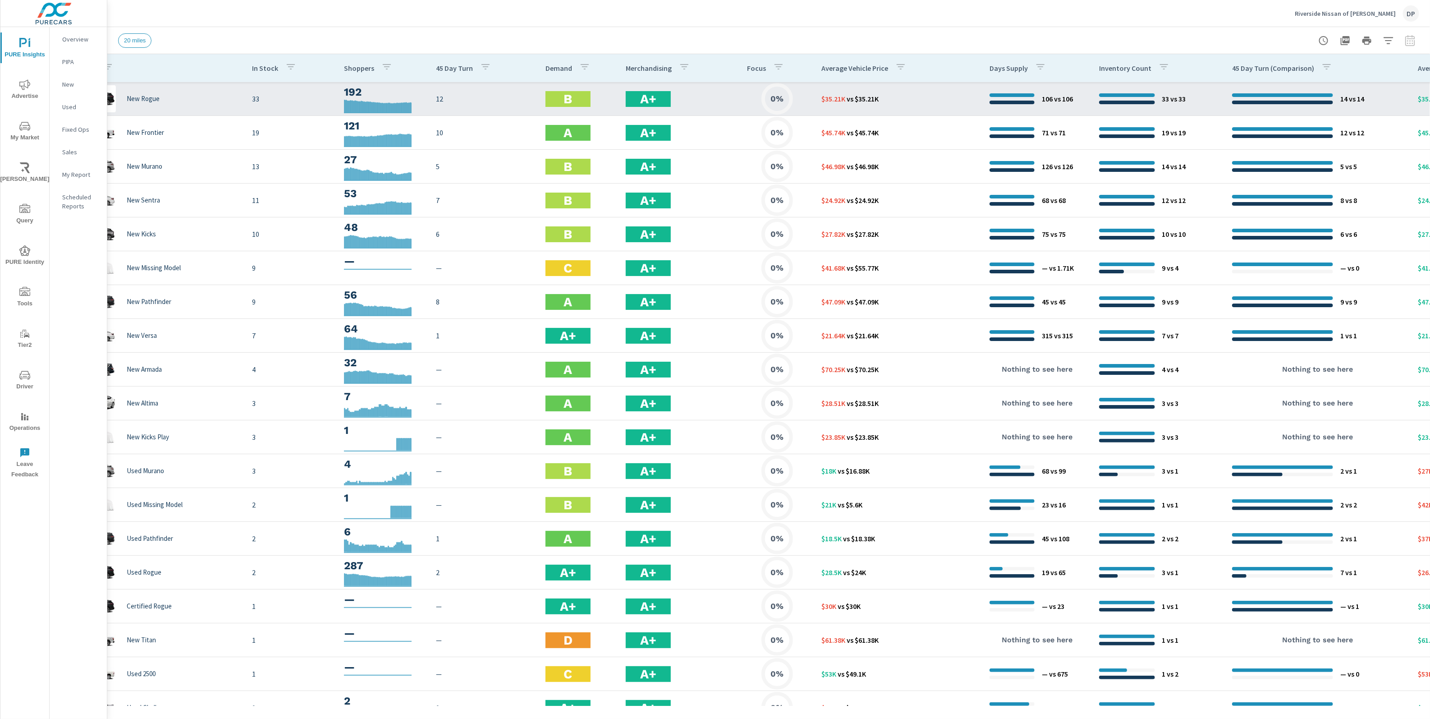
scroll to position [0, 144]
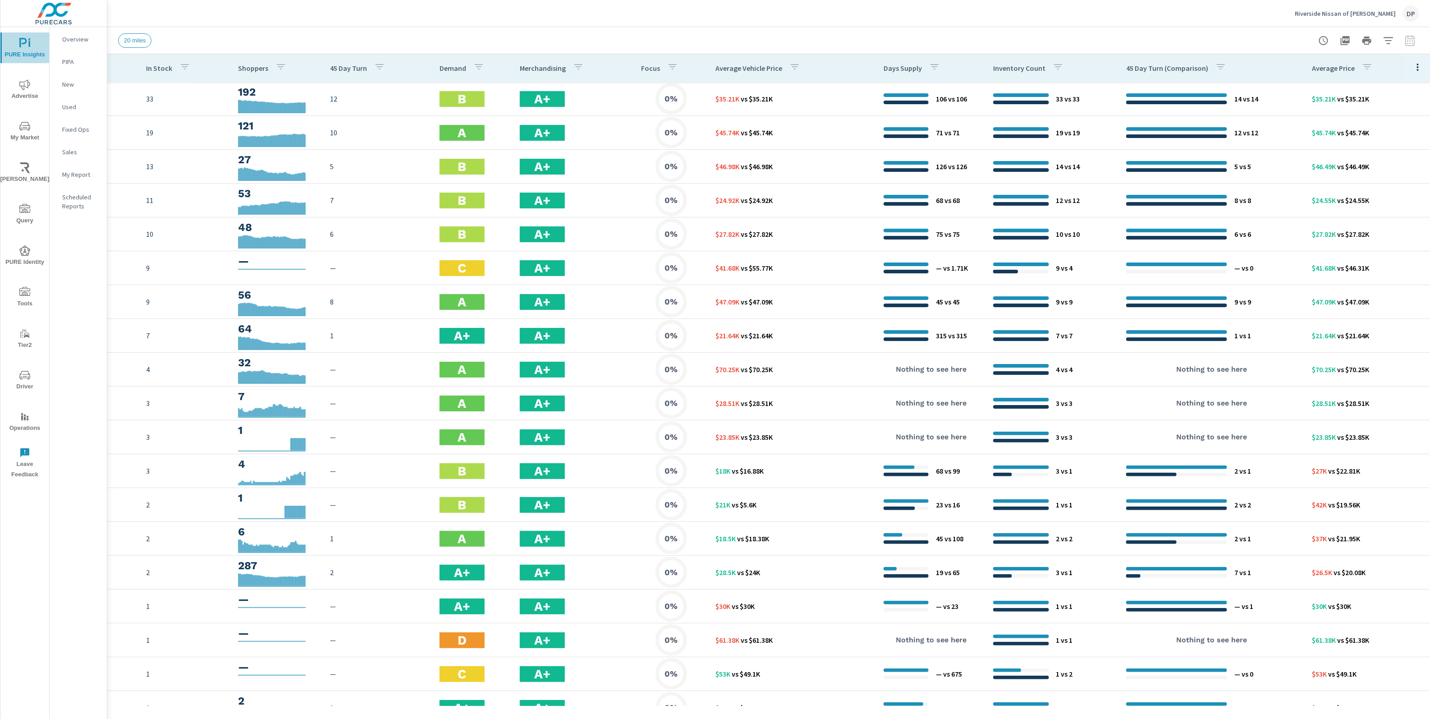
click at [30, 52] on span "PURE Insights" at bounding box center [24, 49] width 43 height 22
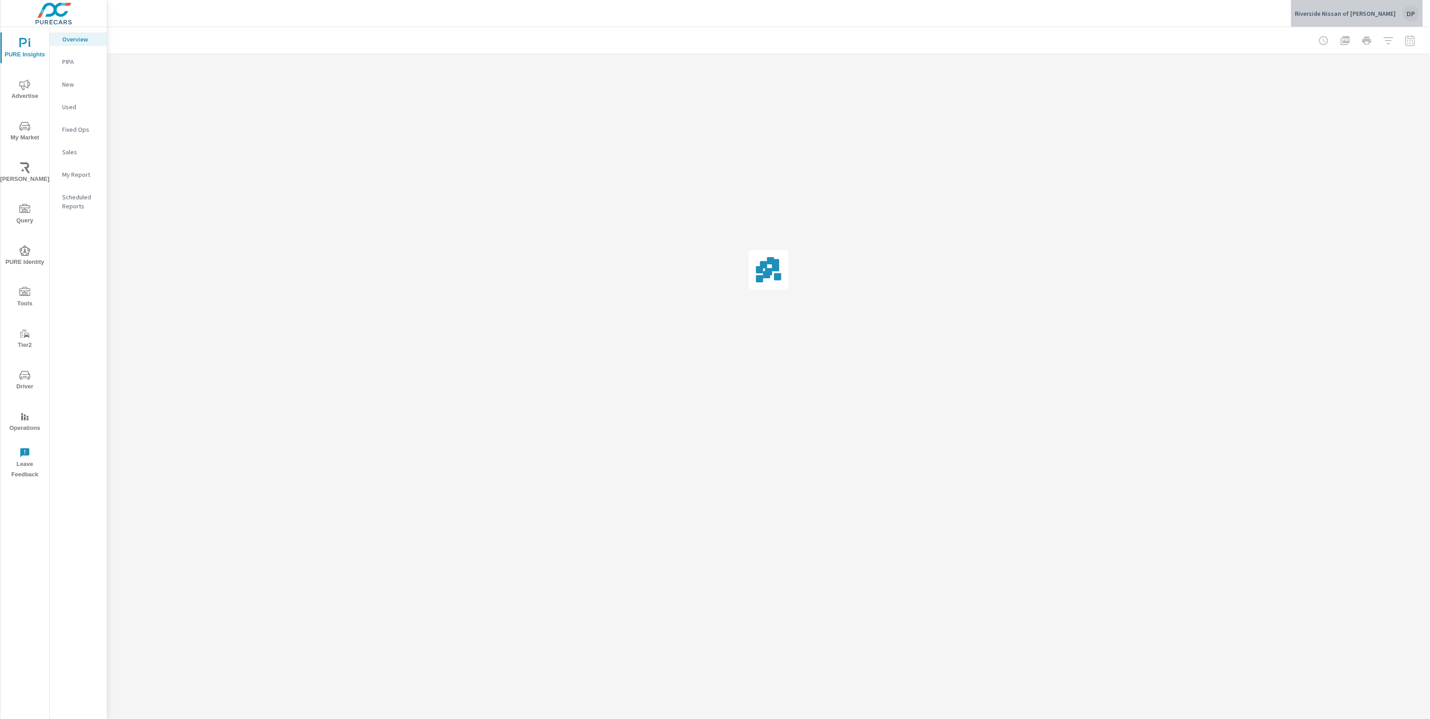
click at [1399, 13] on div "Riverside Nissan of Newbern DP" at bounding box center [1357, 13] width 124 height 16
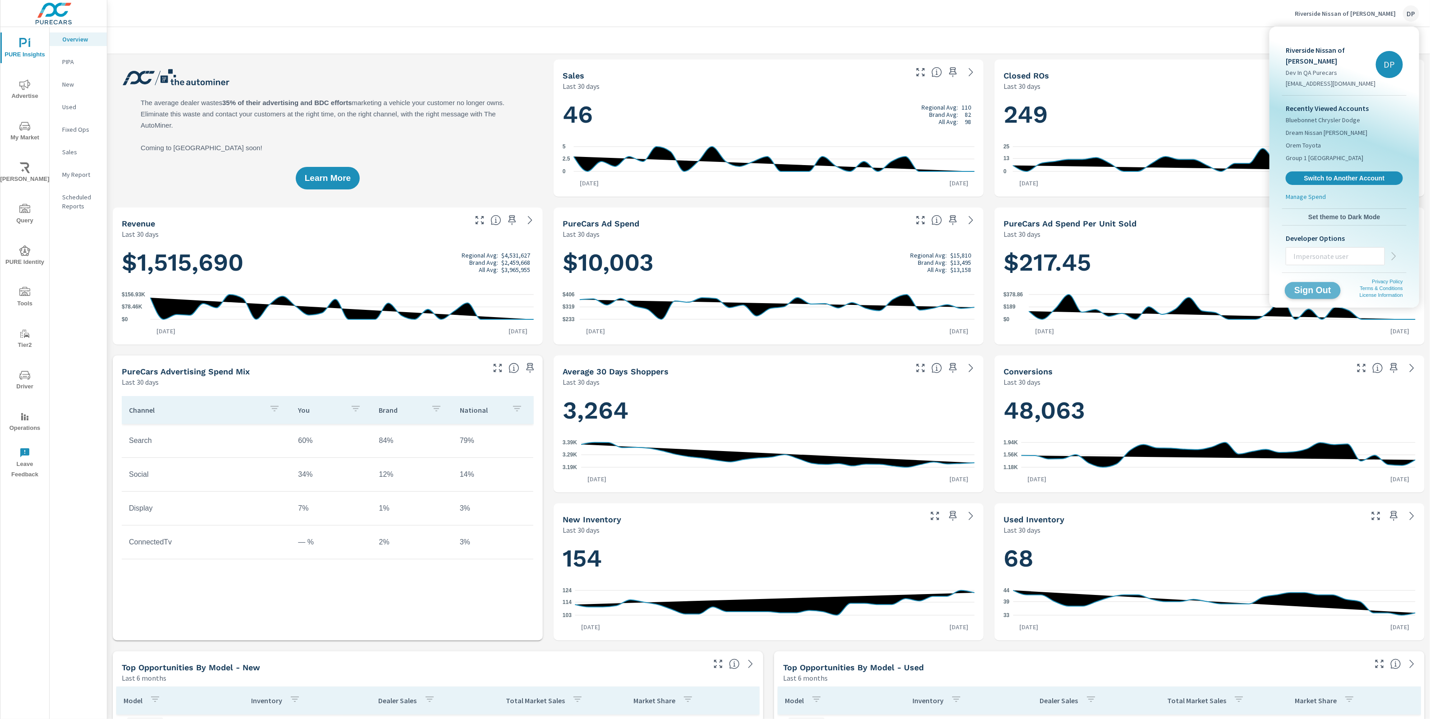
click at [1311, 286] on span "Sign Out" at bounding box center [1313, 290] width 41 height 9
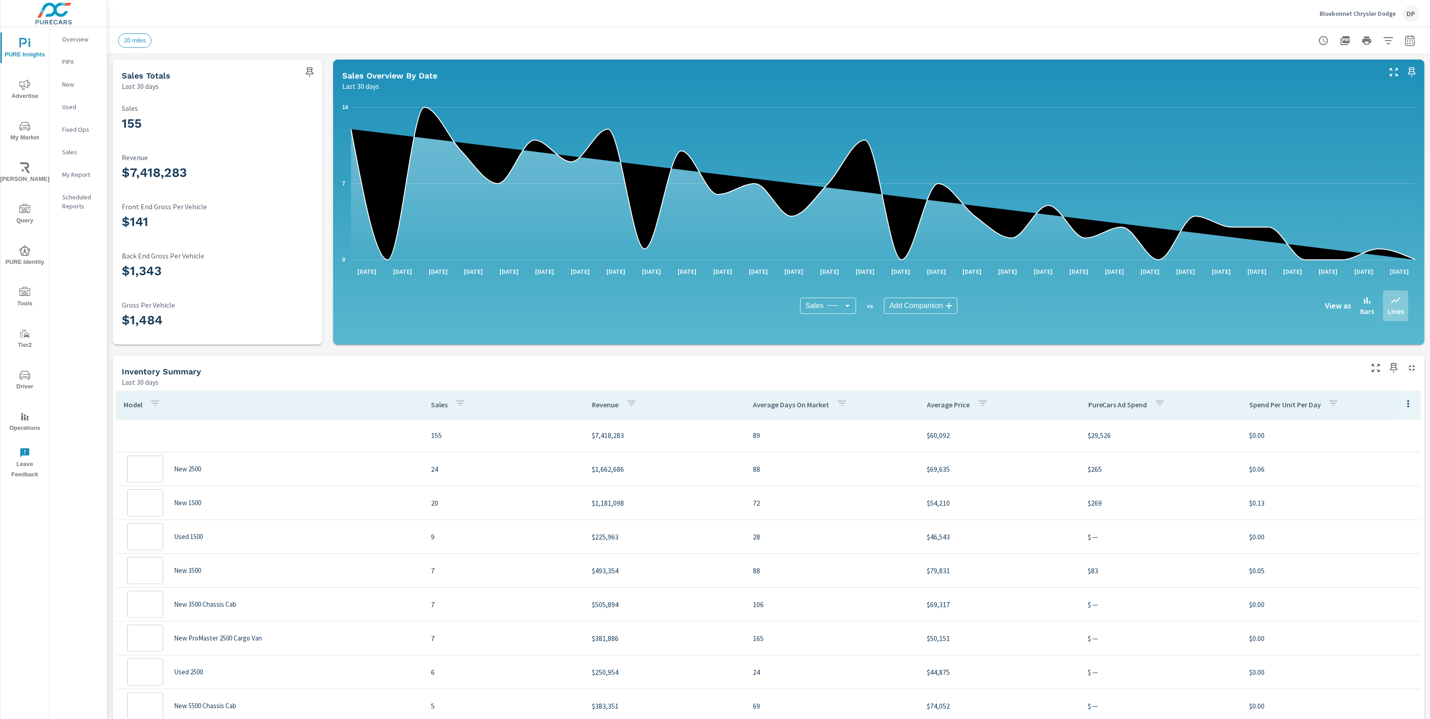
scroll to position [169, 0]
click at [1401, 403] on button "button" at bounding box center [1409, 403] width 18 height 18
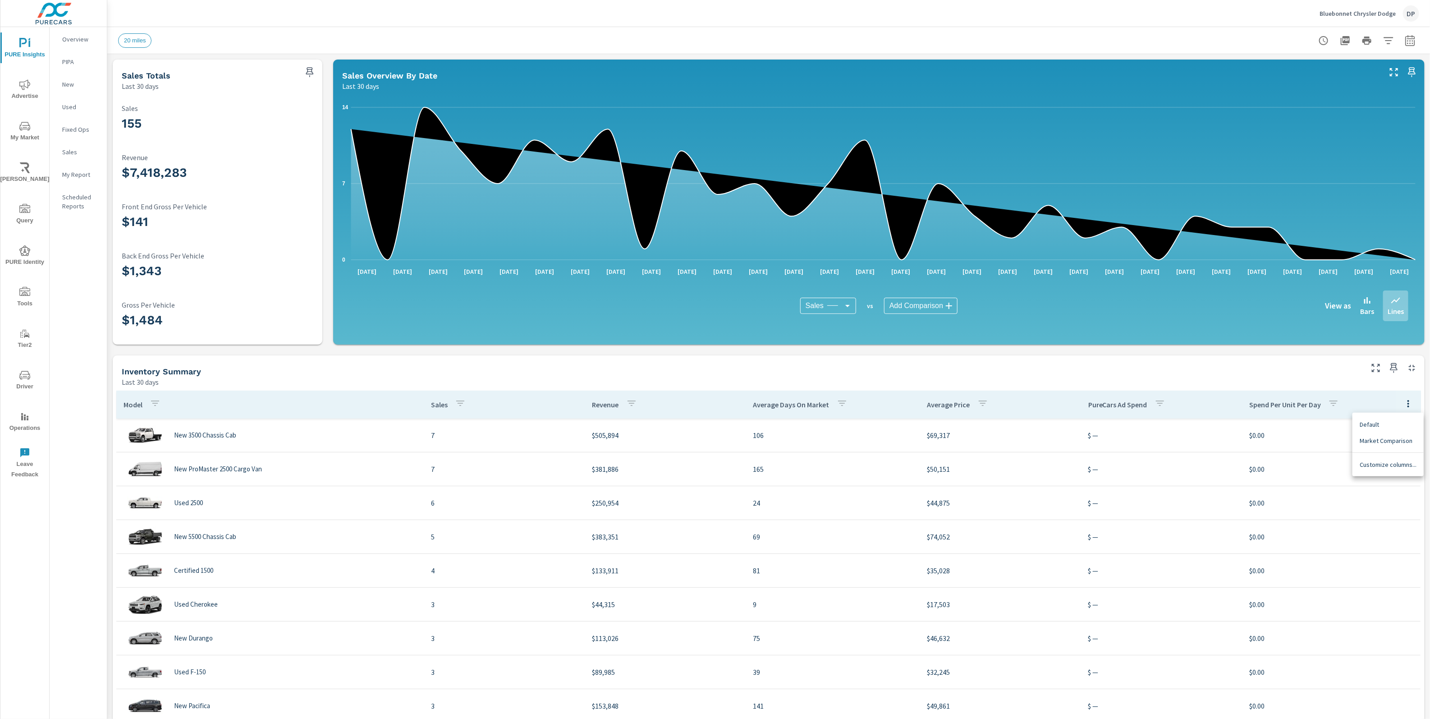
click at [1407, 465] on span "Customize columns..." at bounding box center [1388, 464] width 57 height 9
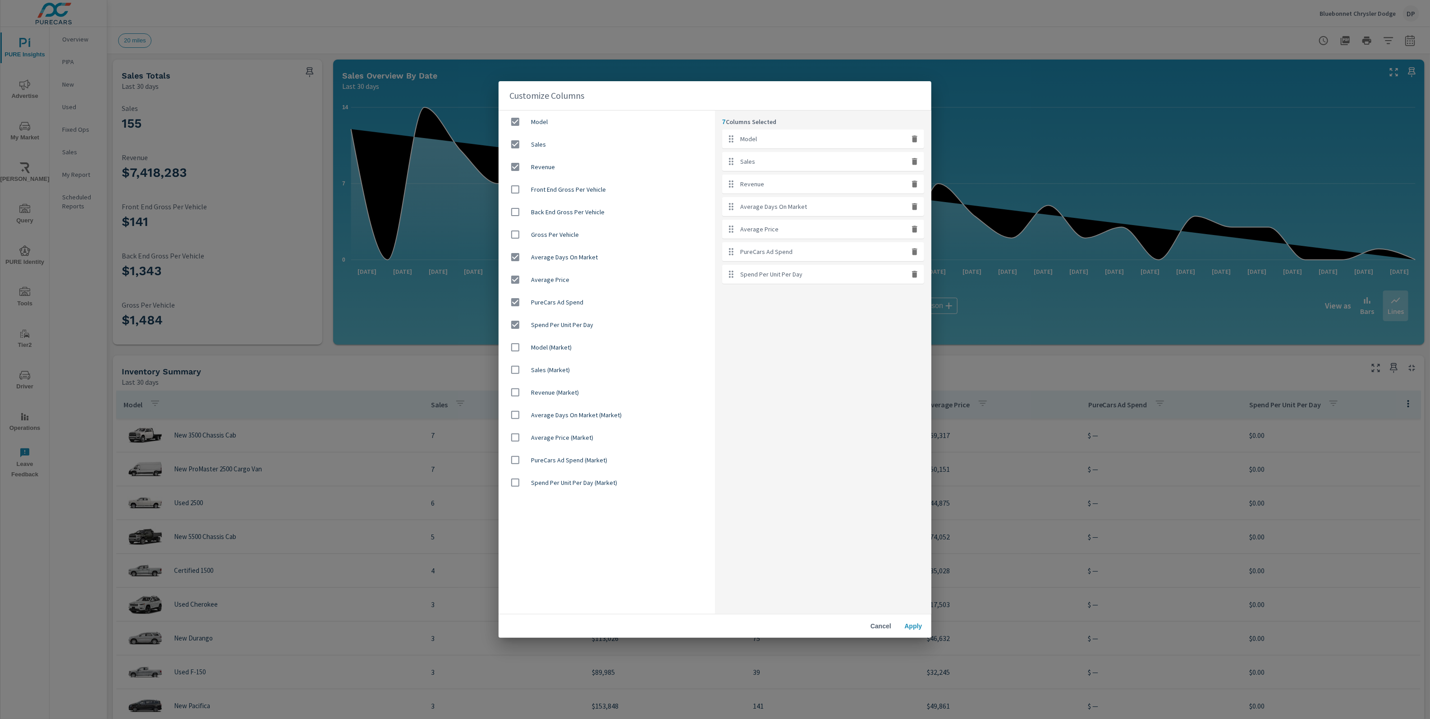
click at [882, 628] on span "Cancel" at bounding box center [881, 626] width 22 height 8
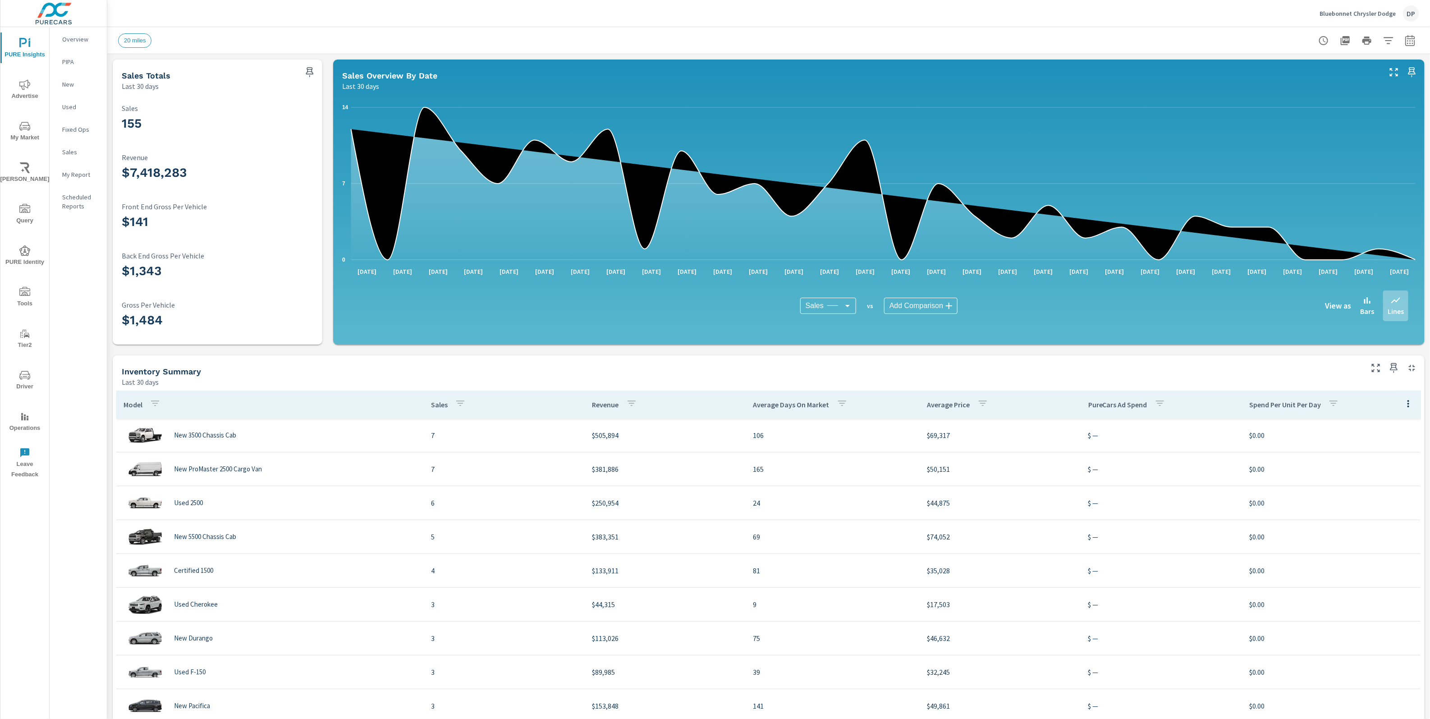
click at [1413, 407] on icon "button" at bounding box center [1408, 403] width 11 height 11
click at [1382, 440] on span "Market Comparison" at bounding box center [1388, 440] width 57 height 9
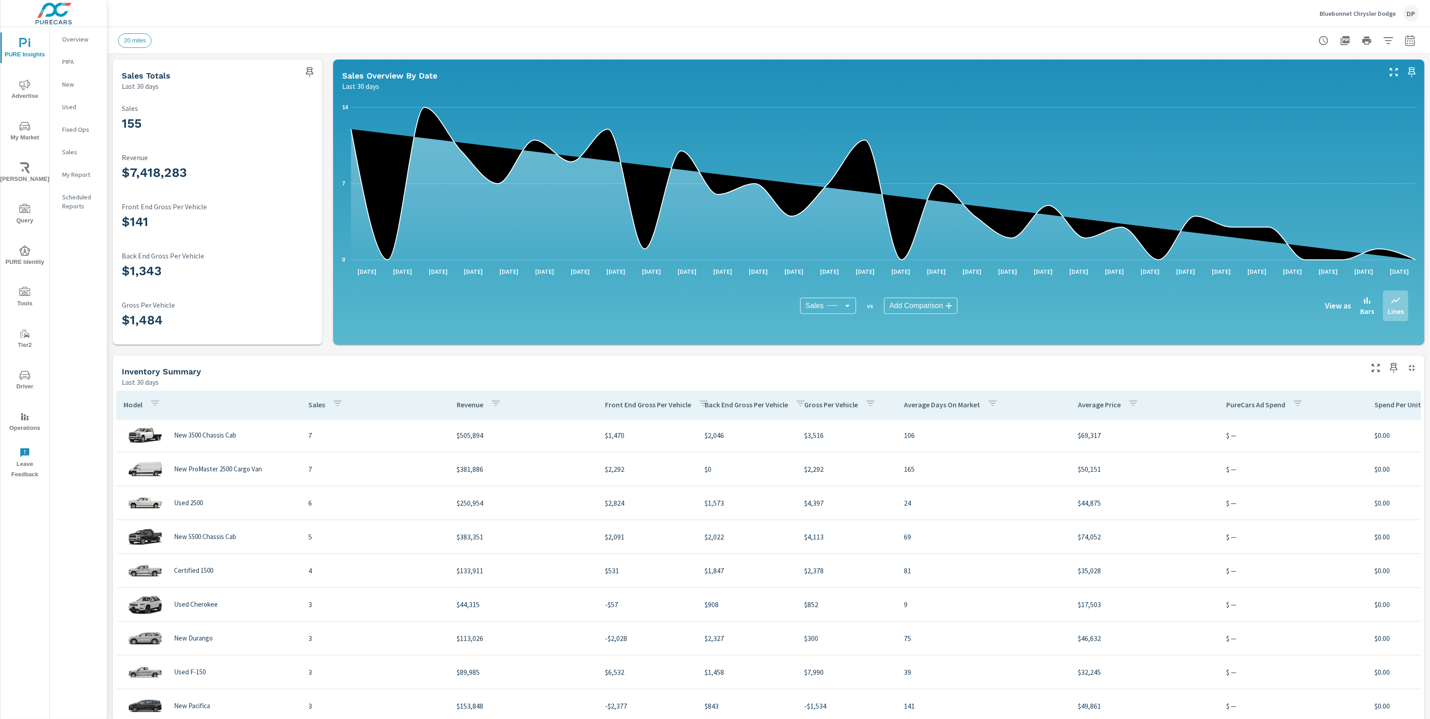
scroll to position [169, 928]
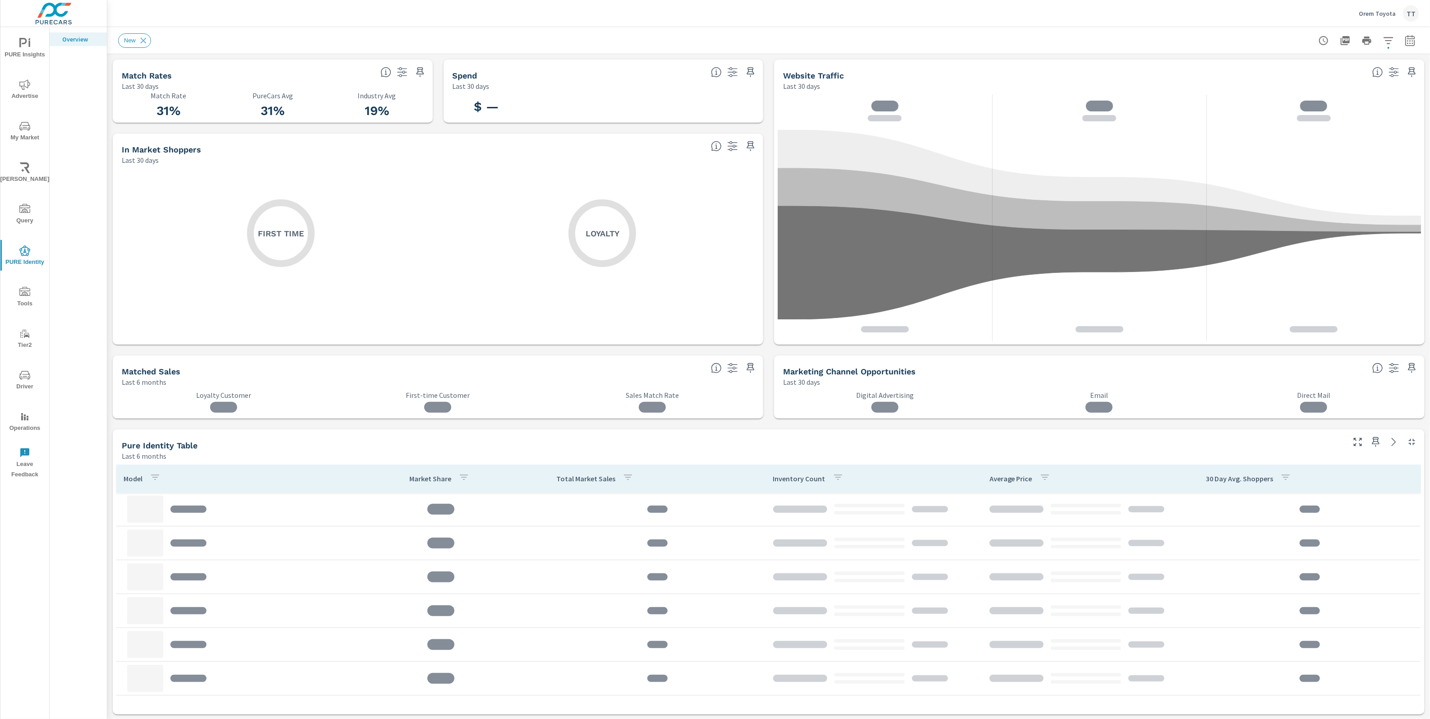
click at [23, 43] on icon "nav menu" at bounding box center [23, 42] width 8 height 9
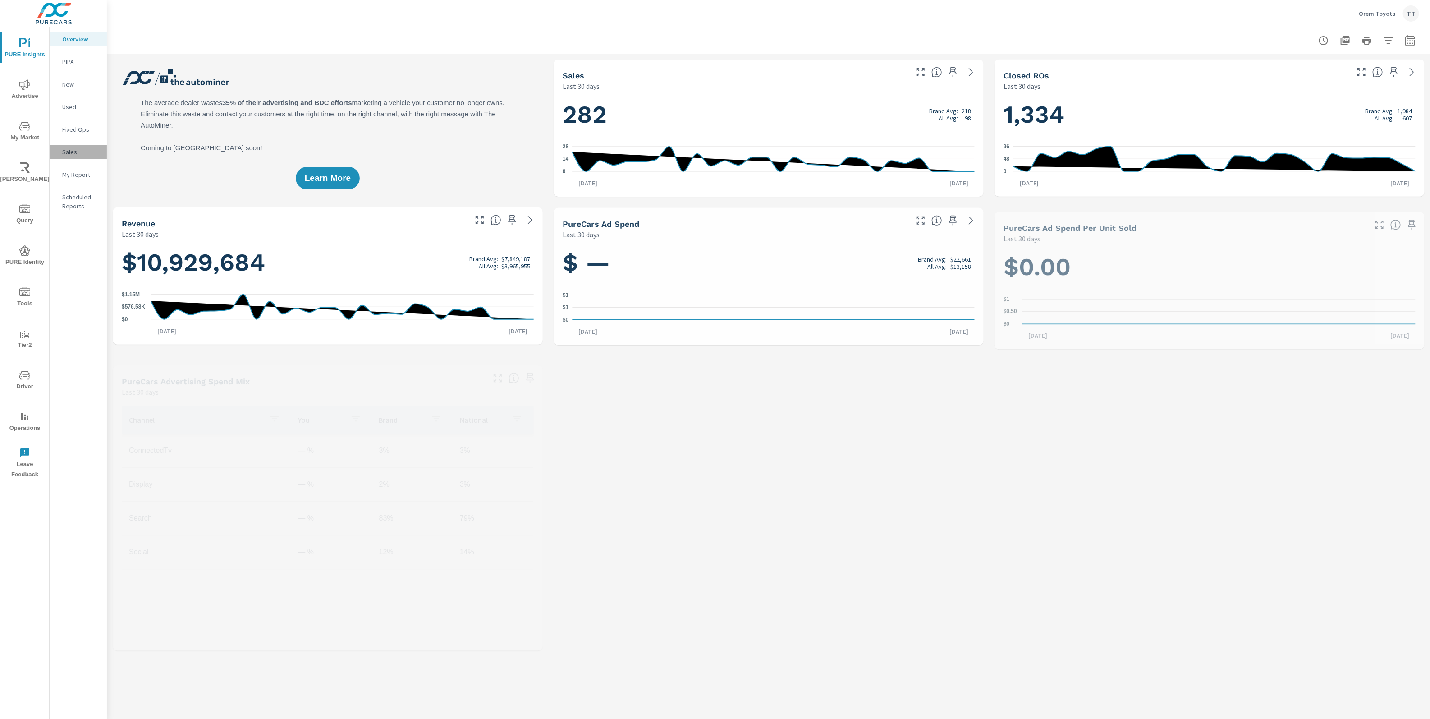
click at [68, 150] on p "Sales" at bounding box center [80, 151] width 37 height 9
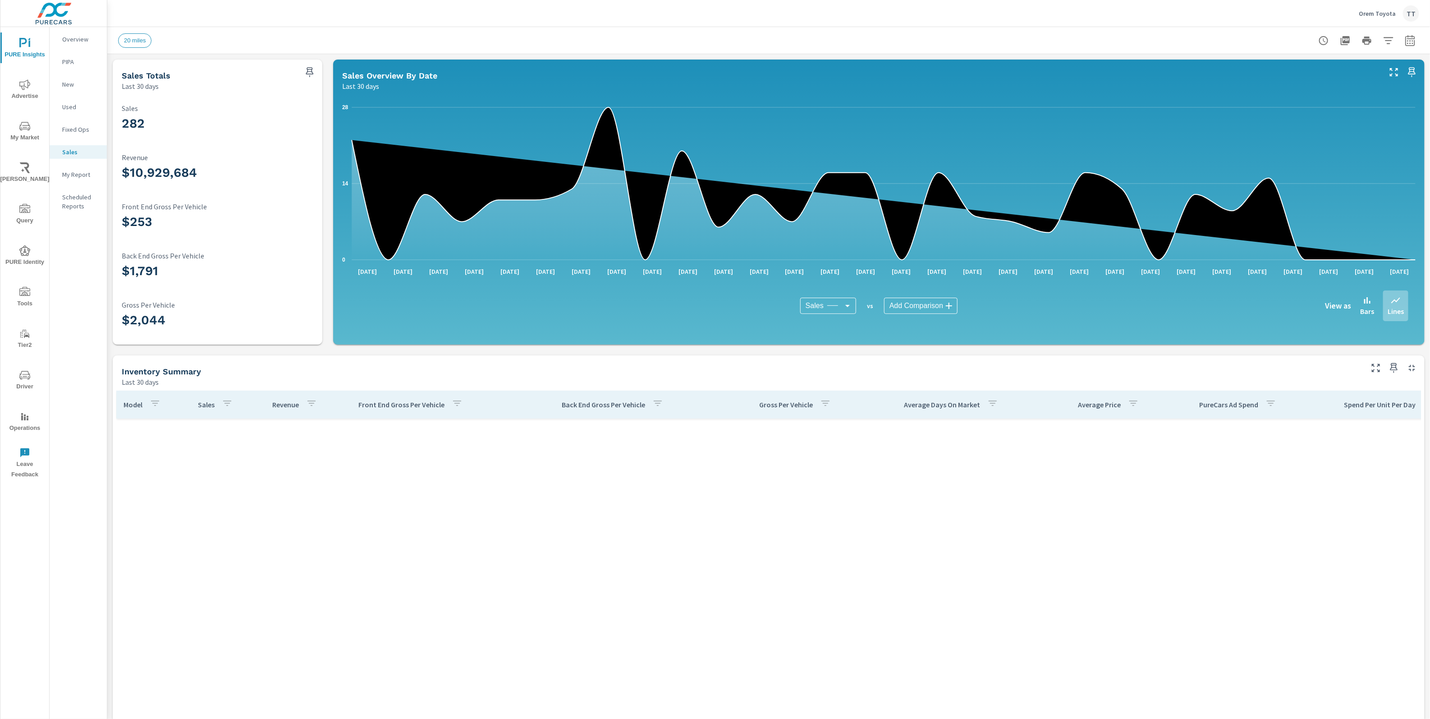
scroll to position [575, 0]
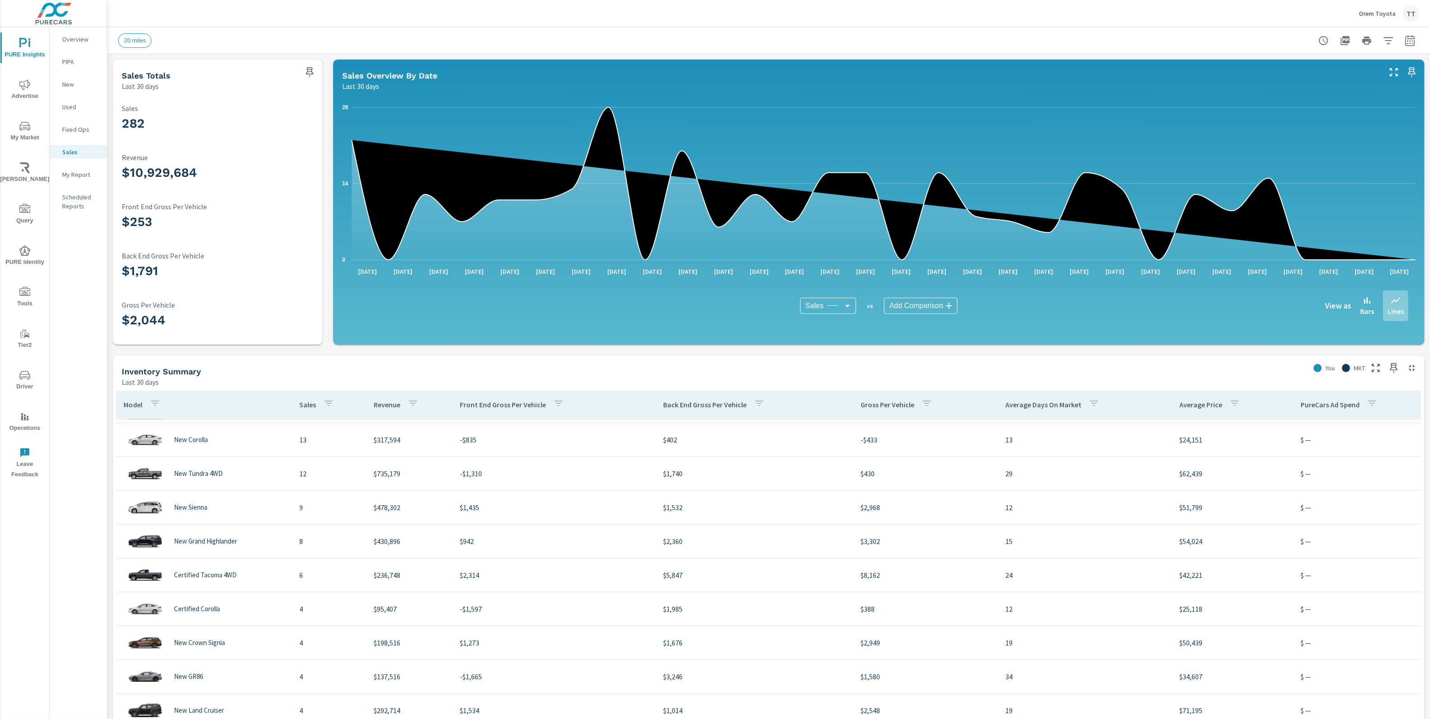
scroll to position [41, 0]
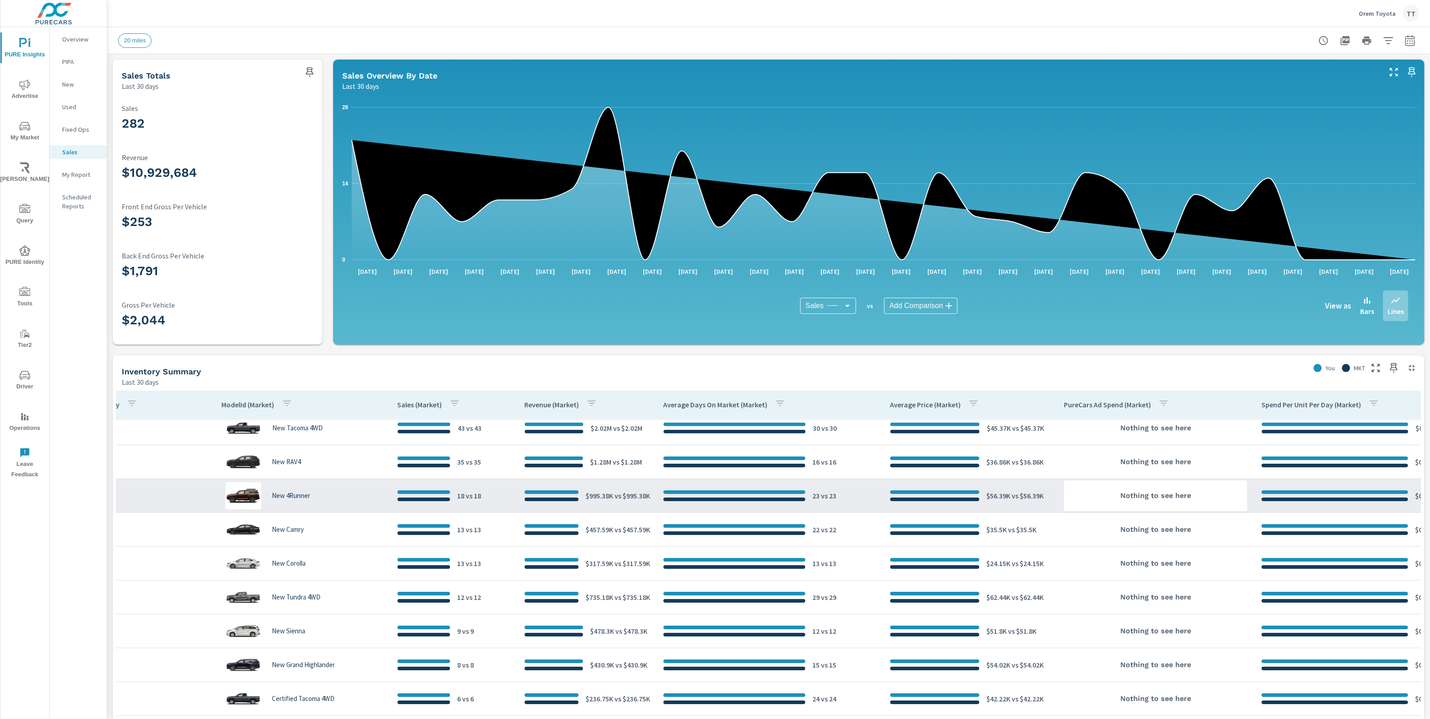
scroll to position [41, 1462]
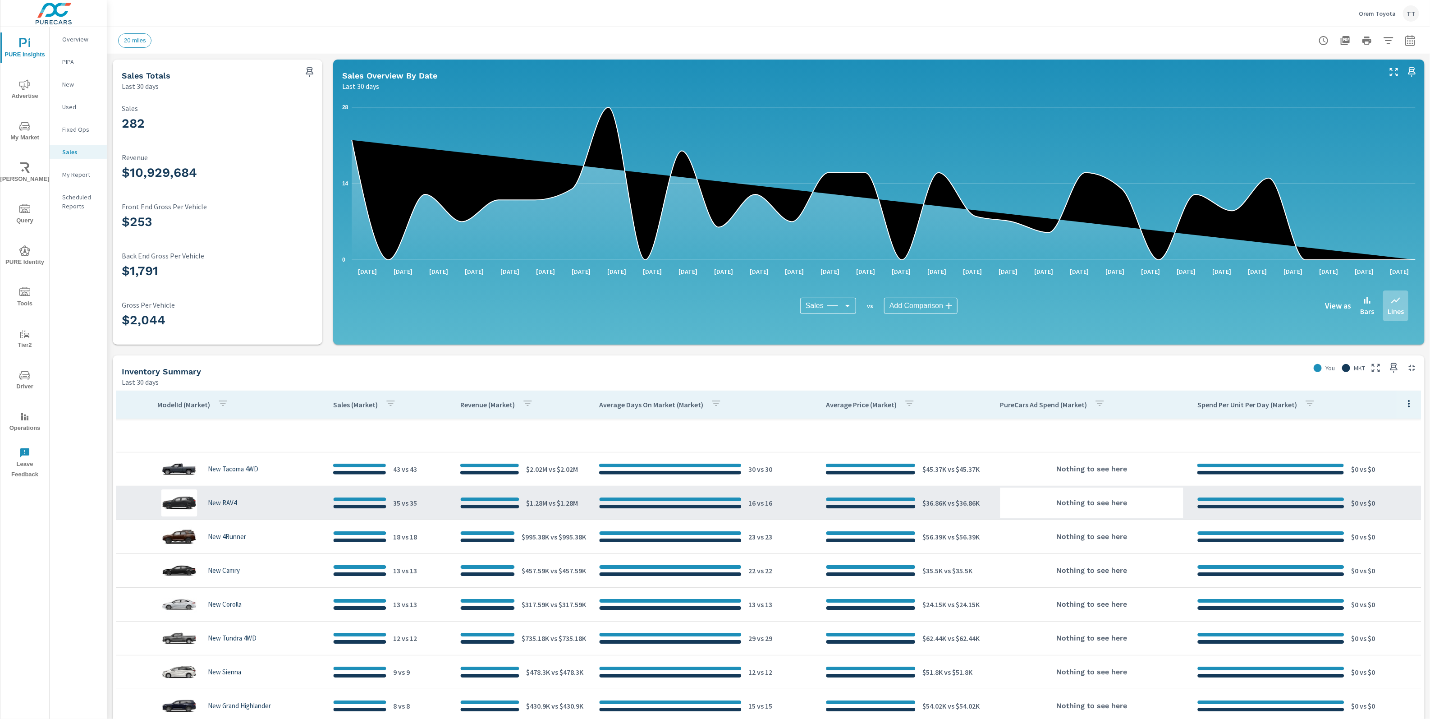
scroll to position [0, 1462]
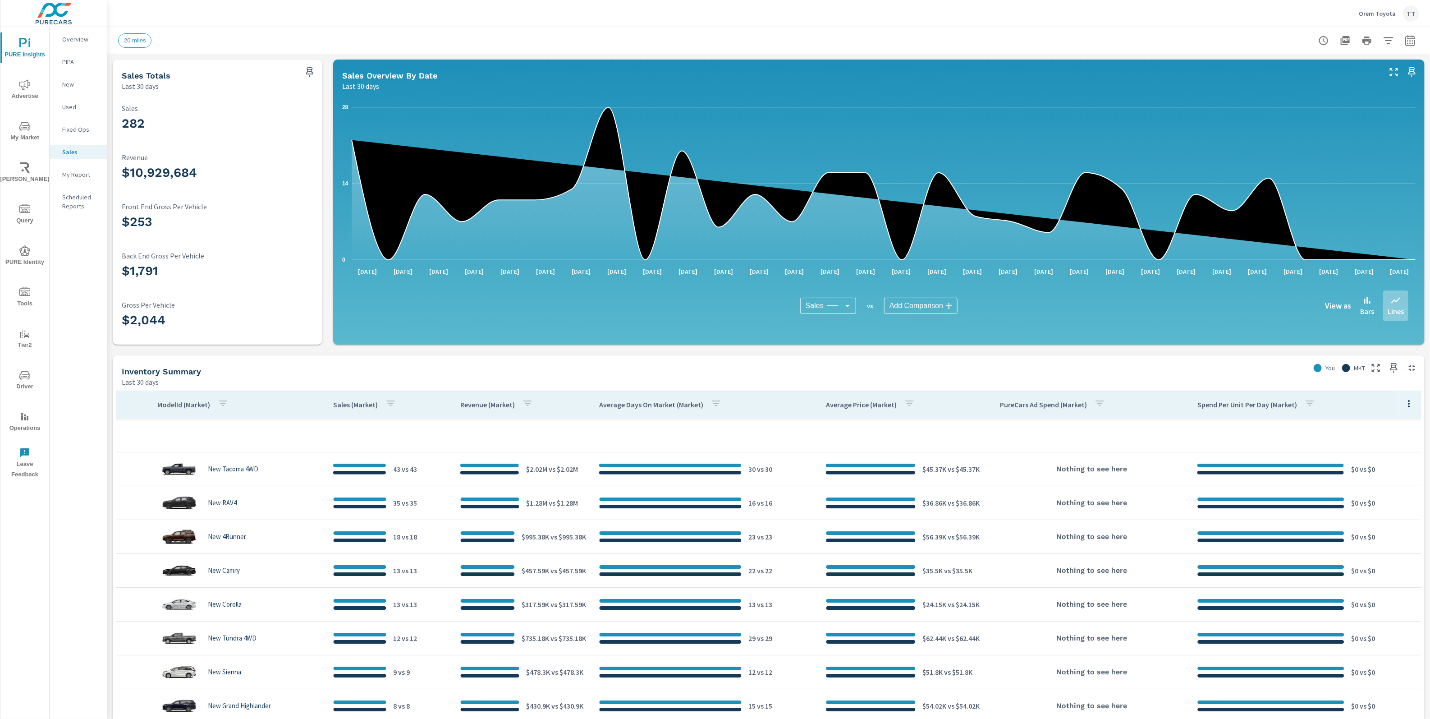
click at [63, 41] on p "Overview" at bounding box center [80, 39] width 37 height 9
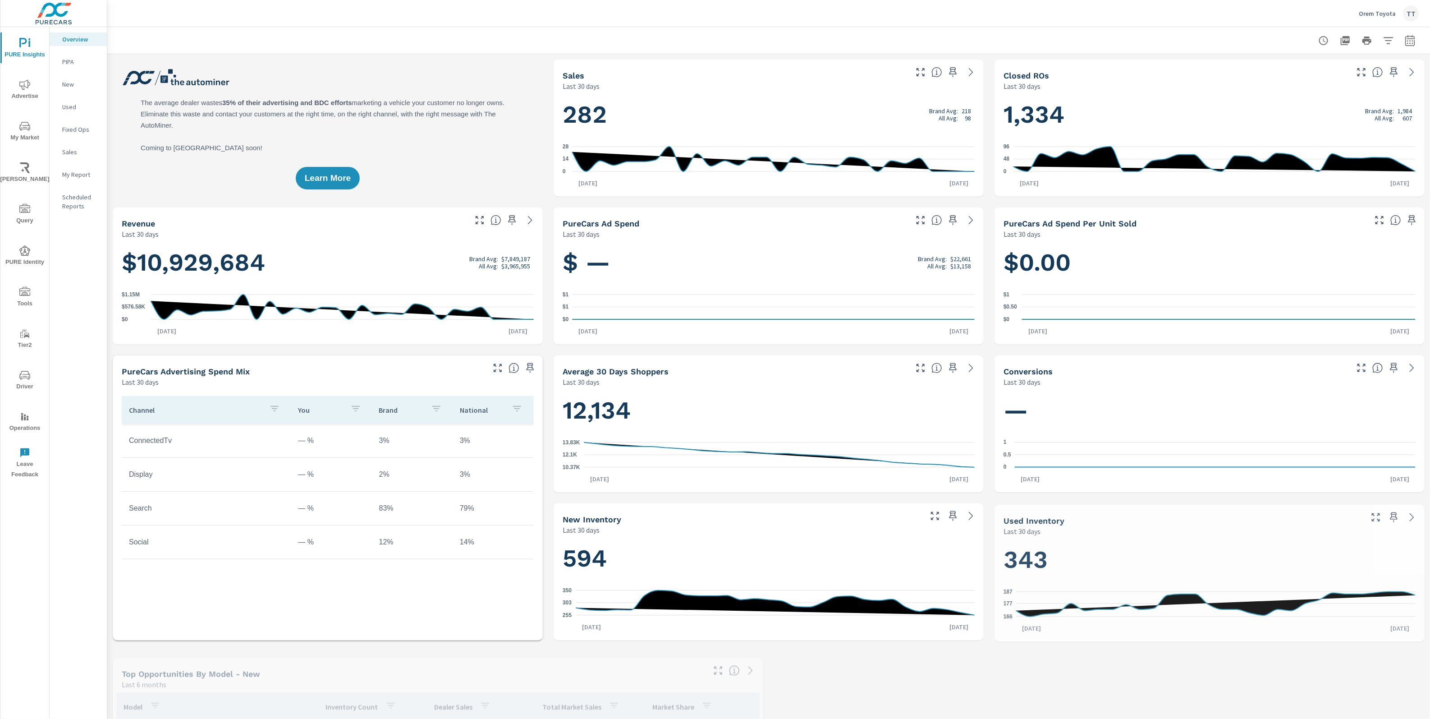
click at [66, 97] on nav "Overview PIPA New Used Fixed Ops Sales My Report Scheduled Reports" at bounding box center [78, 126] width 57 height 198
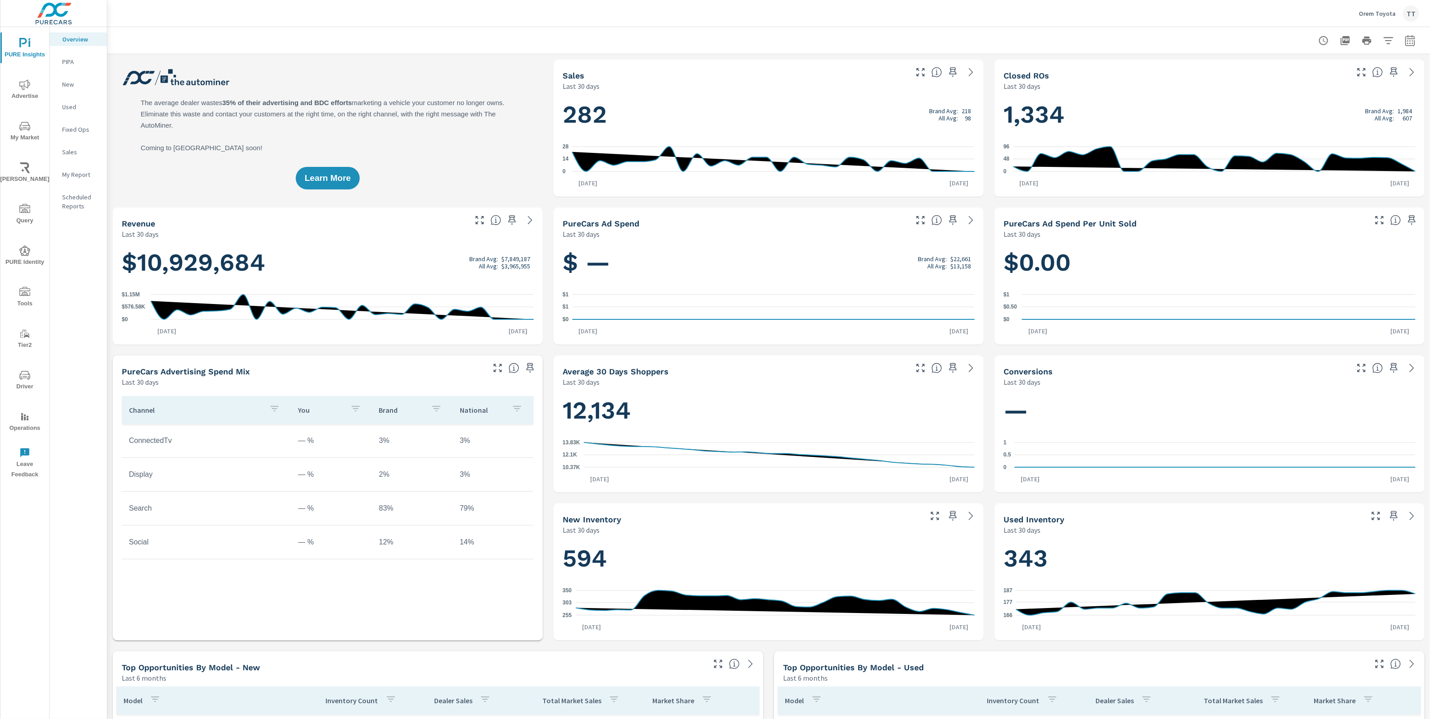
click at [69, 87] on p "New" at bounding box center [80, 84] width 37 height 9
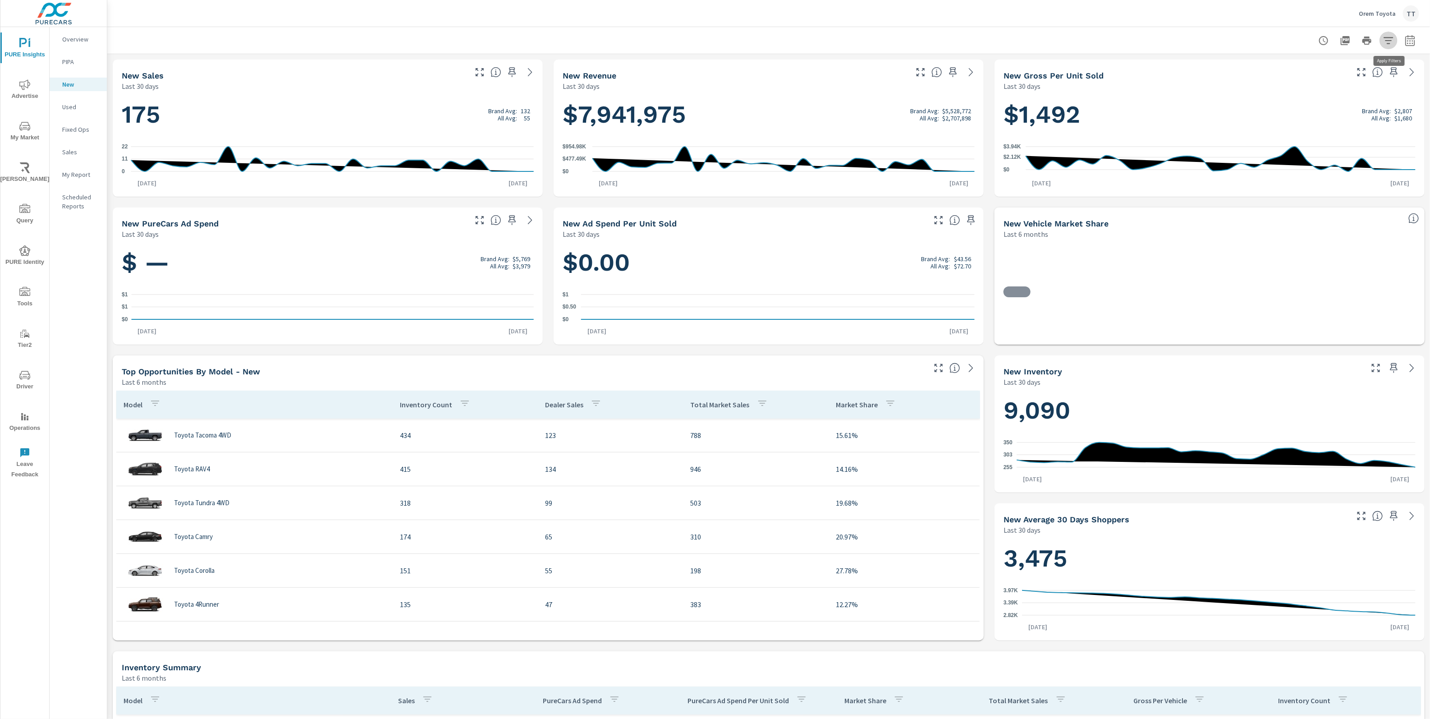
click at [1390, 41] on icon "button" at bounding box center [1388, 40] width 11 height 11
click at [1344, 87] on li "Vehicle Year" at bounding box center [1329, 86] width 137 height 23
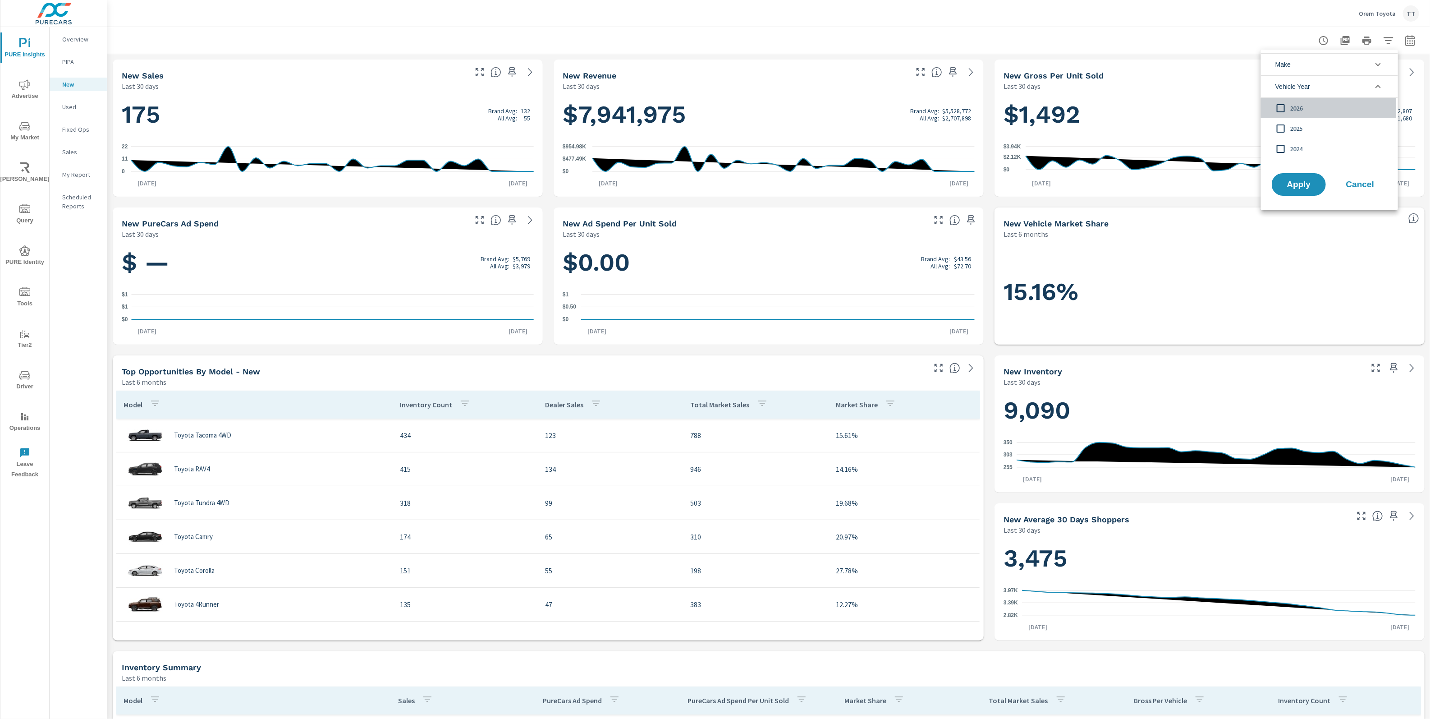
click at [1320, 103] on span "2026" at bounding box center [1339, 108] width 99 height 11
click at [1290, 189] on button "Apply" at bounding box center [1299, 184] width 56 height 23
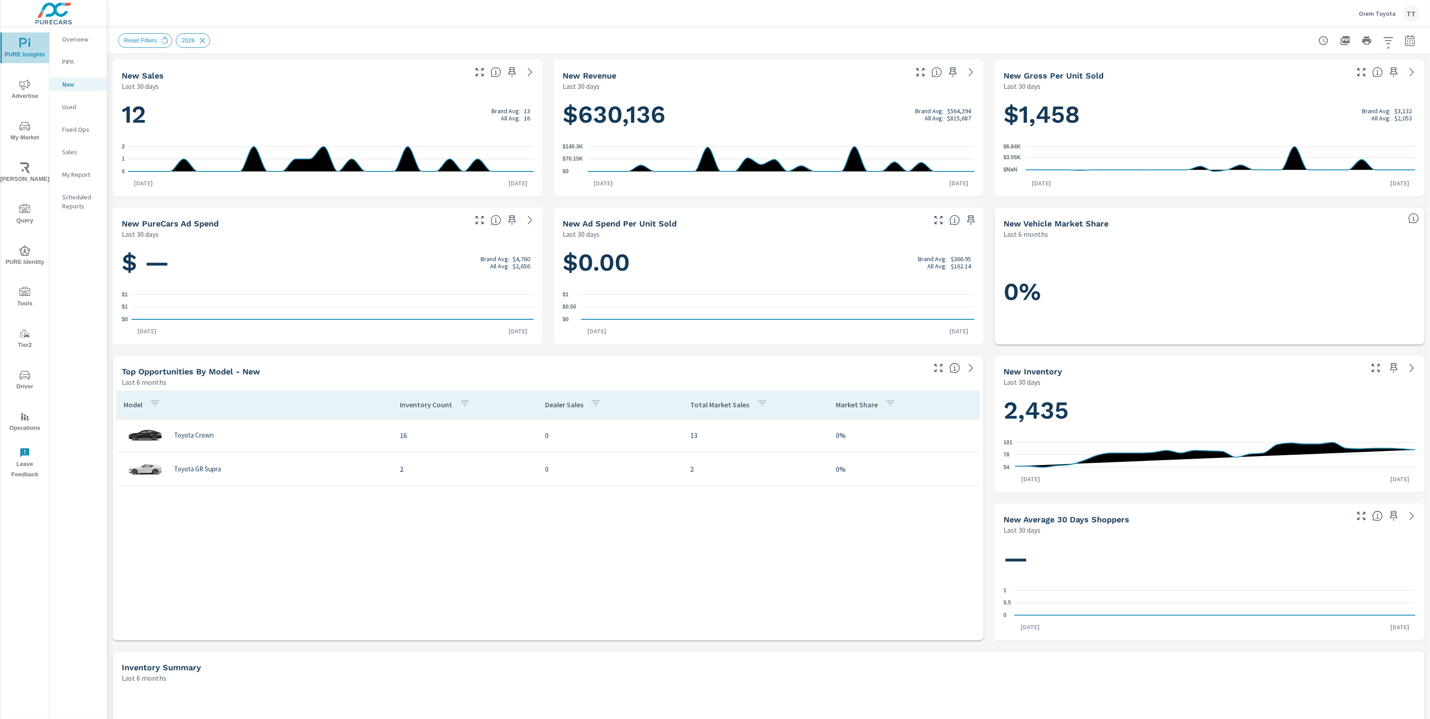
click at [44, 39] on span "PURE Insights" at bounding box center [24, 49] width 43 height 22
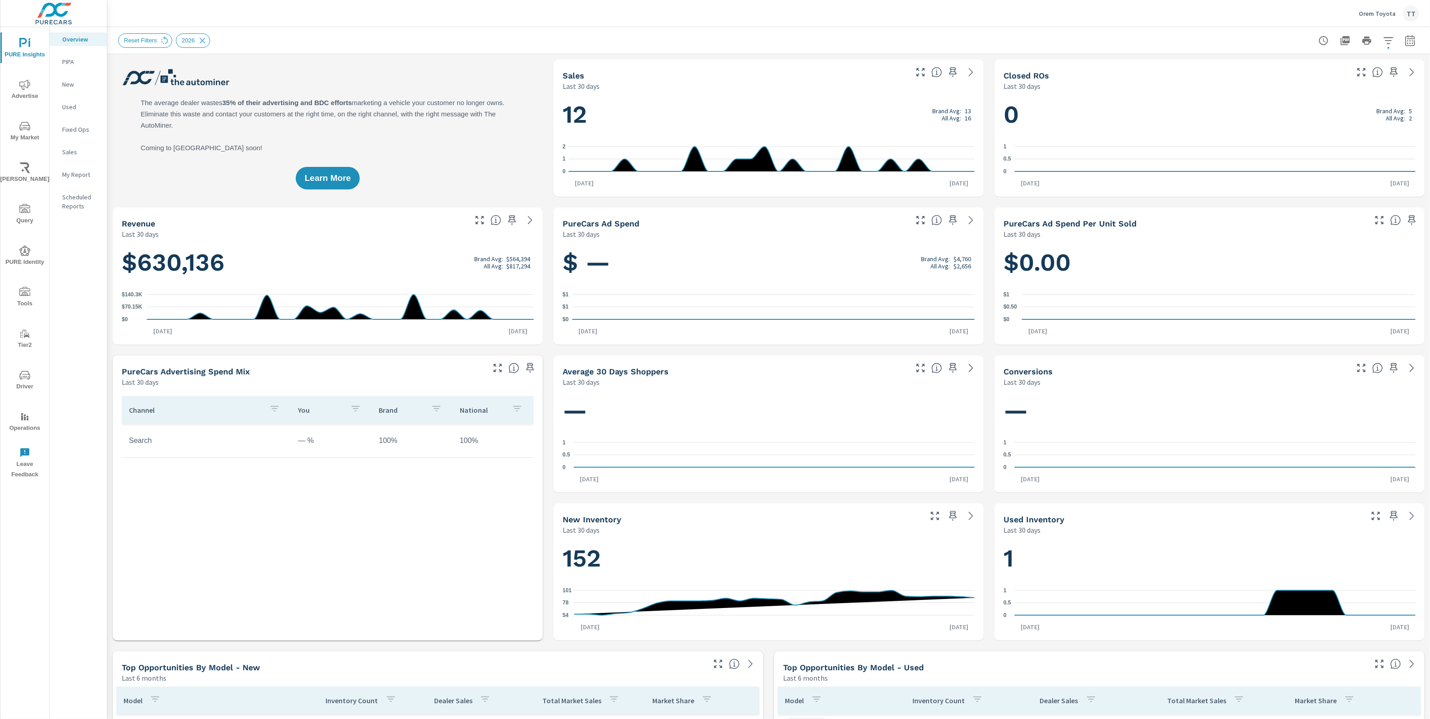
click at [1415, 14] on div "TT" at bounding box center [1411, 13] width 16 height 16
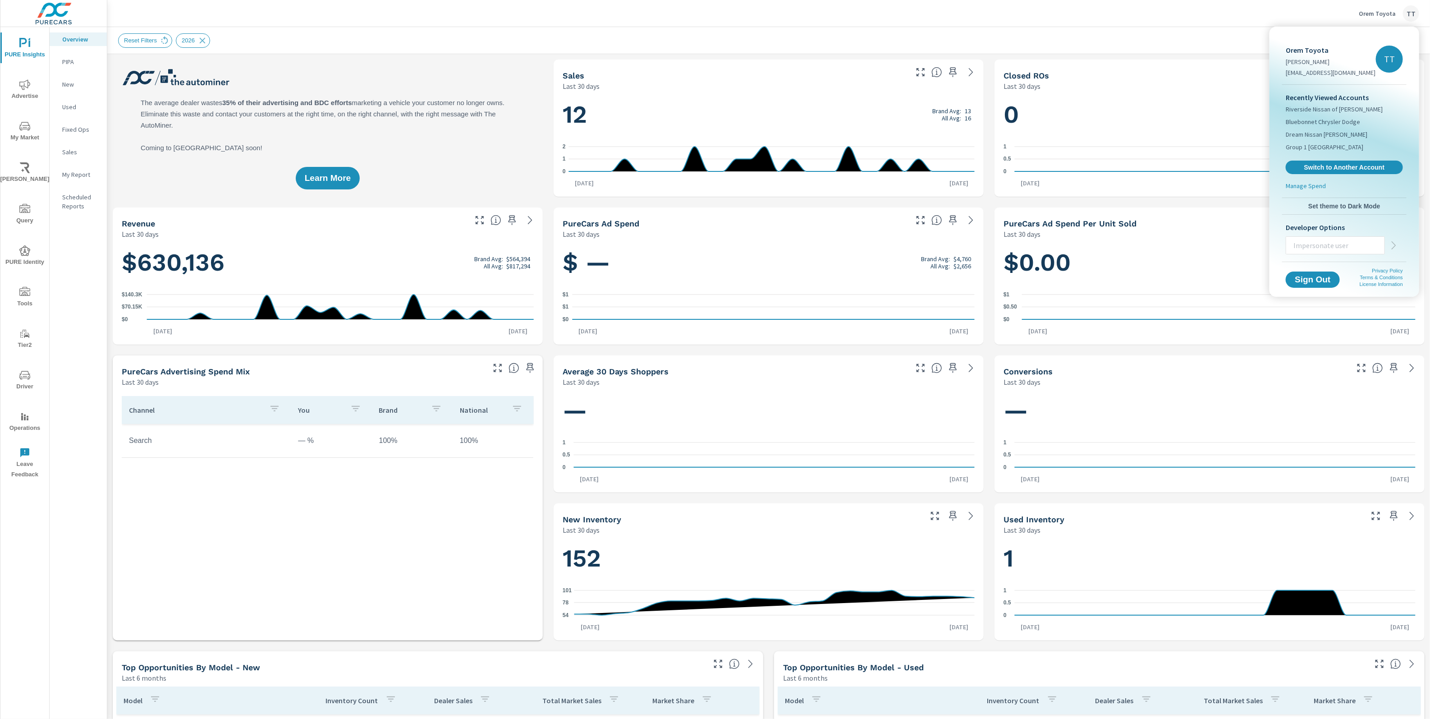
click at [1415, 14] on div at bounding box center [715, 359] width 1430 height 719
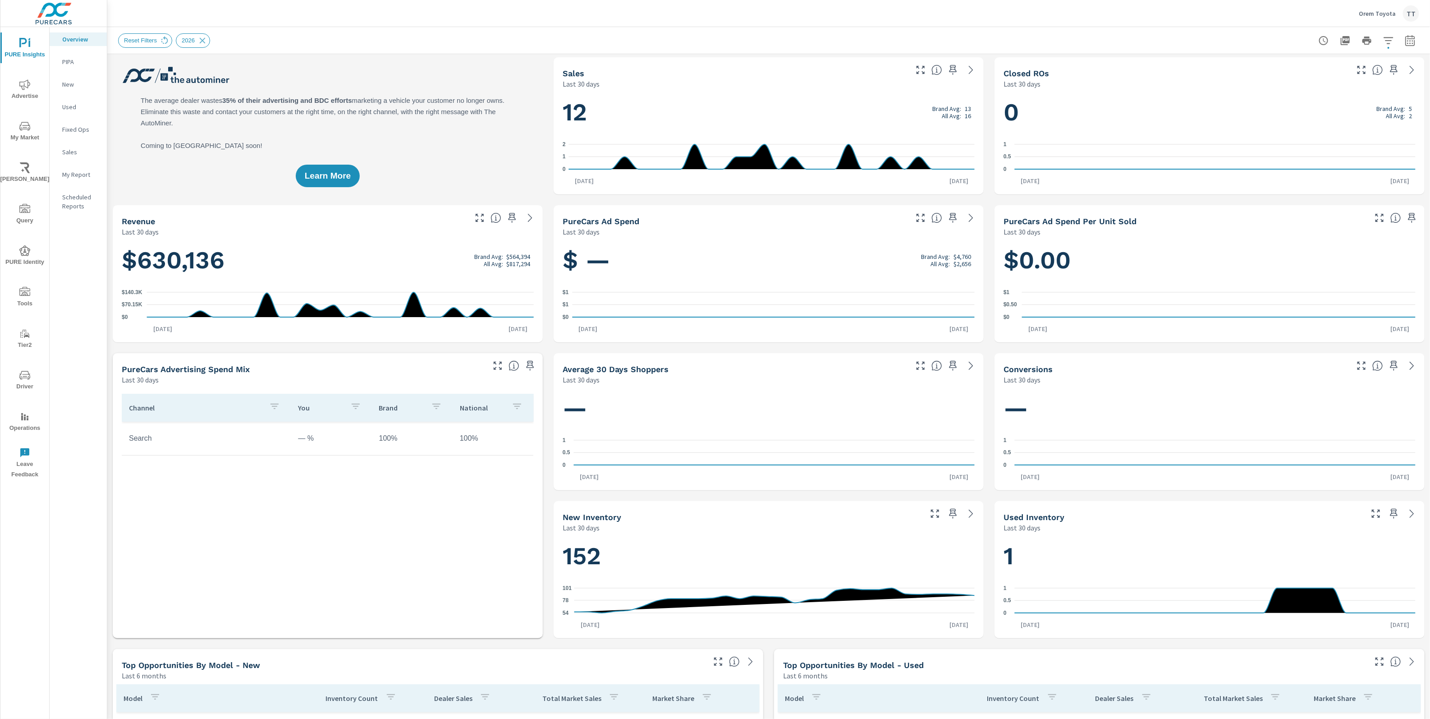
scroll to position [3, 0]
click at [25, 77] on button "Advertise" at bounding box center [24, 89] width 49 height 31
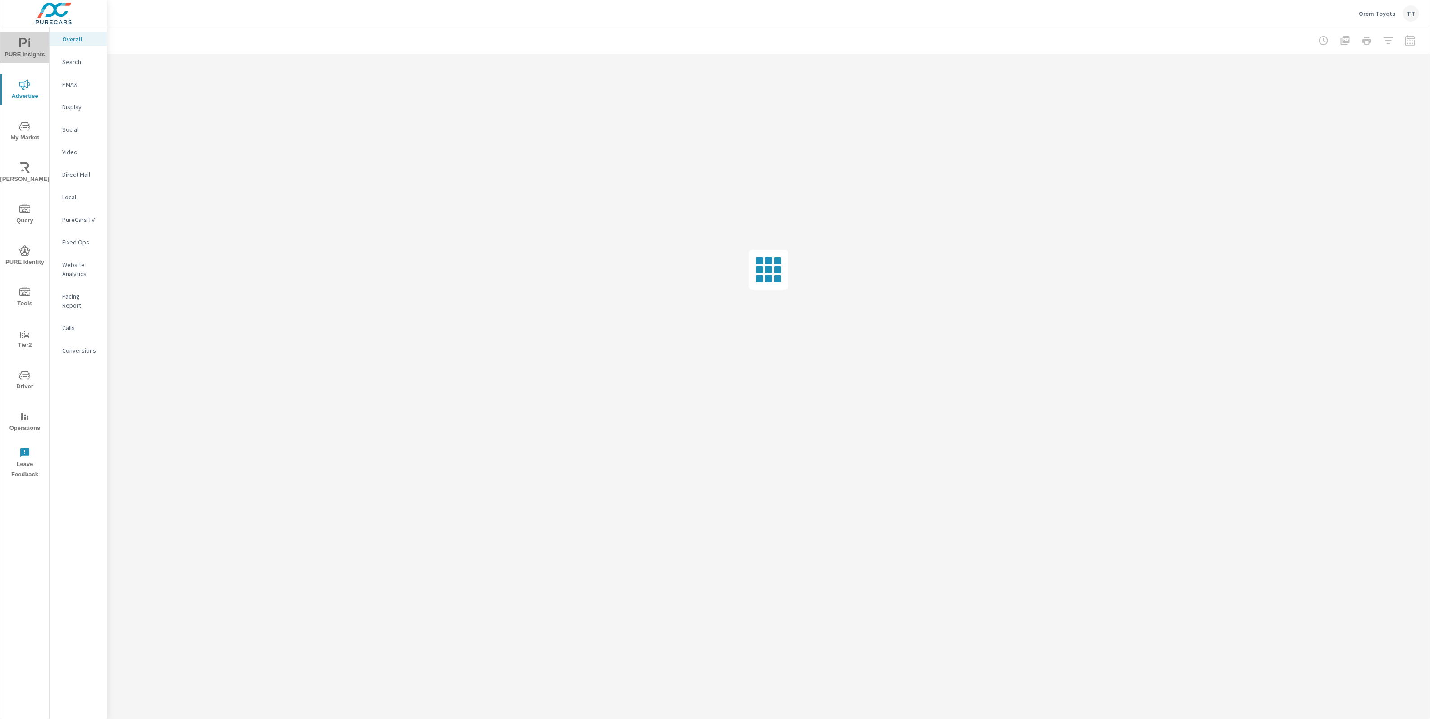
click at [28, 51] on span "PURE Insights" at bounding box center [24, 49] width 43 height 22
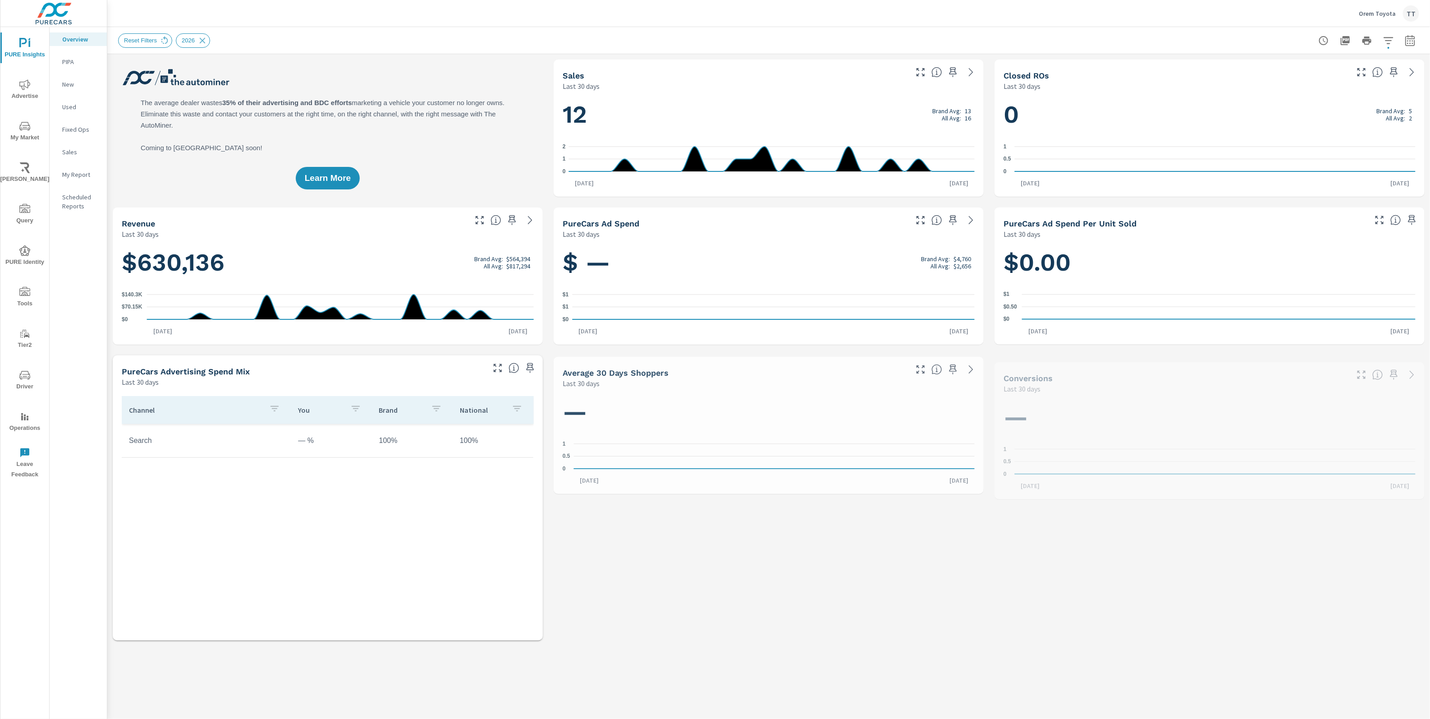
click at [77, 147] on div "Sales" at bounding box center [78, 152] width 57 height 14
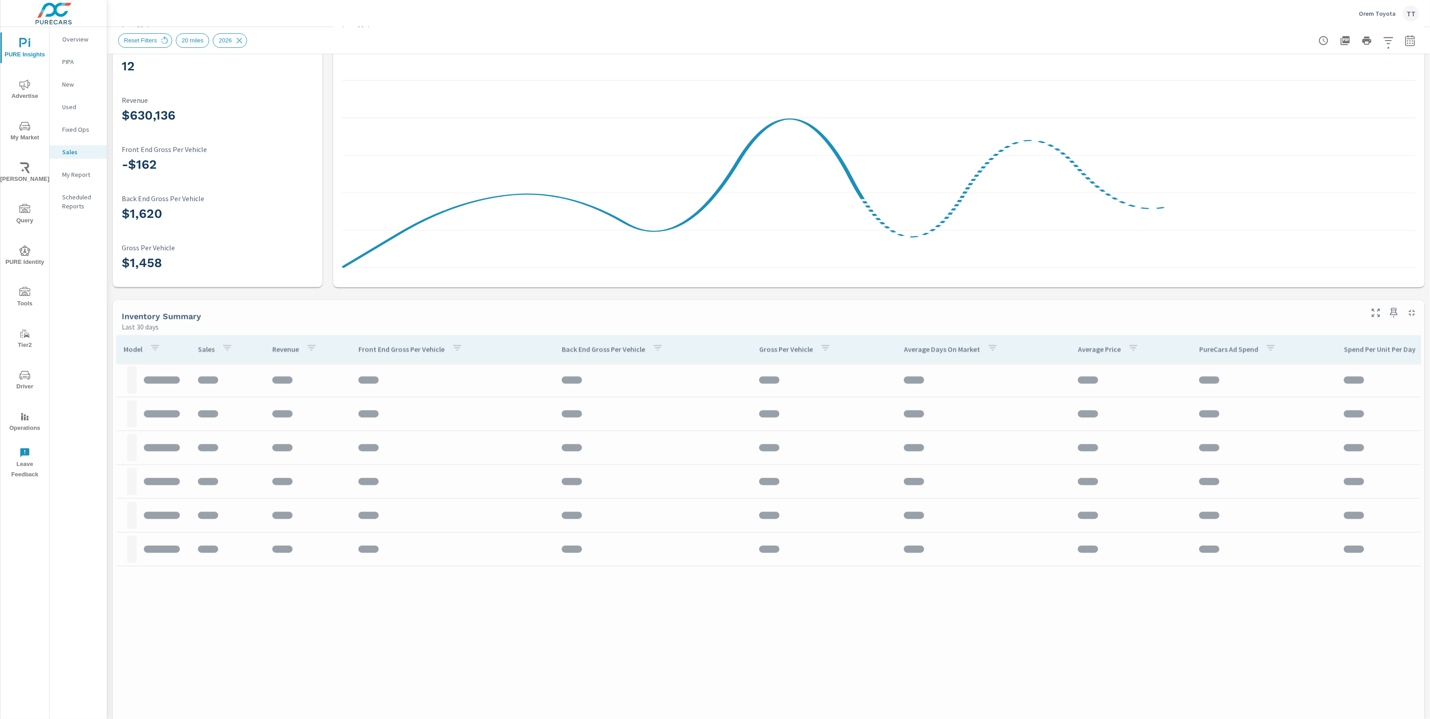
scroll to position [74, 0]
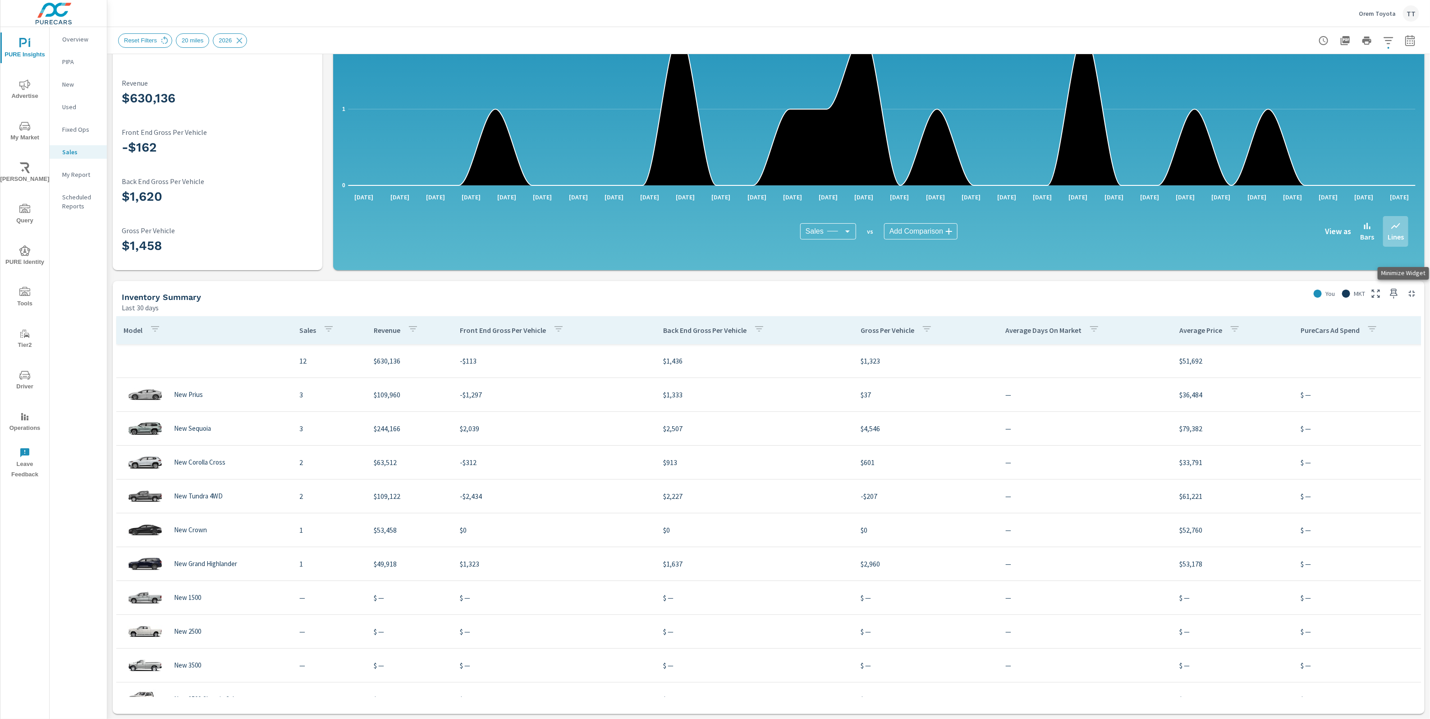
click at [1407, 295] on icon "button" at bounding box center [1412, 293] width 11 height 11
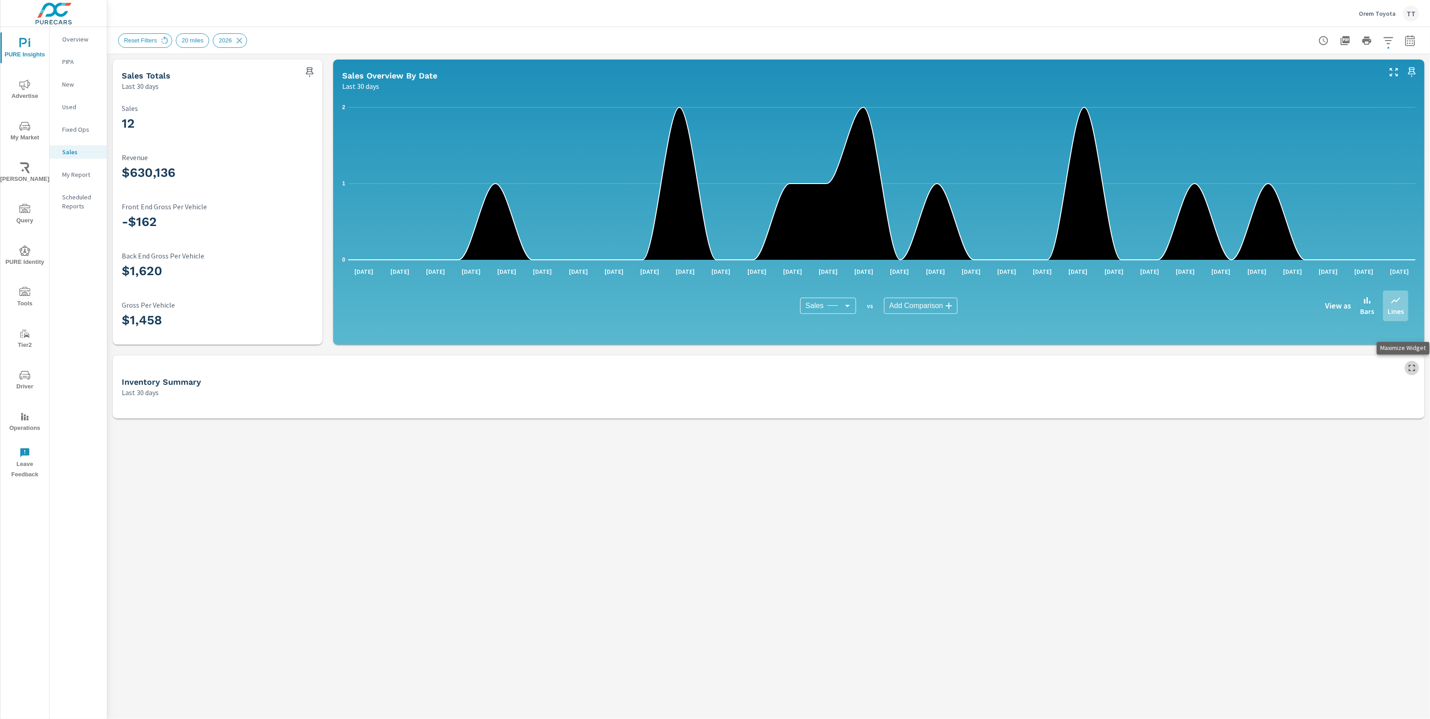
click at [1411, 364] on icon "button" at bounding box center [1412, 368] width 11 height 11
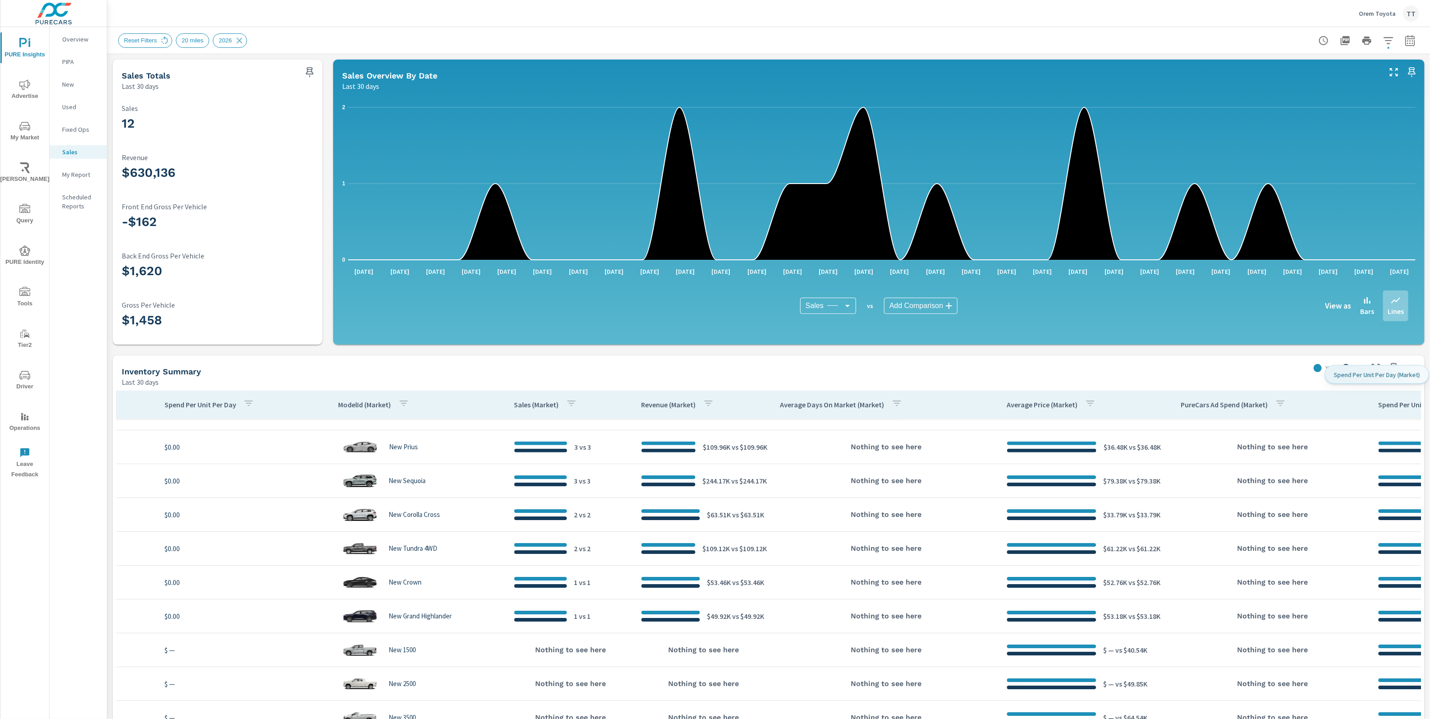
scroll to position [22, 1462]
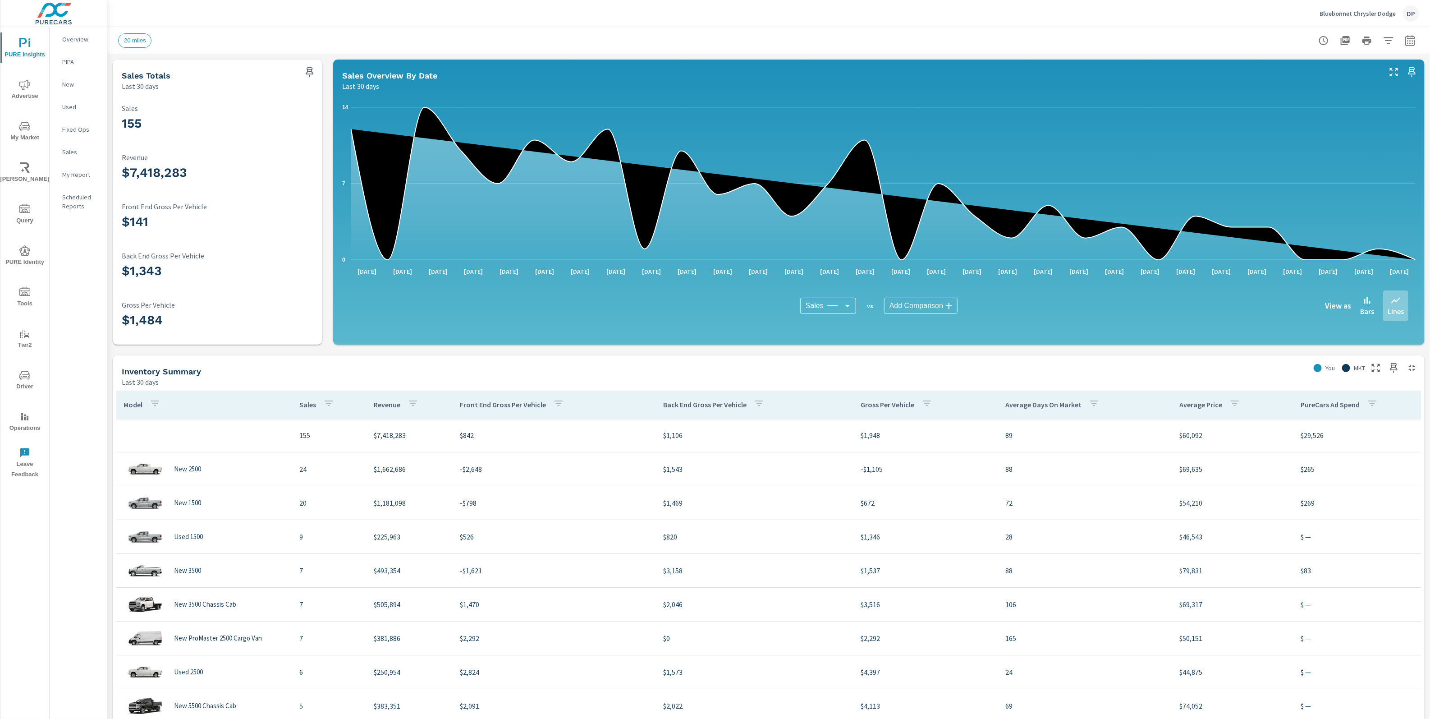
scroll to position [169, 928]
